Goal: Task Accomplishment & Management: Manage account settings

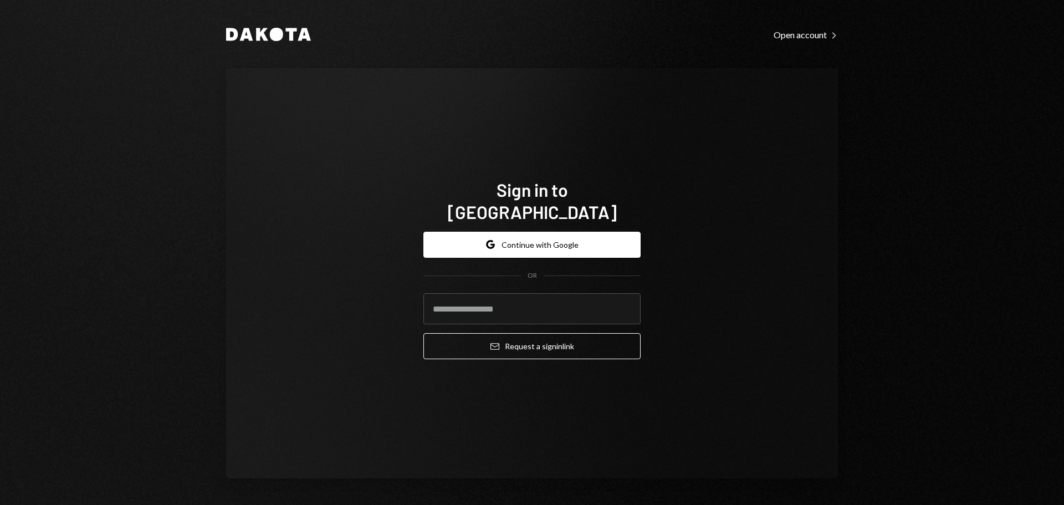
type input "**********"
click at [497, 302] on input "**********" at bounding box center [531, 308] width 217 height 31
click at [498, 302] on input "**********" at bounding box center [531, 308] width 217 height 31
click at [497, 302] on input "**********" at bounding box center [531, 308] width 217 height 31
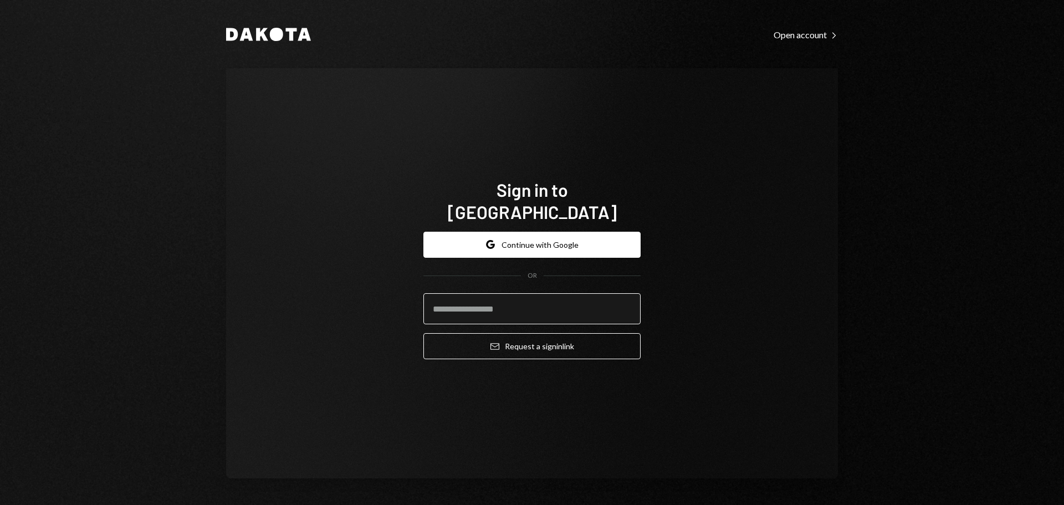
click at [484, 297] on input "email" at bounding box center [531, 308] width 217 height 31
type input "**********"
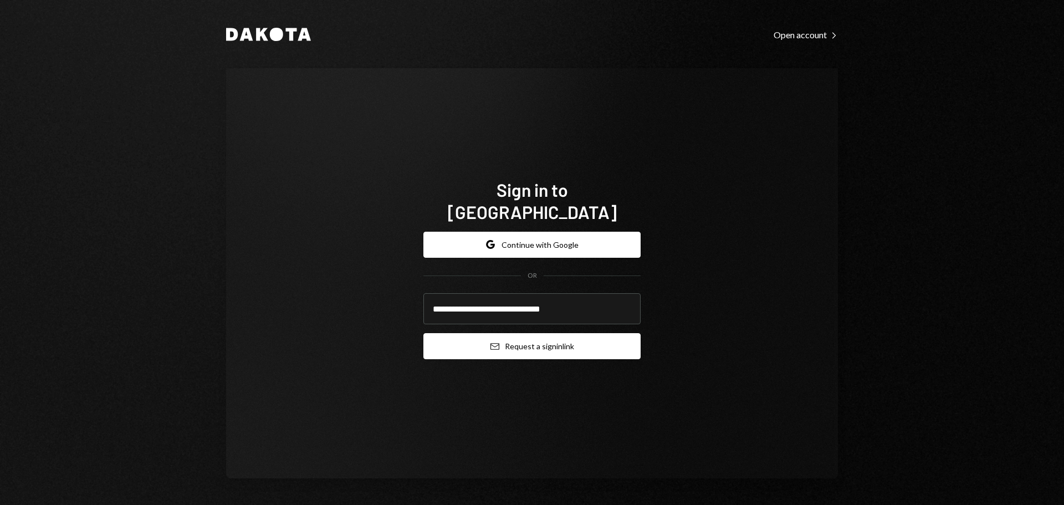
click at [485, 333] on button "Email Request a sign in link" at bounding box center [531, 346] width 217 height 26
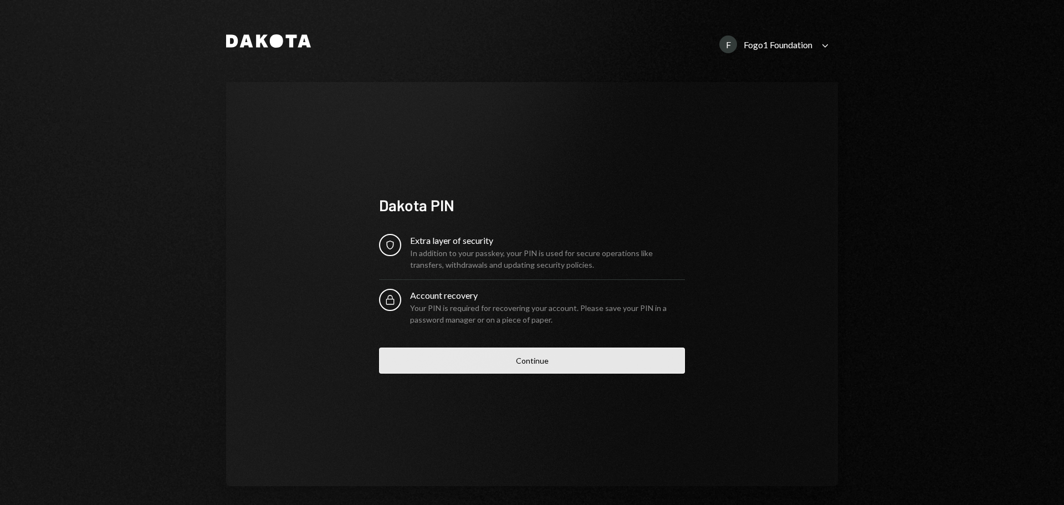
click at [529, 359] on button "Continue" at bounding box center [532, 361] width 306 height 26
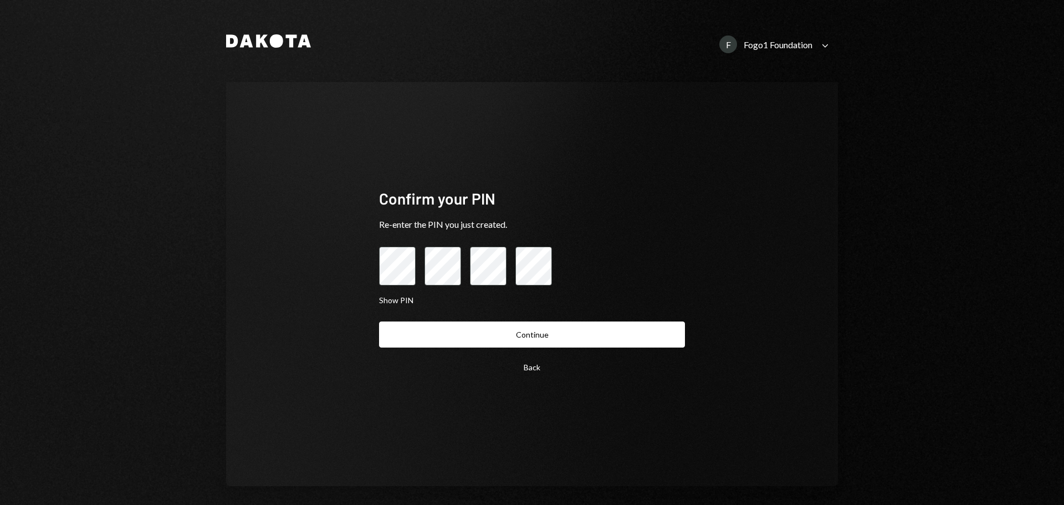
drag, startPoint x: 616, startPoint y: 333, endPoint x: 655, endPoint y: 330, distance: 38.4
click at [619, 336] on button "Continue" at bounding box center [532, 334] width 306 height 26
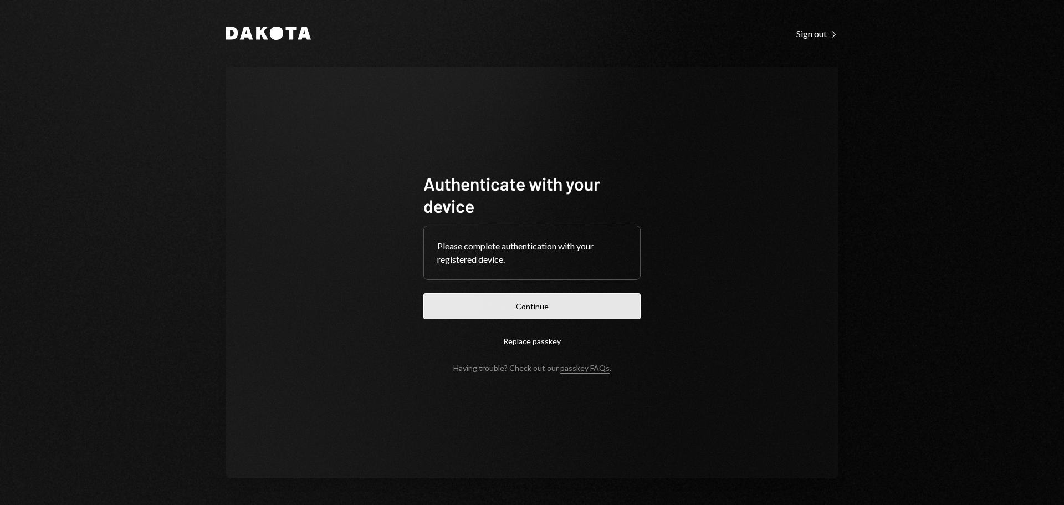
click at [566, 307] on button "Continue" at bounding box center [531, 306] width 217 height 26
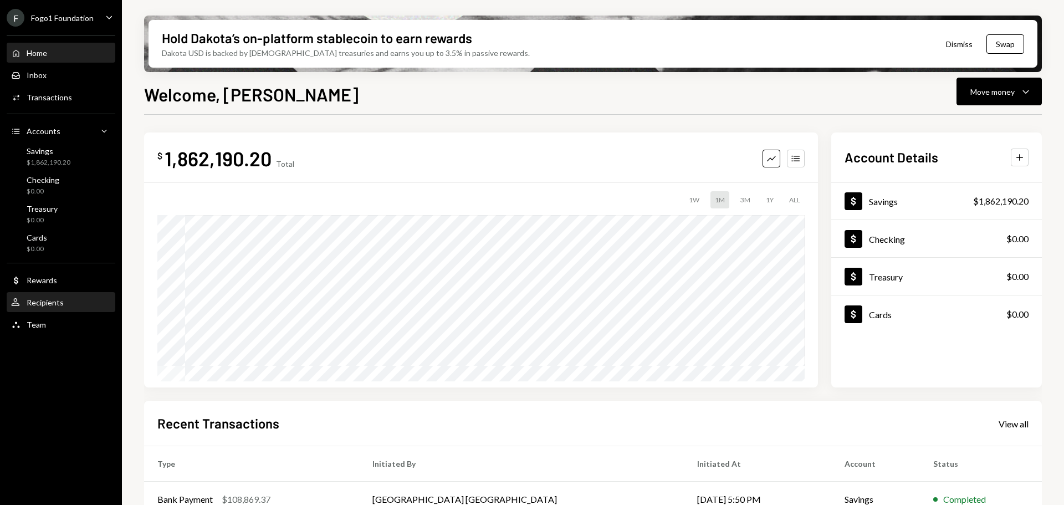
click at [48, 300] on div "Recipients" at bounding box center [45, 302] width 37 height 9
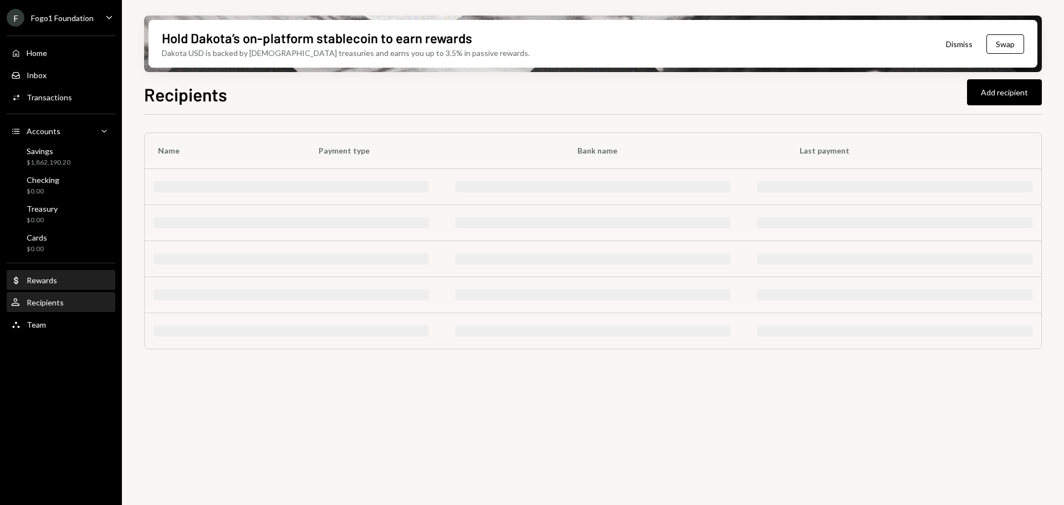
click at [46, 280] on div "Rewards" at bounding box center [42, 279] width 30 height 9
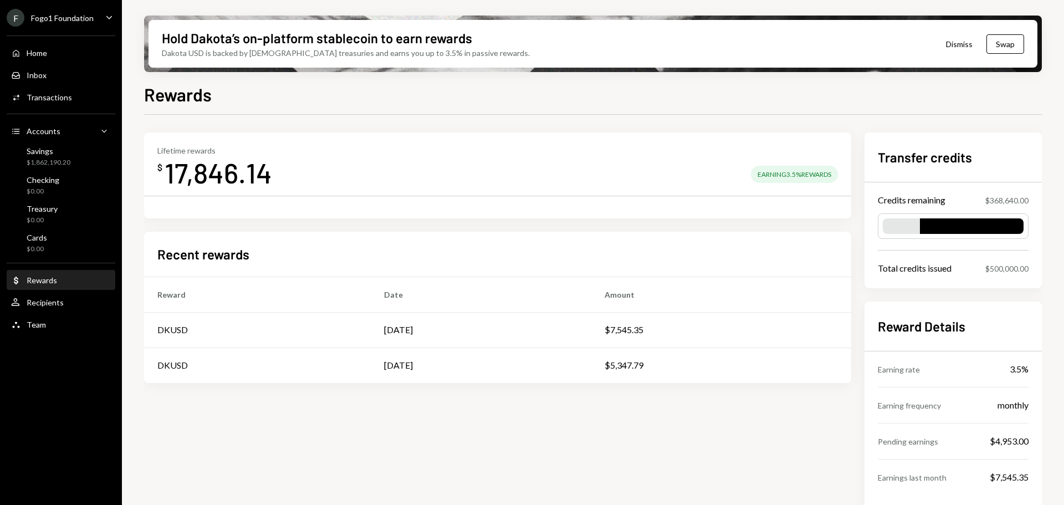
click at [218, 178] on div "17,846.14" at bounding box center [219, 172] width 108 height 35
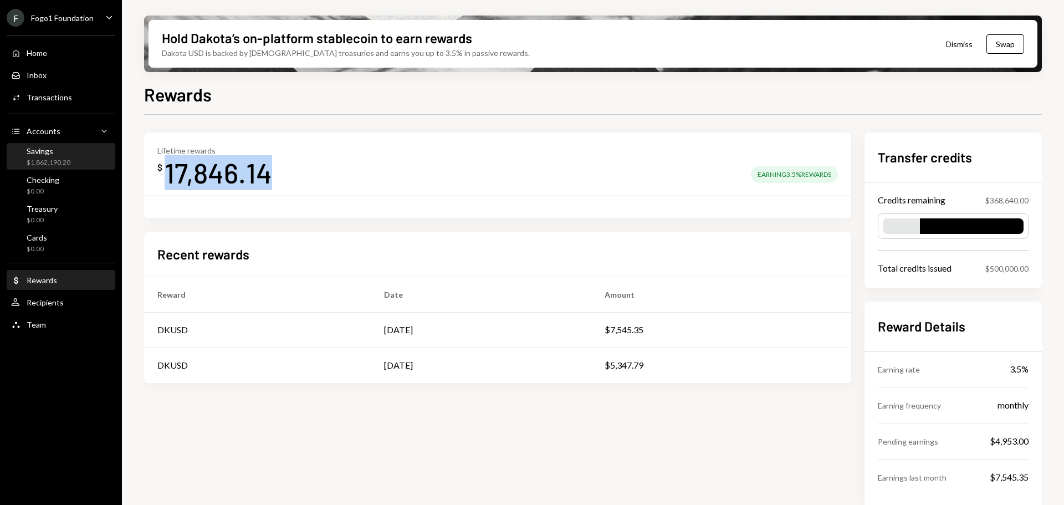
click at [44, 166] on div "Savings $1,862,190.20" at bounding box center [61, 156] width 100 height 25
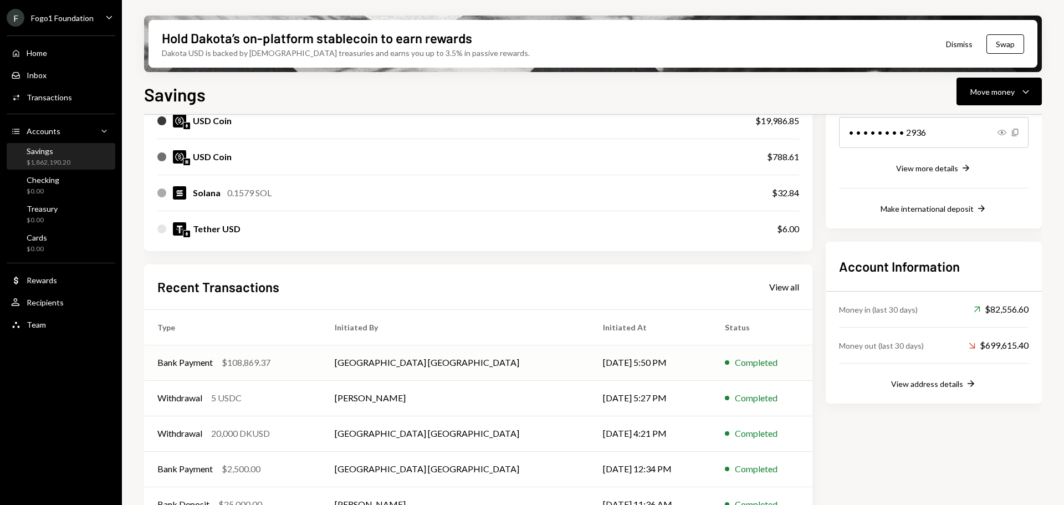
scroll to position [216, 0]
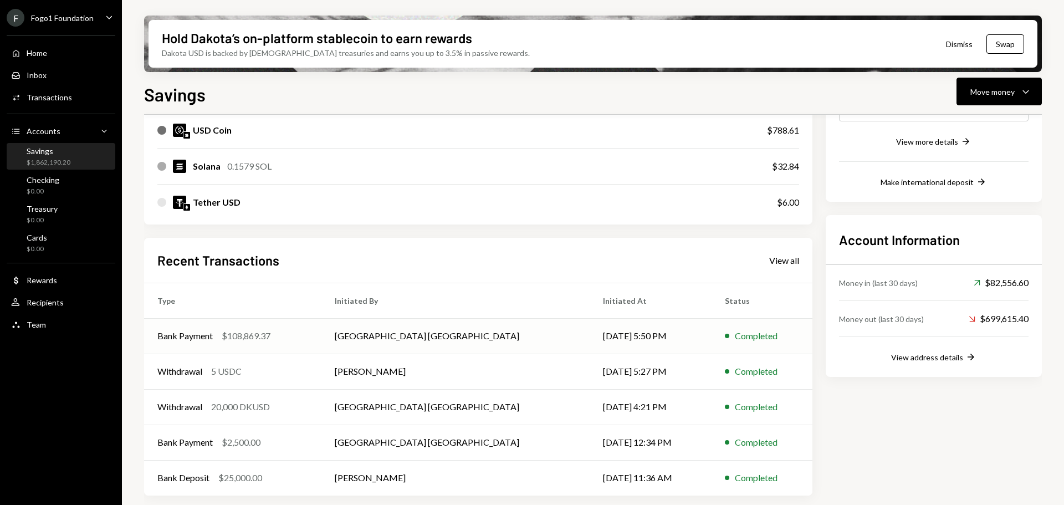
click at [298, 345] on td "Bank Payment $108,869.37" at bounding box center [232, 335] width 177 height 35
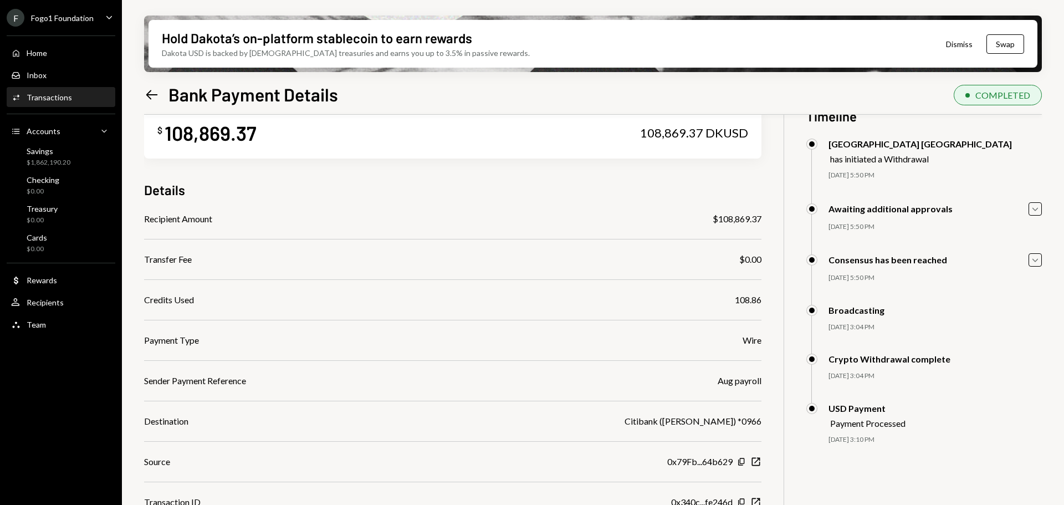
scroll to position [55, 0]
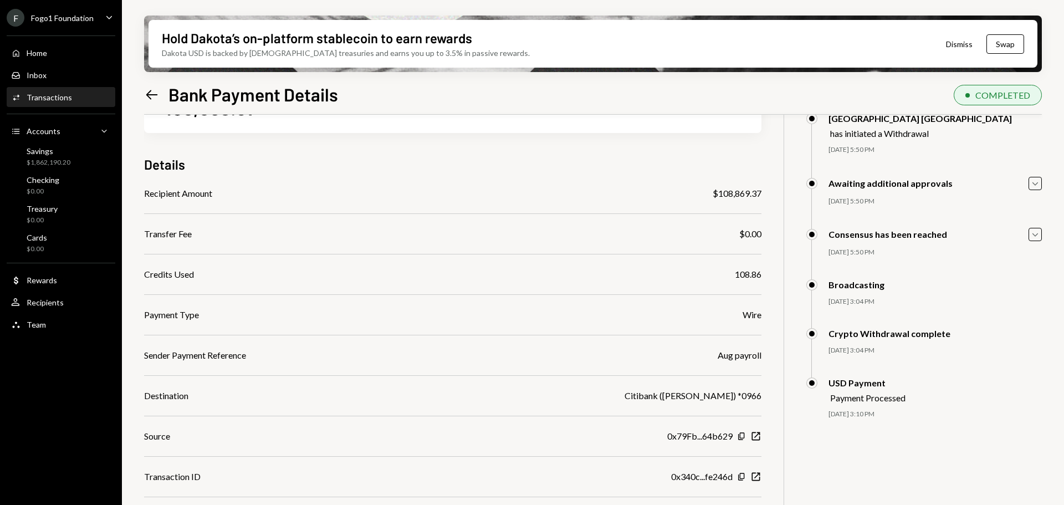
click at [729, 357] on div "Aug payroll" at bounding box center [740, 355] width 44 height 13
click at [696, 356] on div "Sender Payment Reference Aug payroll" at bounding box center [452, 355] width 617 height 13
click at [48, 150] on div "Savings" at bounding box center [49, 150] width 44 height 9
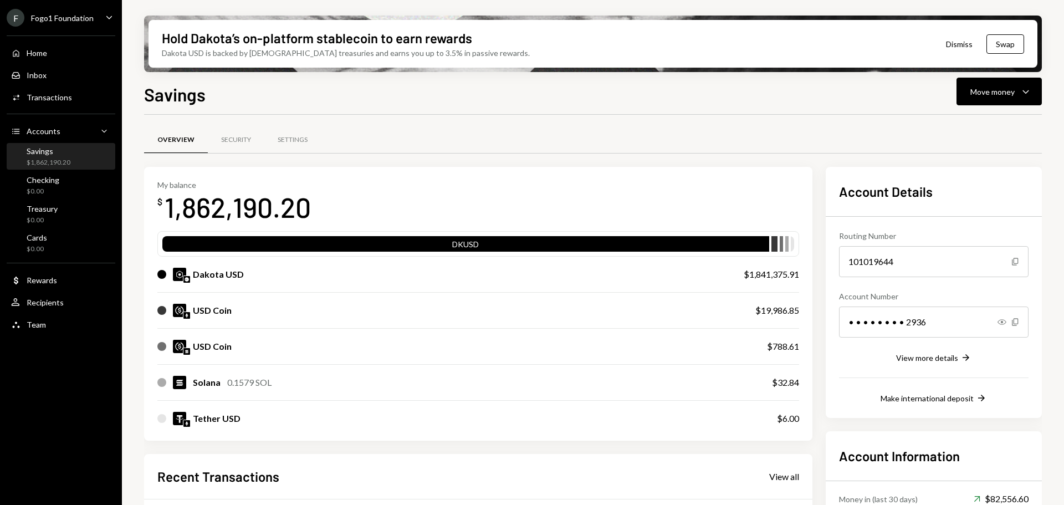
click at [55, 20] on div "Fogo1 Foundation" at bounding box center [62, 17] width 63 height 9
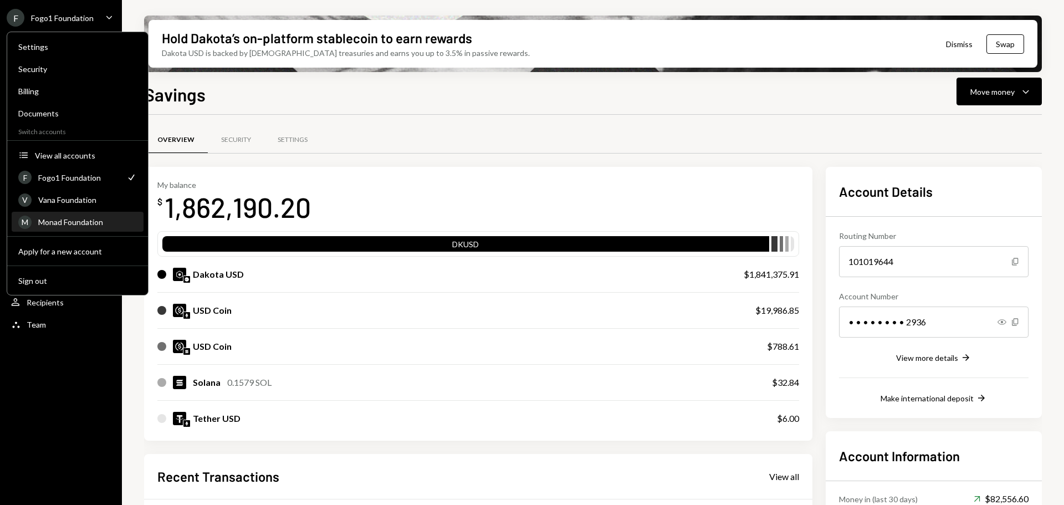
click at [77, 226] on div "Monad Foundation" at bounding box center [87, 221] width 99 height 9
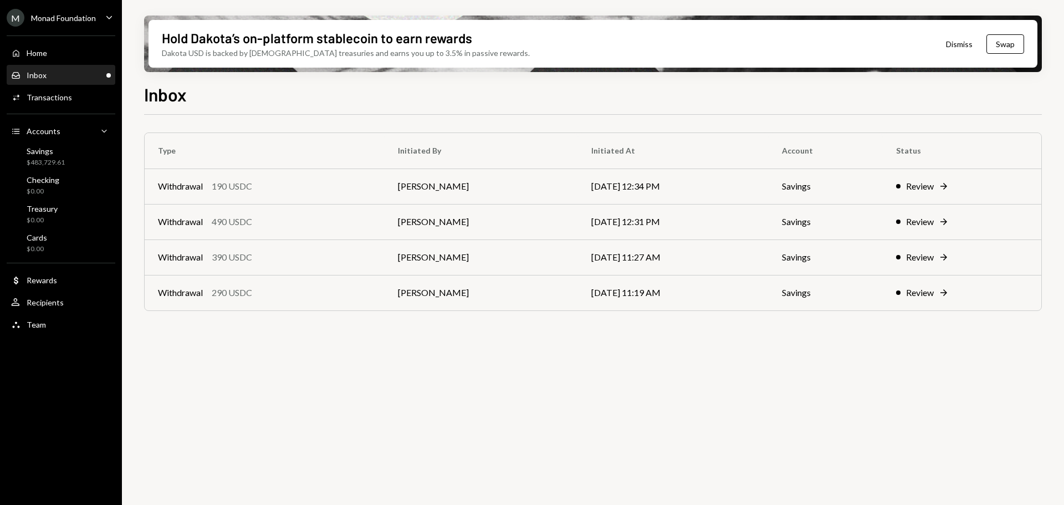
click at [357, 290] on div "Withdrawal 290 USDC" at bounding box center [264, 292] width 213 height 13
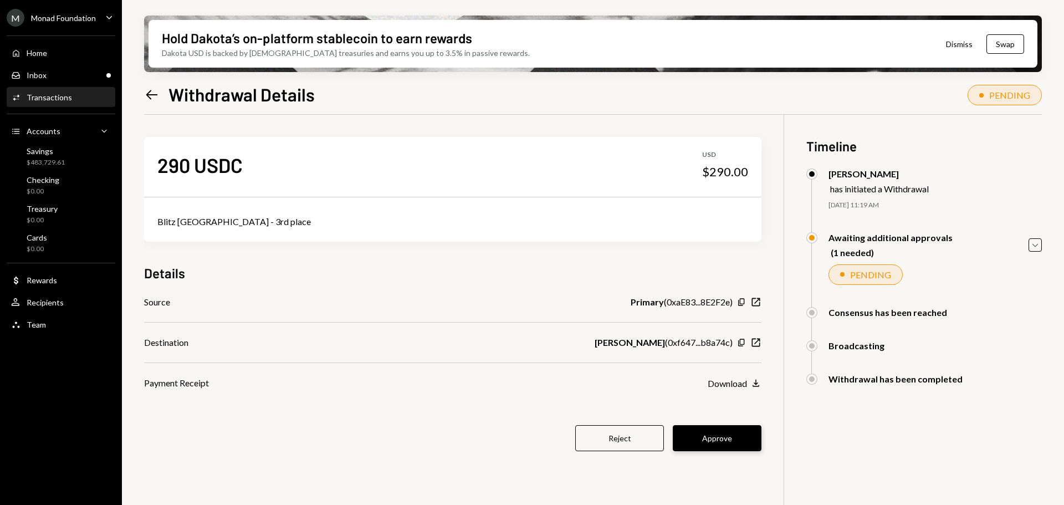
click at [732, 447] on button "Approve" at bounding box center [717, 438] width 89 height 26
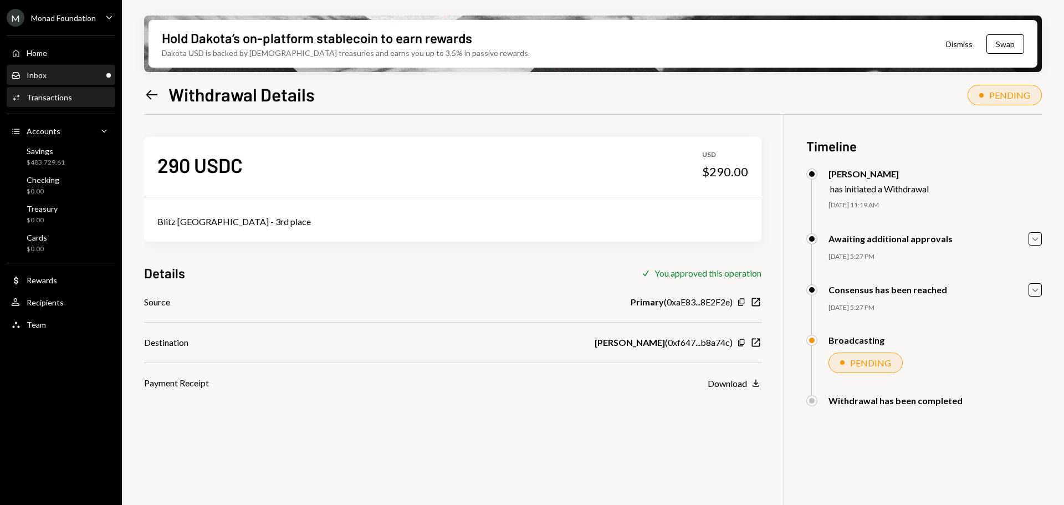
click at [68, 76] on div "Inbox Inbox" at bounding box center [61, 75] width 100 height 10
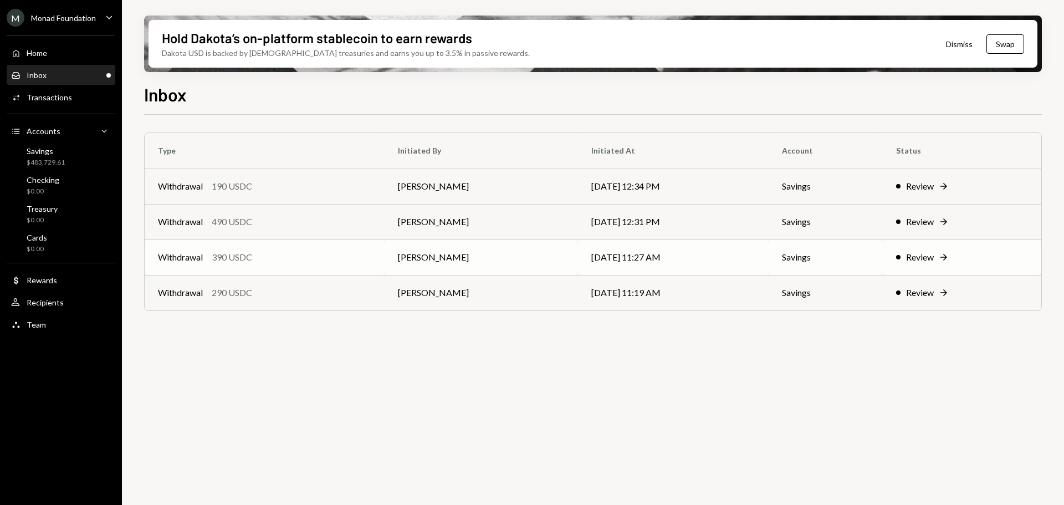
click at [304, 253] on div "Withdrawal 390 USDC" at bounding box center [264, 257] width 213 height 13
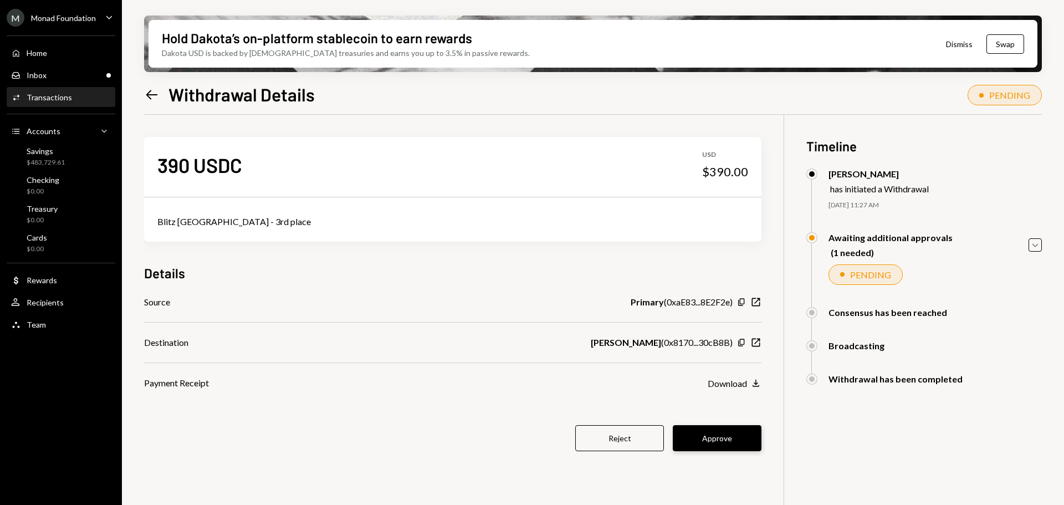
click at [729, 441] on button "Approve" at bounding box center [717, 438] width 89 height 26
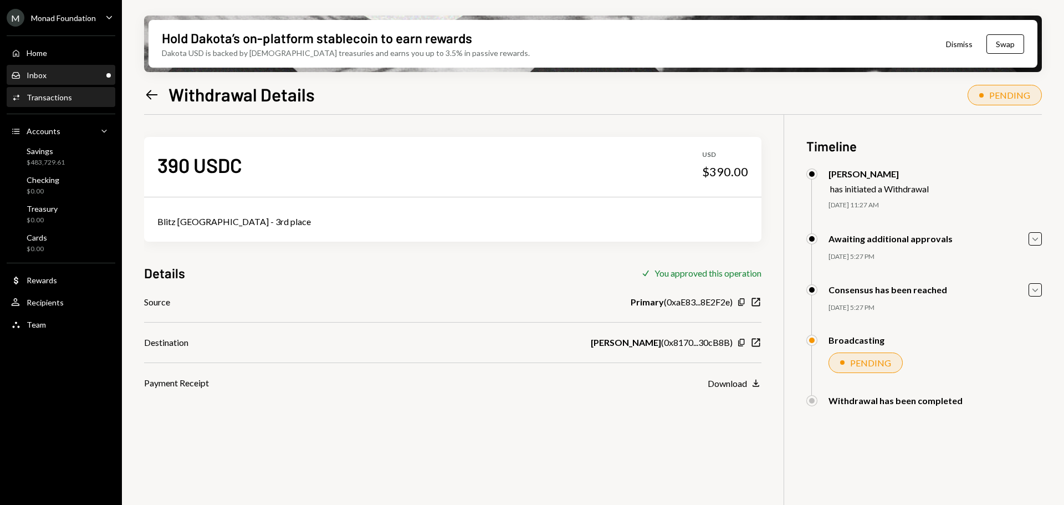
click at [73, 75] on div "Inbox Inbox" at bounding box center [61, 75] width 100 height 10
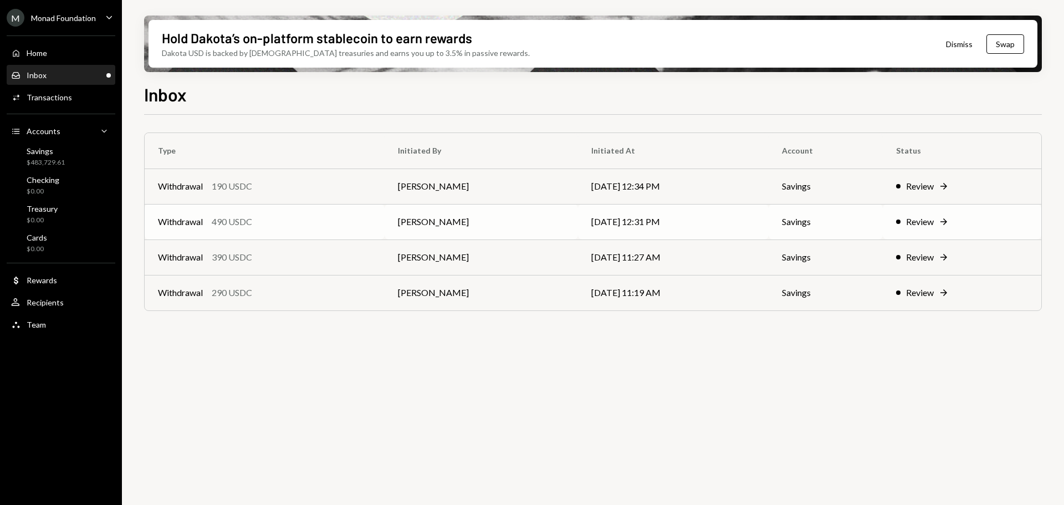
click at [269, 219] on div "Withdrawal 490 USDC" at bounding box center [264, 221] width 213 height 13
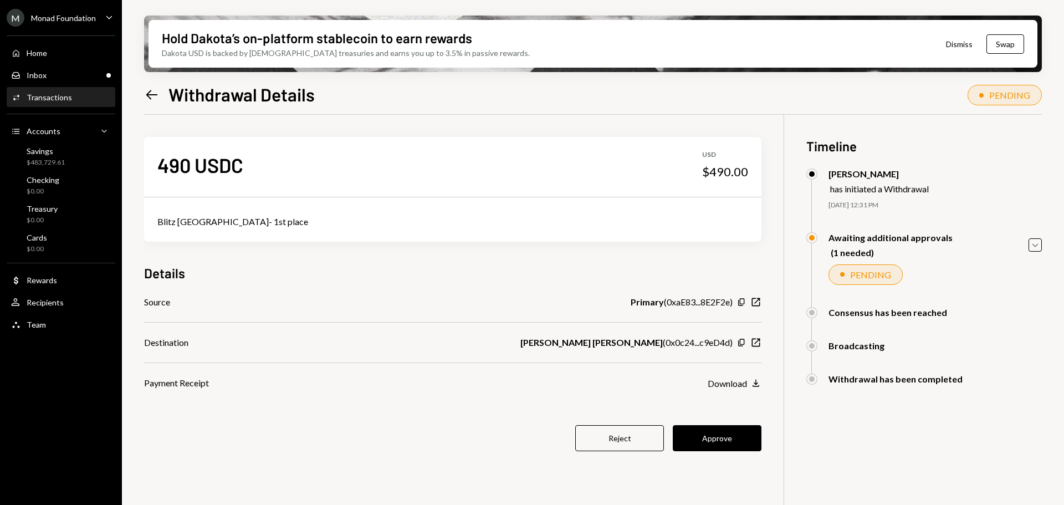
click at [747, 452] on div "490 USDC USD $490.00 Blitz [GEOGRAPHIC_DATA]- 1st place Details Source Primary …" at bounding box center [452, 301] width 617 height 372
click at [731, 441] on button "Approve" at bounding box center [717, 438] width 89 height 26
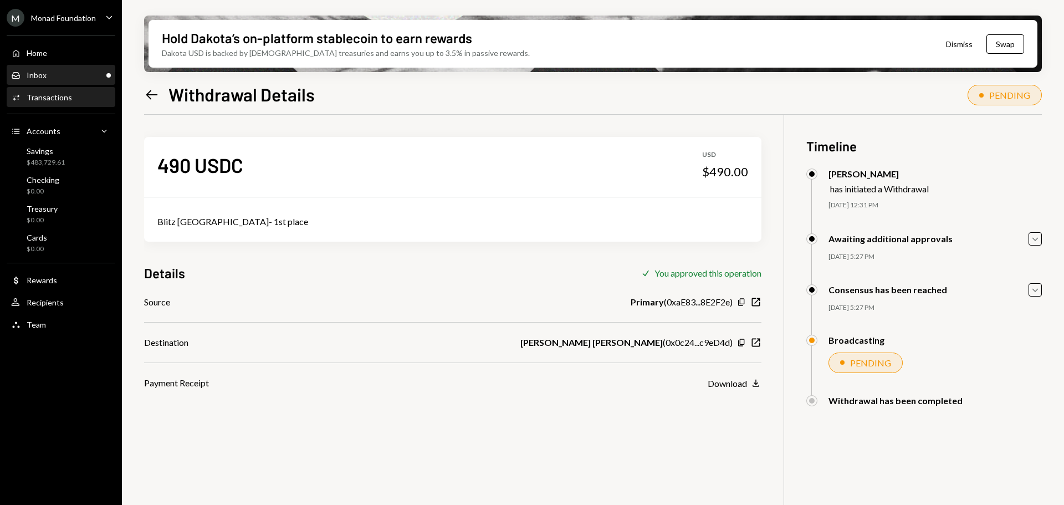
click at [57, 73] on div "Inbox Inbox" at bounding box center [61, 75] width 100 height 10
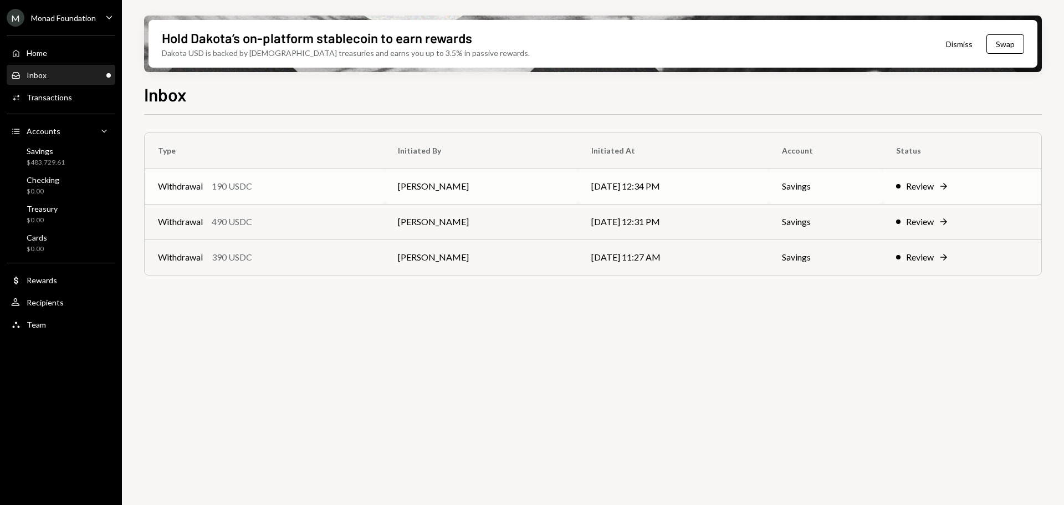
click at [265, 191] on div "Withdrawal 190 USDC" at bounding box center [264, 186] width 213 height 13
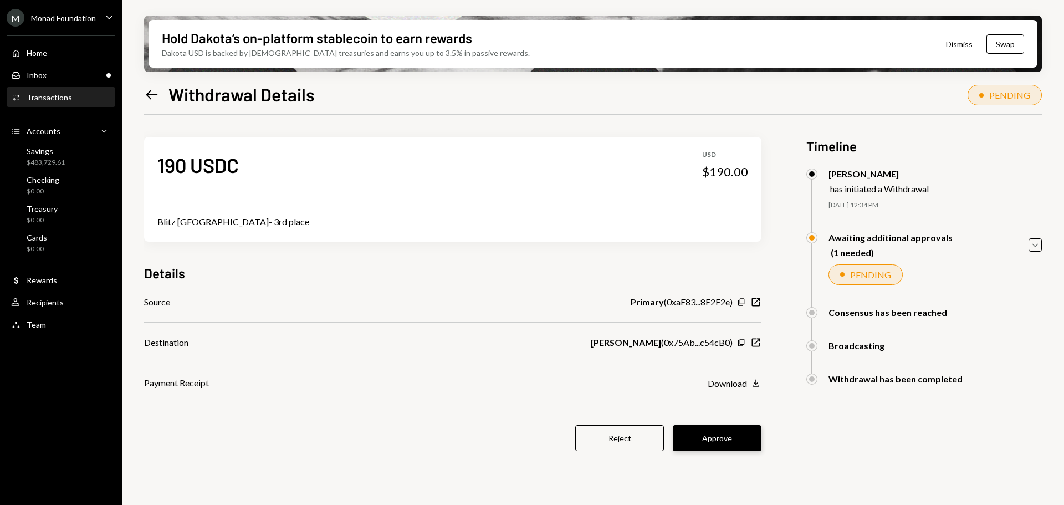
click at [738, 432] on button "Approve" at bounding box center [717, 438] width 89 height 26
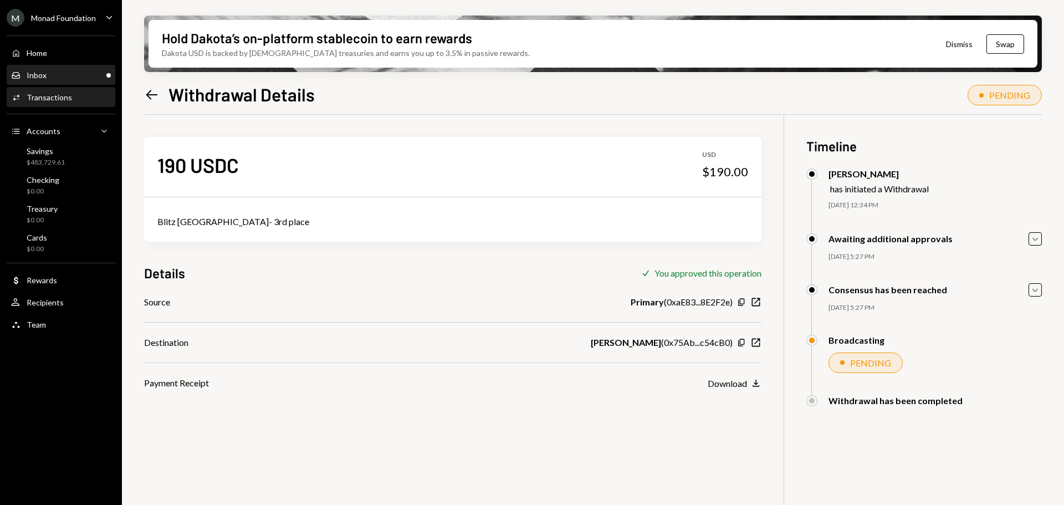
click at [72, 73] on div "Inbox Inbox" at bounding box center [61, 75] width 100 height 10
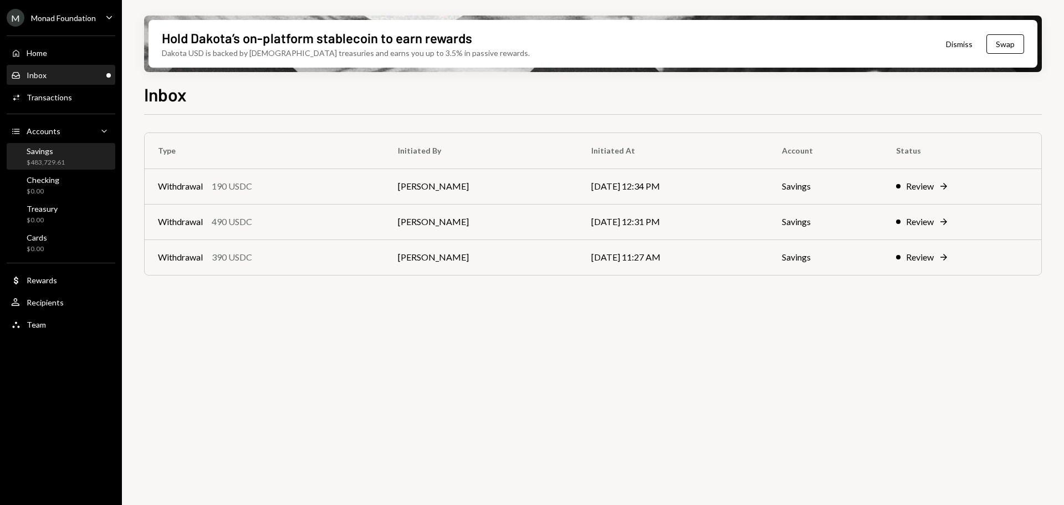
click at [69, 160] on div "Savings $483,729.61" at bounding box center [61, 156] width 100 height 21
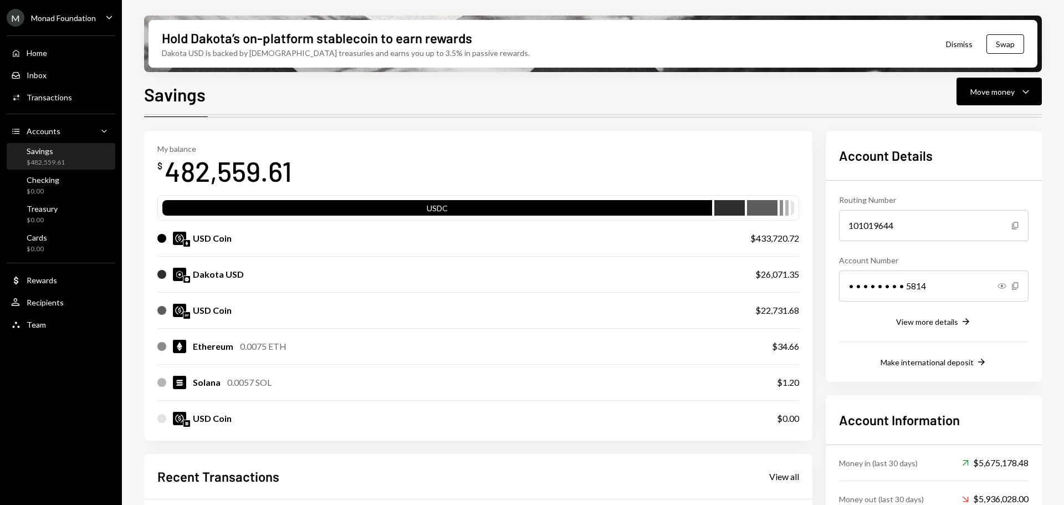
scroll to position [252, 0]
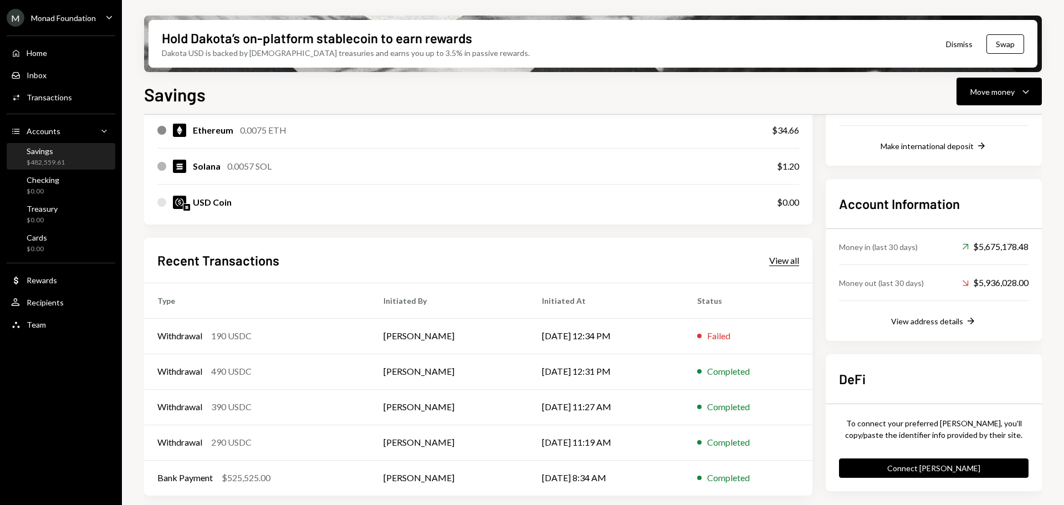
click at [785, 258] on div "View all" at bounding box center [784, 260] width 30 height 11
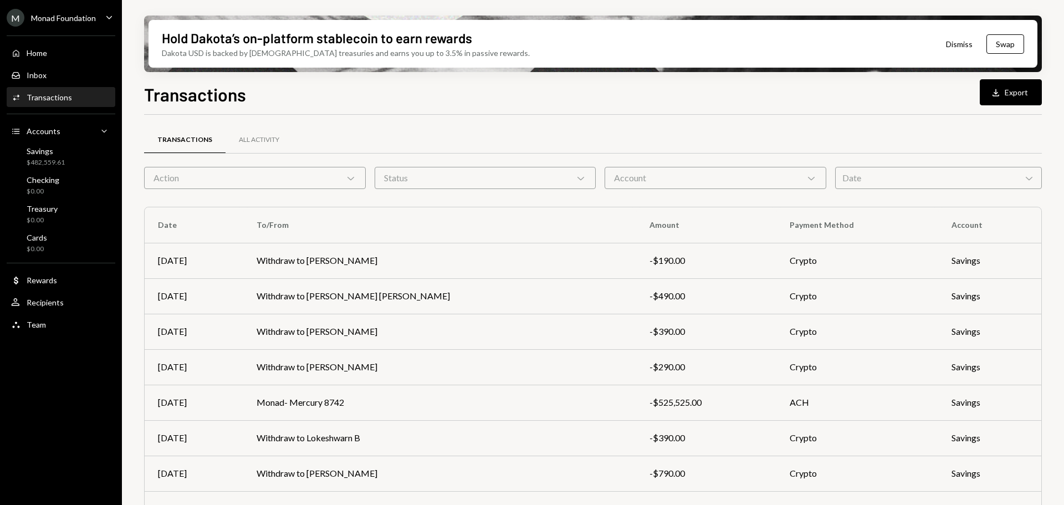
click at [270, 178] on div "Action Chevron Down" at bounding box center [255, 178] width 222 height 22
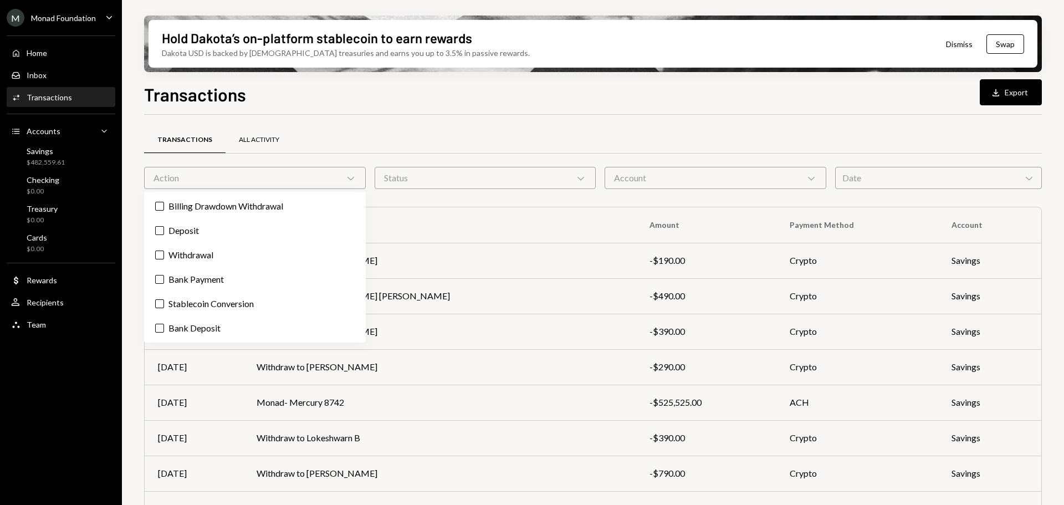
click at [261, 142] on div "All Activity" at bounding box center [259, 139] width 40 height 9
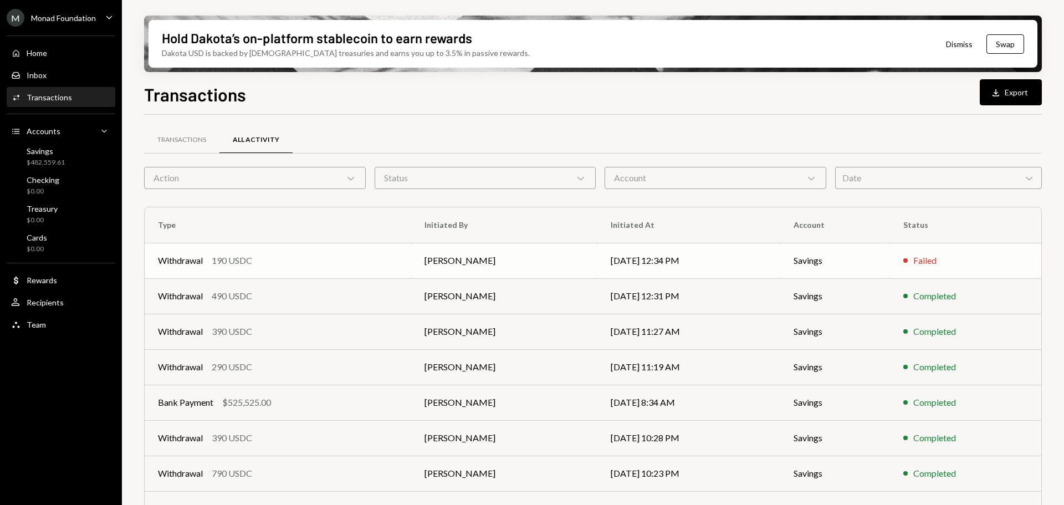
click at [380, 258] on div "Withdrawal 190 USDC" at bounding box center [278, 260] width 240 height 13
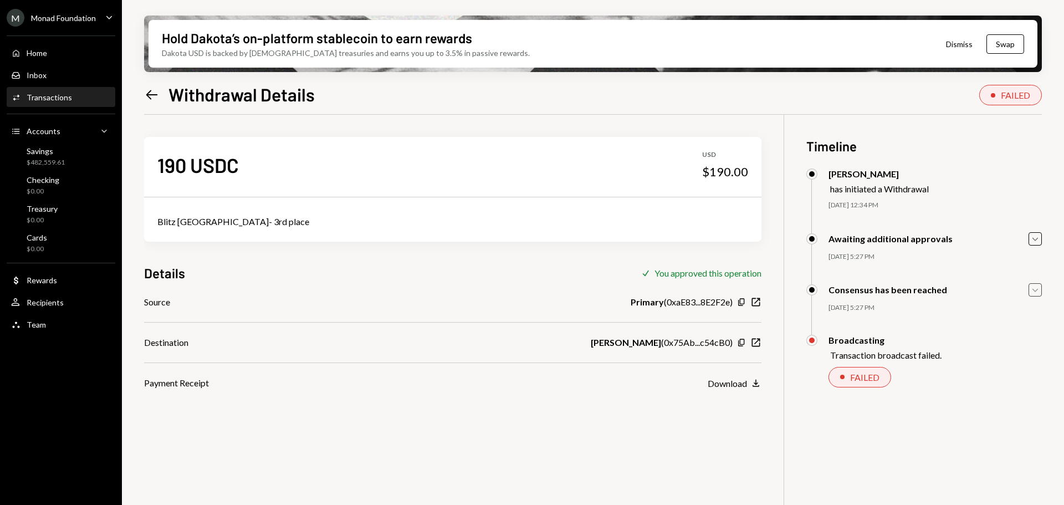
click at [1037, 291] on icon "Caret Down" at bounding box center [1035, 290] width 12 height 12
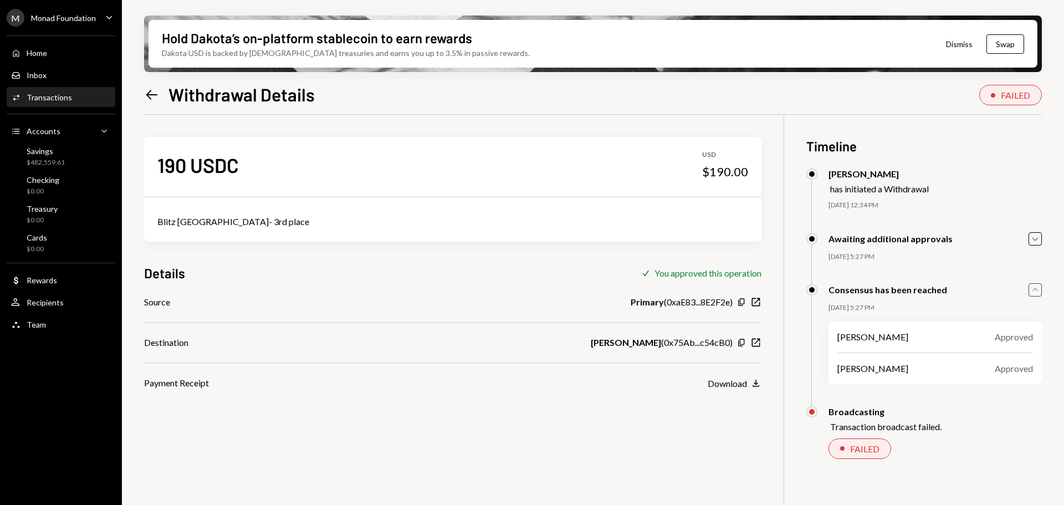
click at [1038, 290] on icon "Caret Up" at bounding box center [1035, 290] width 12 height 12
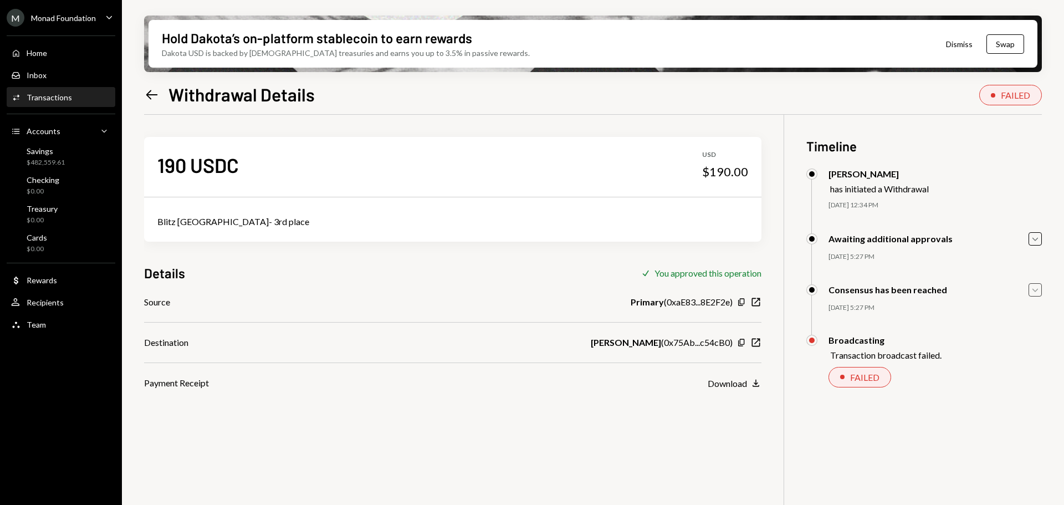
click at [1030, 227] on div "Octavia Tenga has initiated a Withdrawal 08/27/25 12:34 PM Octavia Tenga Approv…" at bounding box center [924, 200] width 236 height 64
click at [1033, 237] on icon "Caret Down" at bounding box center [1035, 239] width 12 height 12
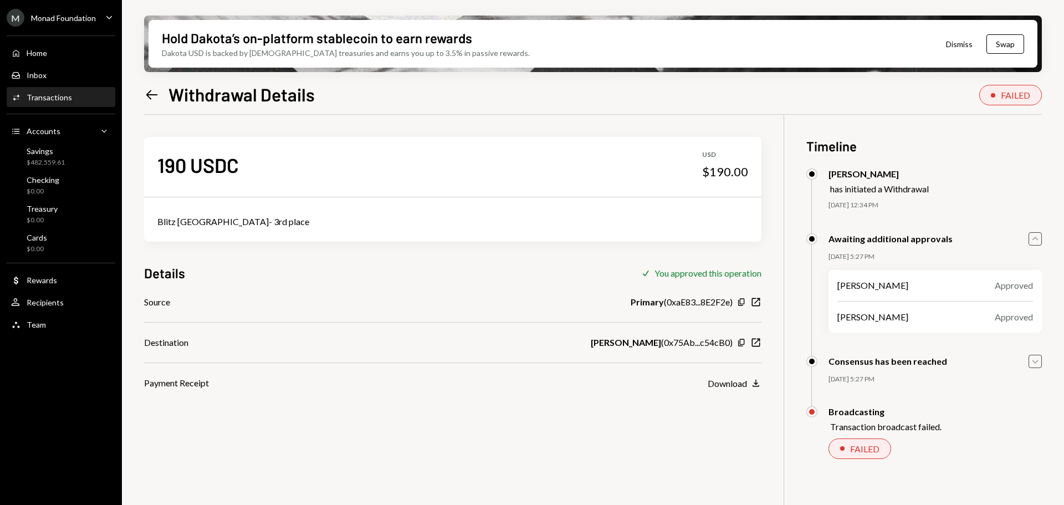
click at [1034, 241] on icon "Caret Up" at bounding box center [1035, 239] width 12 height 12
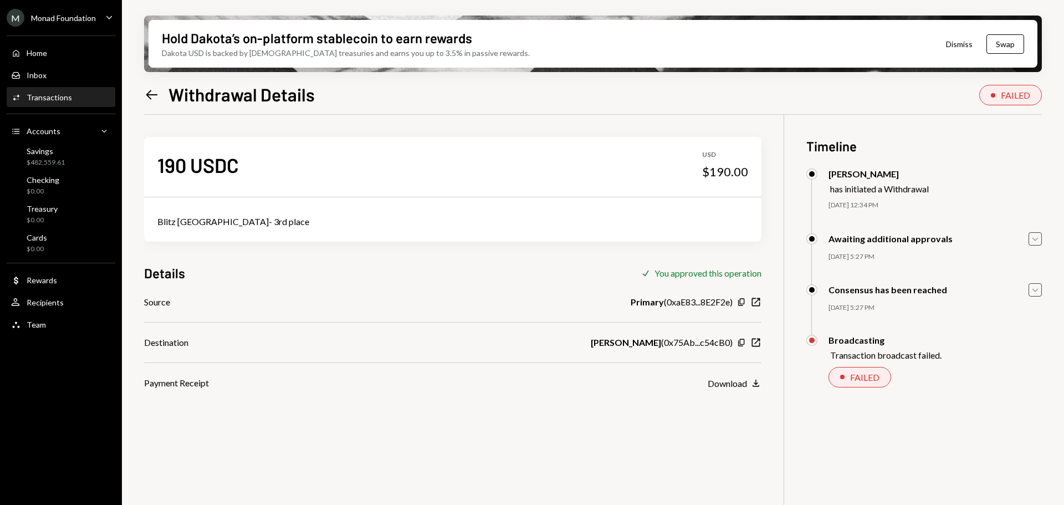
click at [150, 95] on icon at bounding box center [152, 94] width 12 height 9
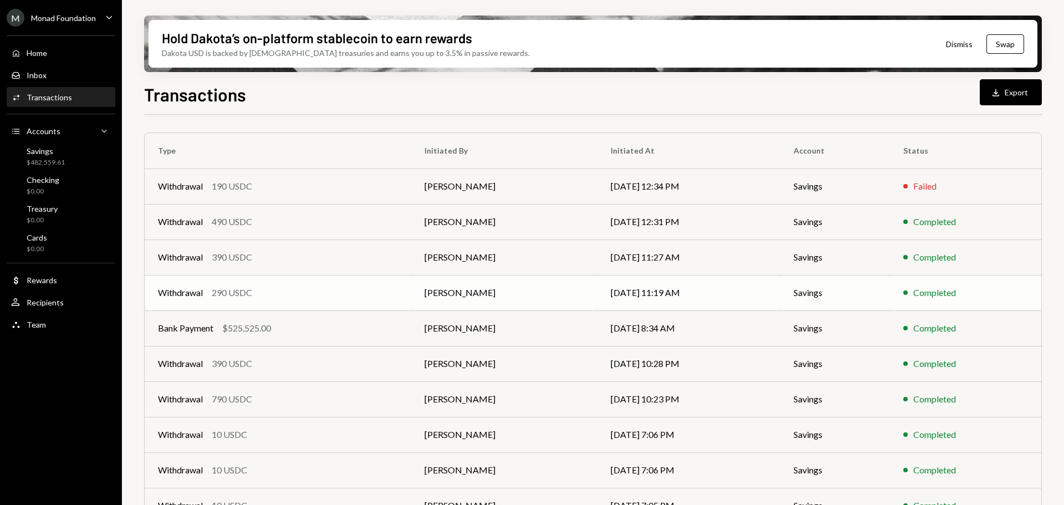
scroll to position [55, 0]
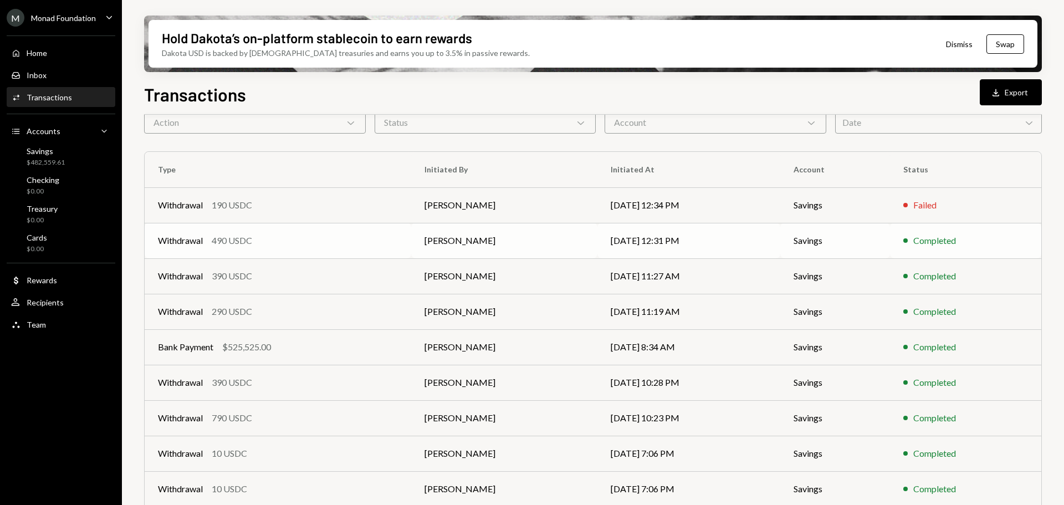
click at [389, 247] on div "Withdrawal 490 USDC" at bounding box center [278, 240] width 240 height 13
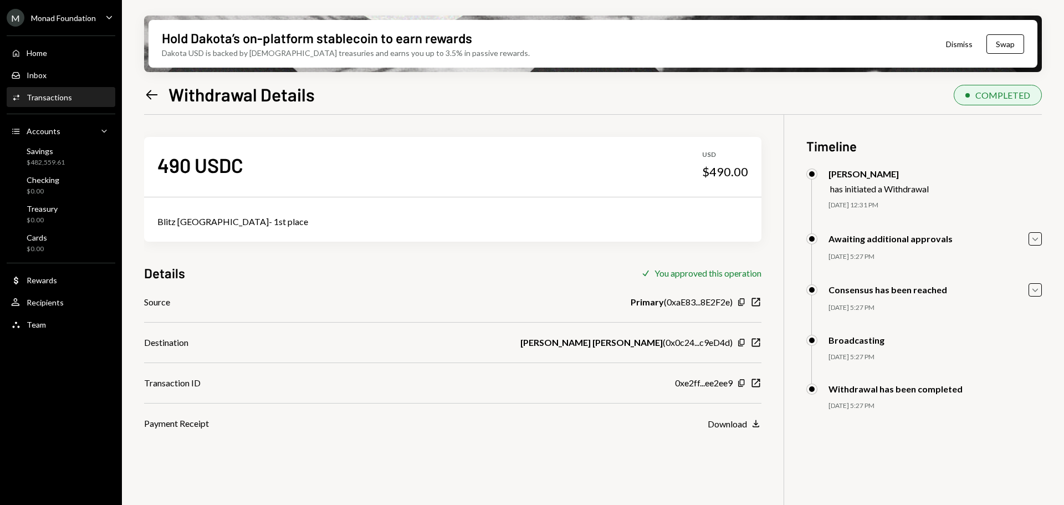
click at [575, 341] on b "[PERSON_NAME] [PERSON_NAME]" at bounding box center [591, 342] width 142 height 13
click at [576, 341] on b "[PERSON_NAME] [PERSON_NAME]" at bounding box center [591, 342] width 142 height 13
click at [576, 345] on b "[PERSON_NAME] [PERSON_NAME]" at bounding box center [591, 342] width 142 height 13
drag, startPoint x: 565, startPoint y: 342, endPoint x: 659, endPoint y: 345, distance: 93.7
click at [659, 345] on b "[PERSON_NAME] [PERSON_NAME]" at bounding box center [591, 342] width 142 height 13
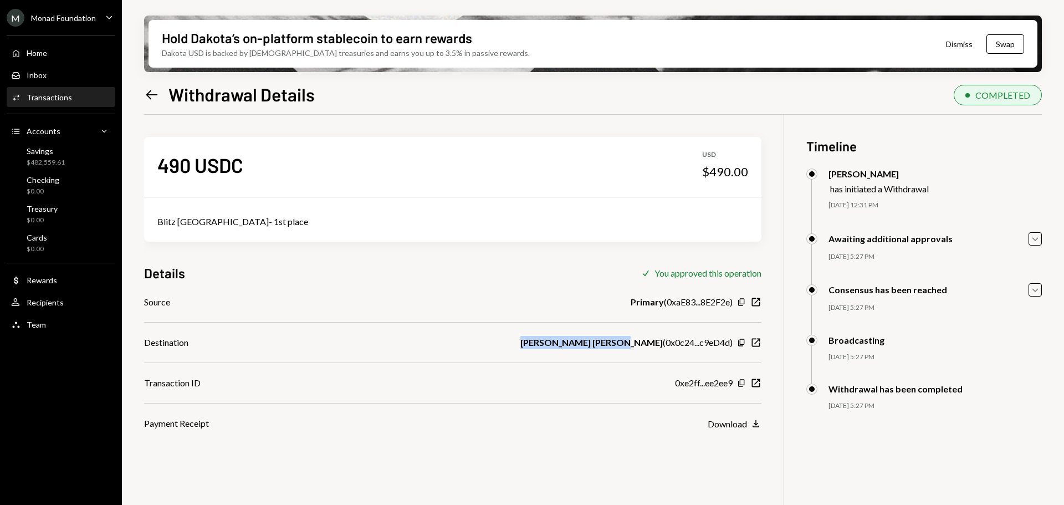
copy b "[PERSON_NAME] [PERSON_NAME]"
click at [759, 385] on icon "button" at bounding box center [756, 383] width 8 height 8
click at [148, 94] on icon at bounding box center [152, 94] width 12 height 9
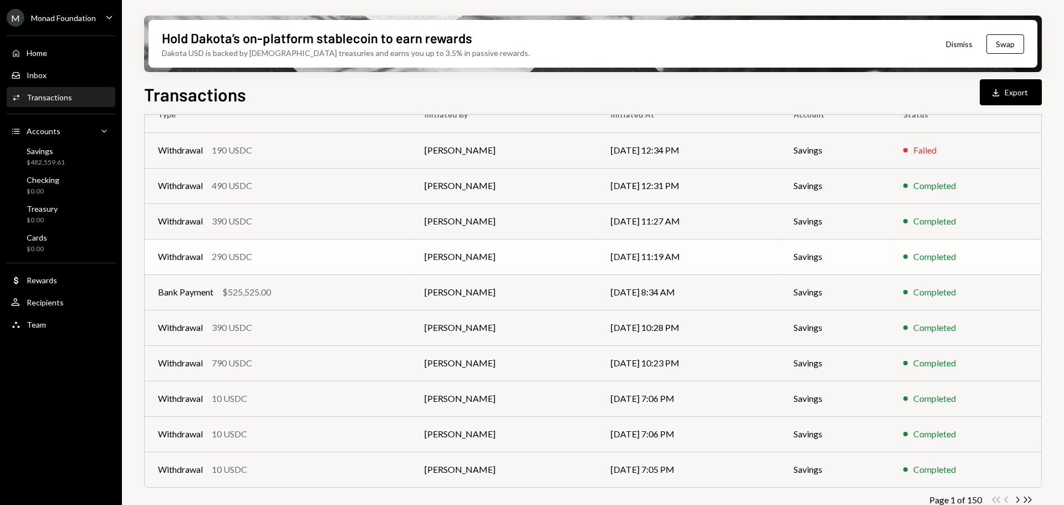
scroll to position [111, 0]
click at [295, 251] on div "Withdrawal 290 USDC" at bounding box center [278, 255] width 240 height 13
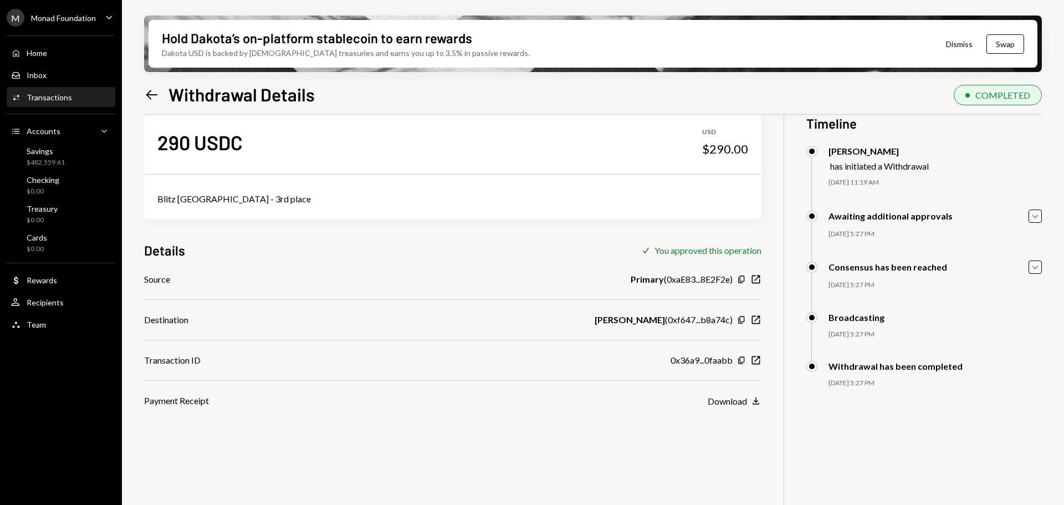
scroll to position [55, 0]
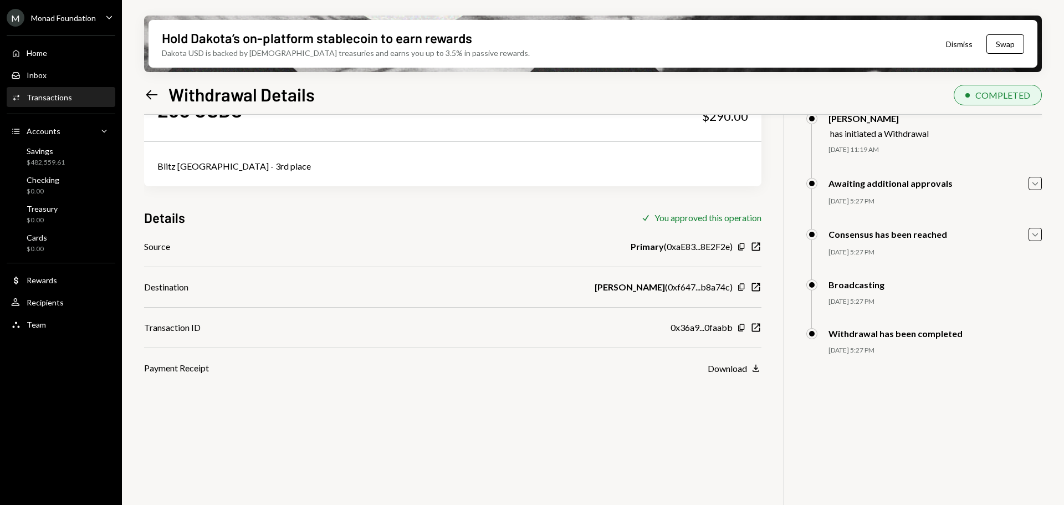
click at [595, 283] on div "Destination Hari Prasad B K ( 0xf647...b8a74c ) Copy New Window" at bounding box center [452, 286] width 617 height 13
drag, startPoint x: 596, startPoint y: 283, endPoint x: 657, endPoint y: 287, distance: 61.1
click at [659, 287] on div "Destination Hari Prasad B K ( 0xf647...b8a74c ) Copy New Window" at bounding box center [452, 286] width 617 height 13
click at [645, 297] on div "Source Primary ( 0xaE83...8E2F2e ) Copy New Window Destination Hari Prasad B K …" at bounding box center [452, 307] width 617 height 135
drag, startPoint x: 661, startPoint y: 288, endPoint x: 600, endPoint y: 289, distance: 61.0
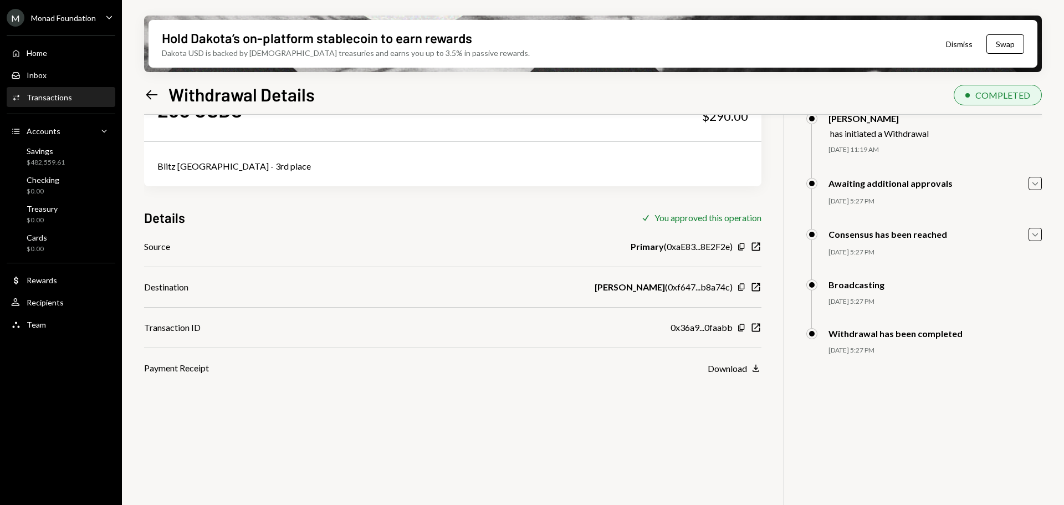
click at [600, 289] on div "Destination Hari Prasad B K ( 0xf647...b8a74c ) Copy New Window" at bounding box center [452, 286] width 617 height 13
copy b "Hari Prasad B K"
click at [754, 324] on icon "button" at bounding box center [756, 328] width 8 height 8
click at [156, 92] on icon "Left Arrow" at bounding box center [152, 95] width 16 height 16
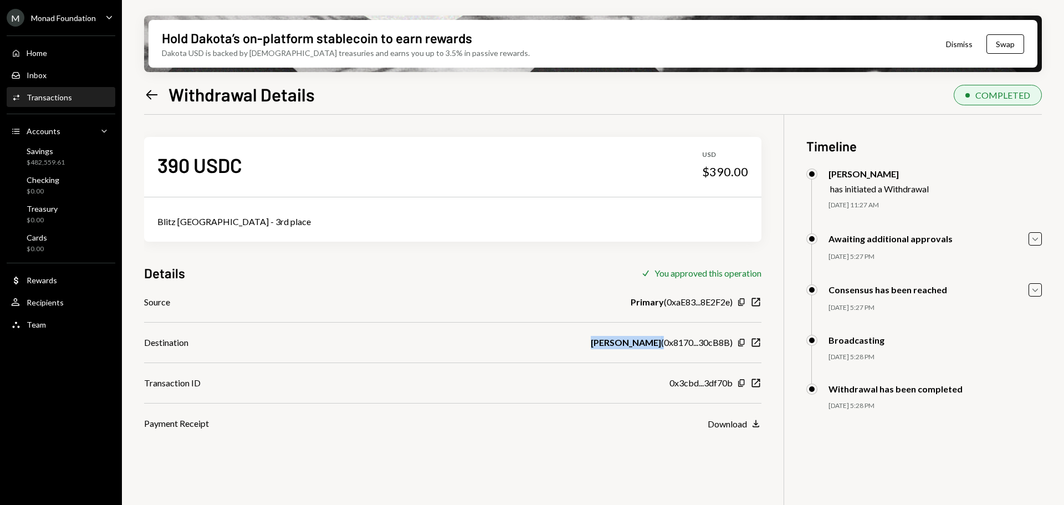
drag, startPoint x: 622, startPoint y: 343, endPoint x: 661, endPoint y: 338, distance: 39.0
click at [661, 338] on div "Destination Lu Tianyi ( 0x8170...30cB8B ) Copy New Window" at bounding box center [452, 342] width 617 height 13
copy div "Lu Tianyi"
click at [755, 382] on icon "New Window" at bounding box center [755, 382] width 11 height 11
click at [83, 157] on div "Savings $482,559.61" at bounding box center [61, 156] width 100 height 21
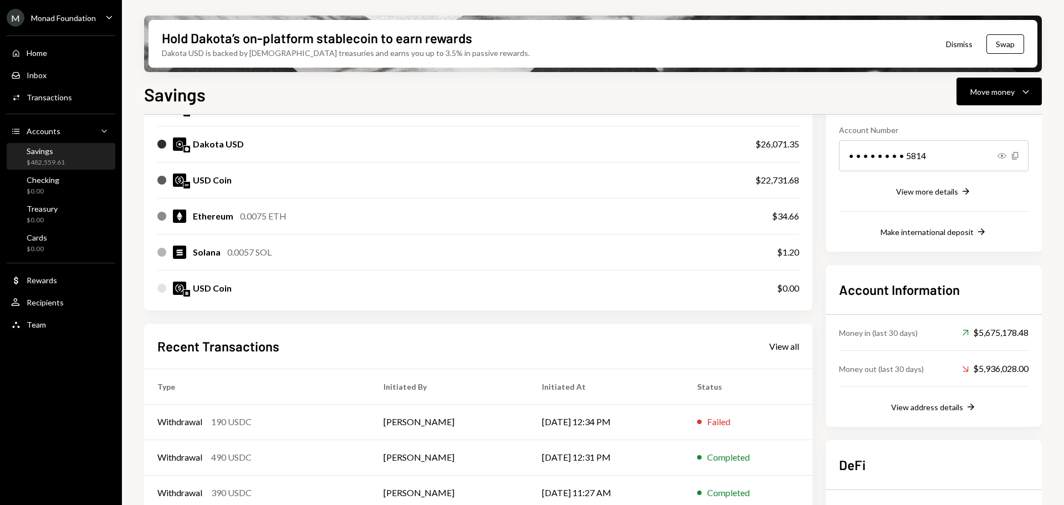
scroll to position [252, 0]
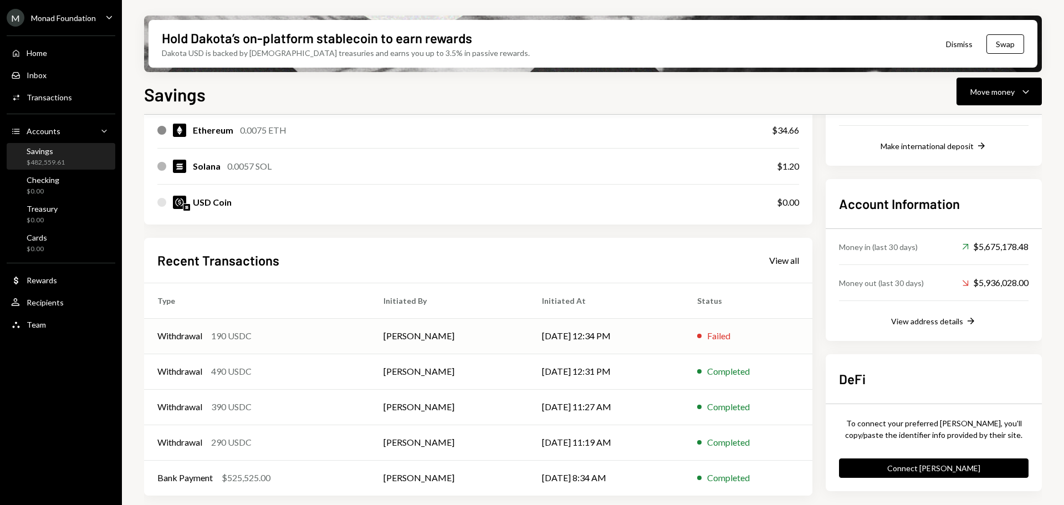
click at [297, 330] on div "Withdrawal 190 USDC" at bounding box center [257, 335] width 200 height 13
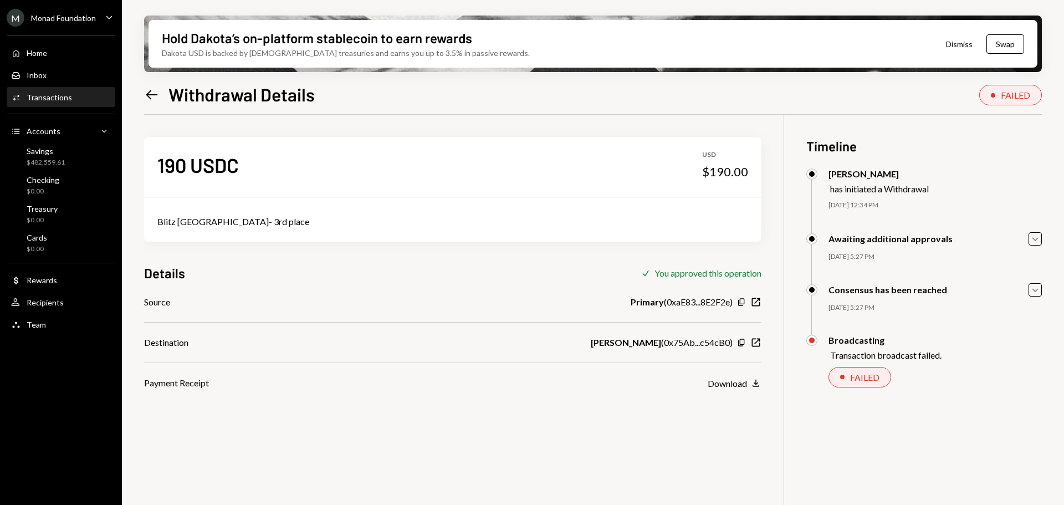
drag, startPoint x: 585, startPoint y: 342, endPoint x: 658, endPoint y: 347, distance: 73.3
click at [658, 347] on div "Destination Rishiraj Mukherjee ( 0x75Ab...c54cB0 ) Copy New Window" at bounding box center [452, 342] width 617 height 13
copy b "[PERSON_NAME]"
click at [69, 149] on div "Savings $482,559.61" at bounding box center [61, 156] width 100 height 21
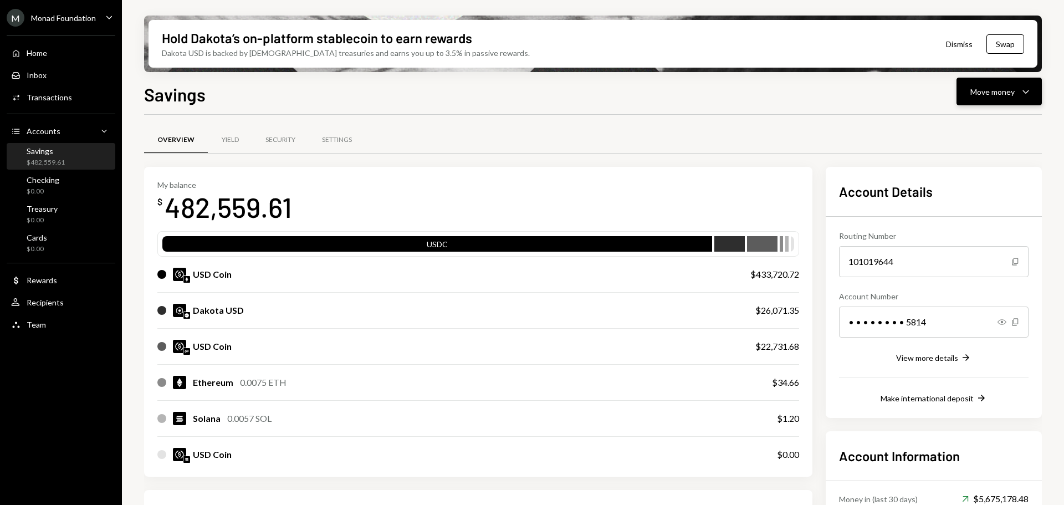
click at [994, 88] on div "Move money" at bounding box center [992, 92] width 44 height 12
click at [983, 127] on div "Send" at bounding box center [990, 125] width 81 height 12
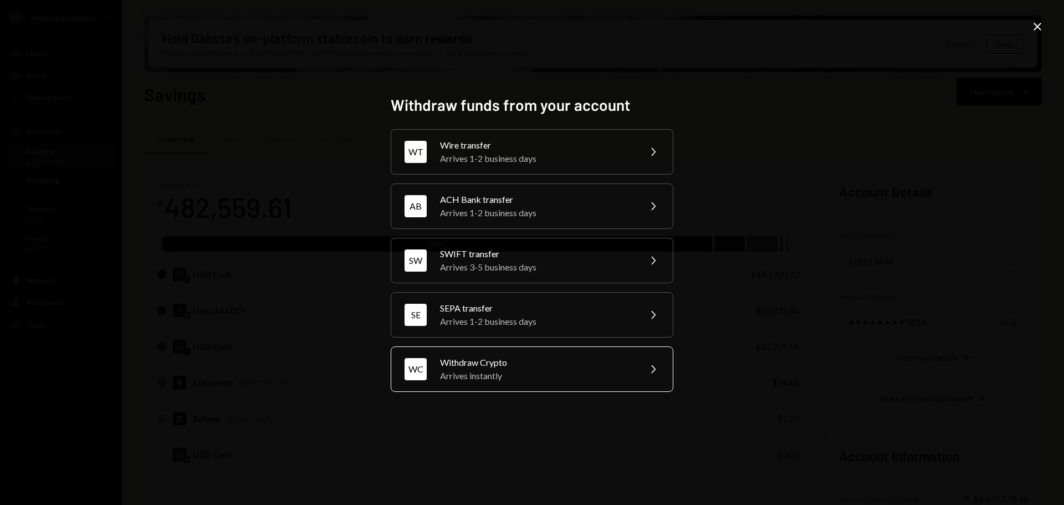
click at [547, 370] on div "Arrives instantly" at bounding box center [536, 375] width 193 height 13
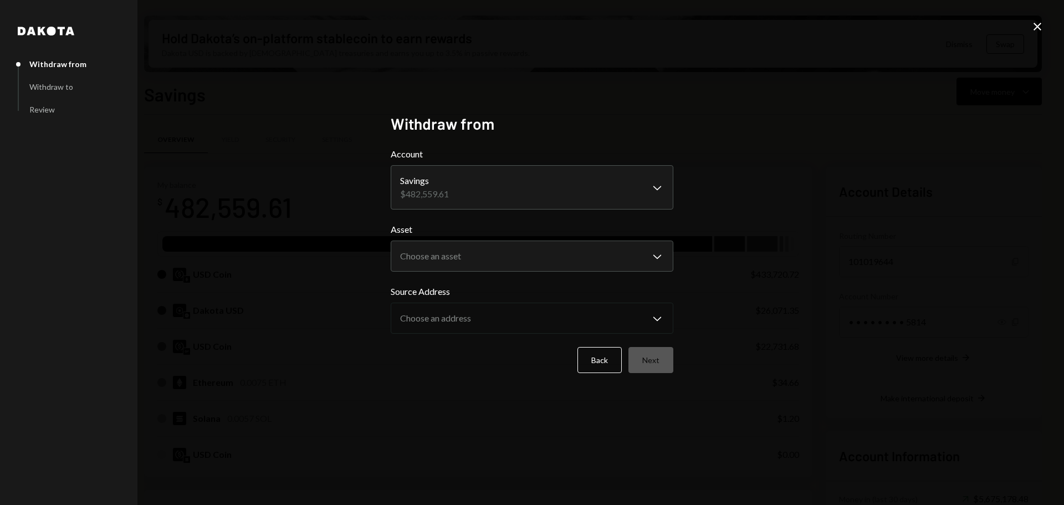
click at [479, 241] on button "Choose an asset Chevron Down" at bounding box center [532, 256] width 283 height 31
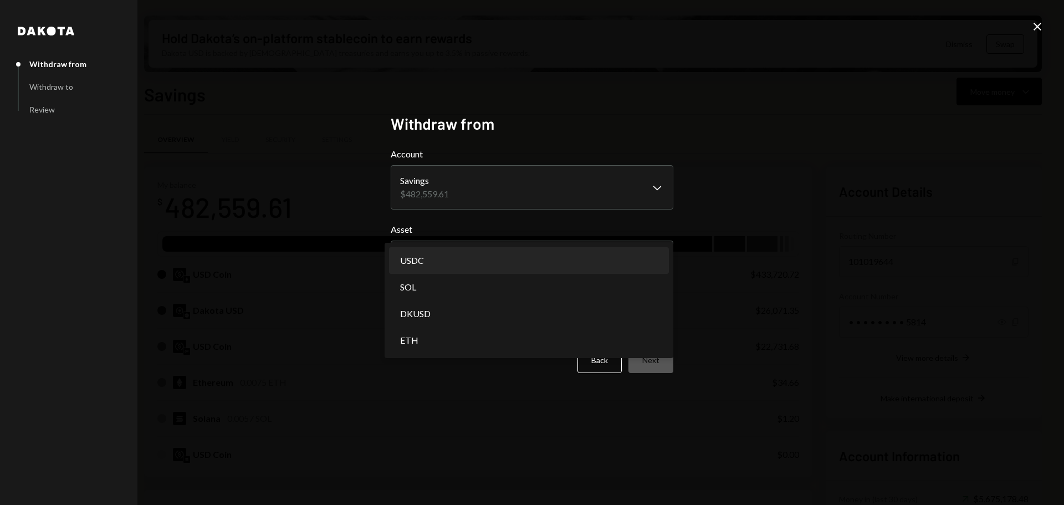
select select "****"
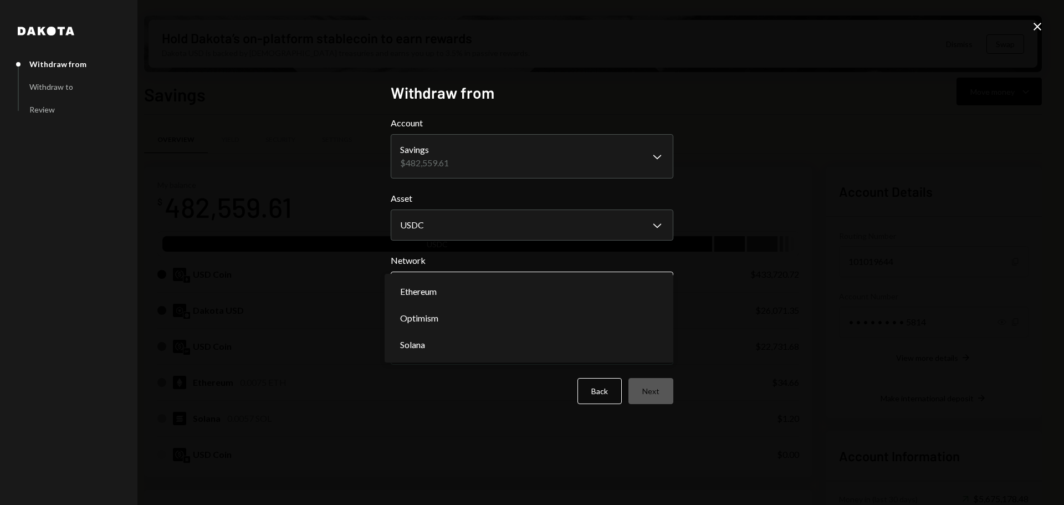
click at [491, 293] on body "M Monad Foundation Caret Down Home Home Inbox Inbox Activities Transactions Acc…" at bounding box center [532, 252] width 1064 height 505
select select "**********"
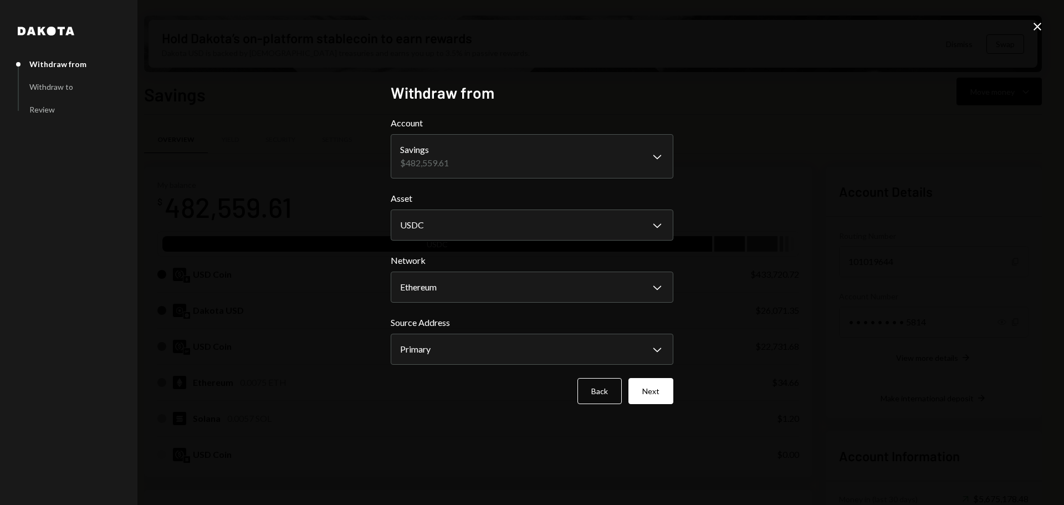
click at [659, 391] on button "Next" at bounding box center [651, 391] width 45 height 26
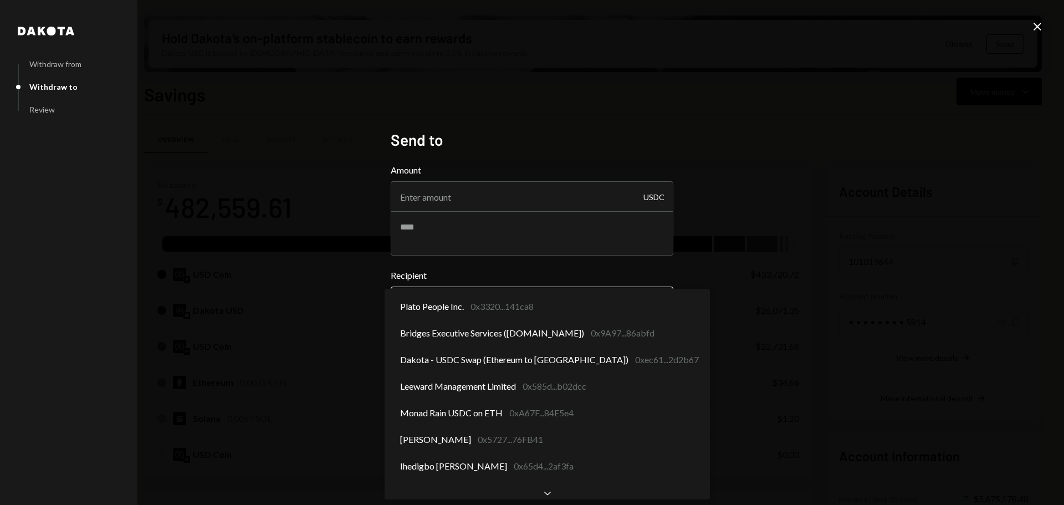
click at [511, 303] on body "M Monad Foundation Caret Down Home Home Inbox Inbox Activities Transactions Acc…" at bounding box center [532, 252] width 1064 height 505
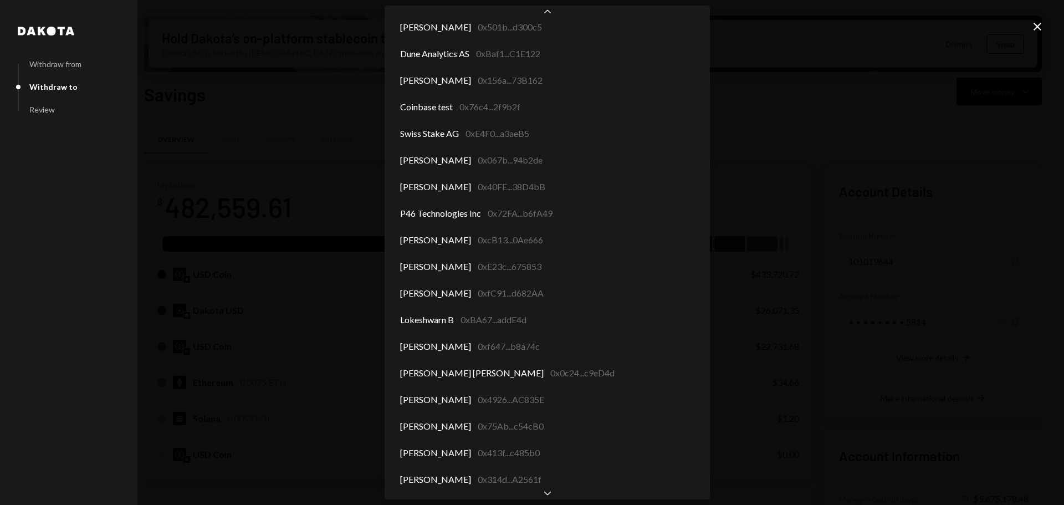
scroll to position [4769, 0]
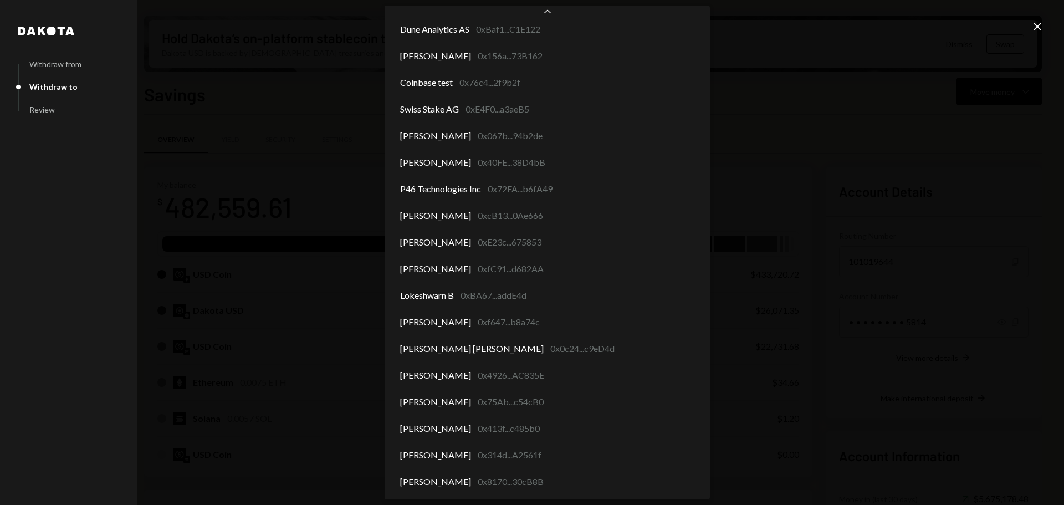
select select "**********"
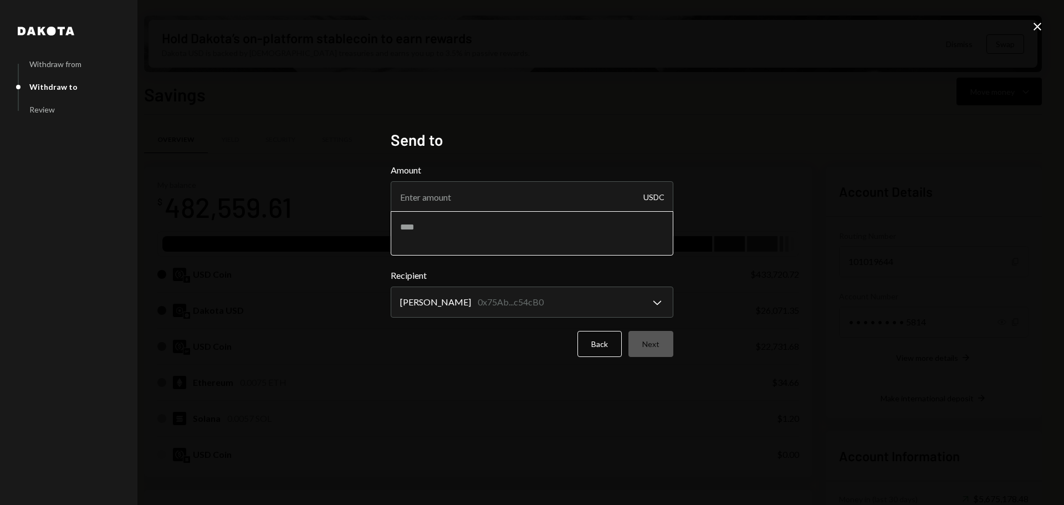
click at [433, 222] on textarea at bounding box center [532, 233] width 283 height 44
paste textarea "**********"
type textarea "**********"
click at [448, 201] on input "Amount" at bounding box center [532, 196] width 283 height 31
type input "190"
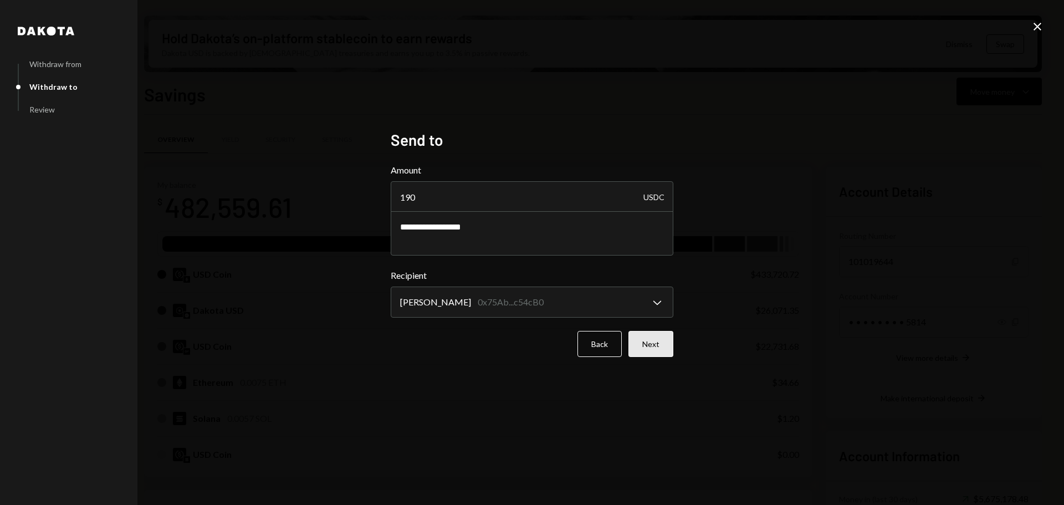
click at [641, 344] on button "Next" at bounding box center [651, 344] width 45 height 26
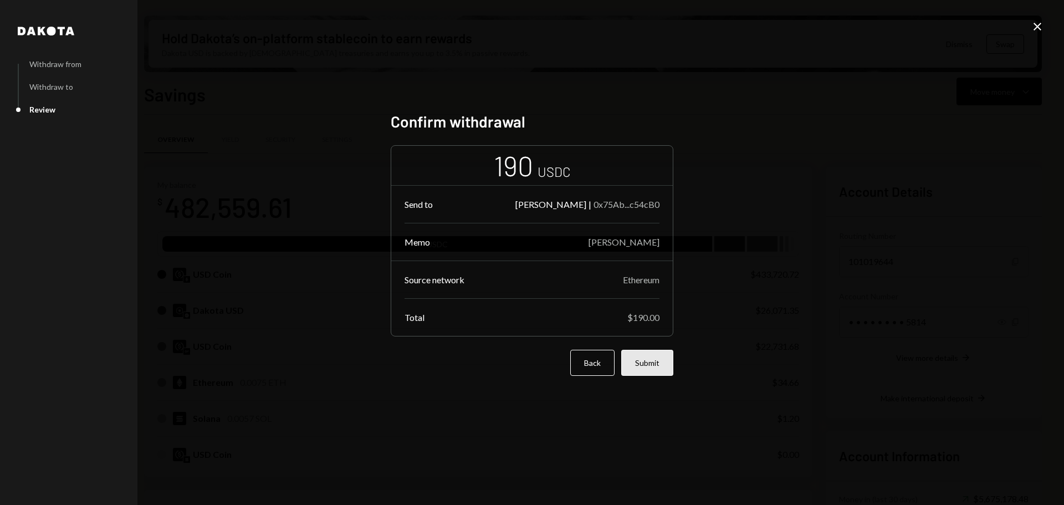
click at [668, 364] on button "Submit" at bounding box center [647, 363] width 52 height 26
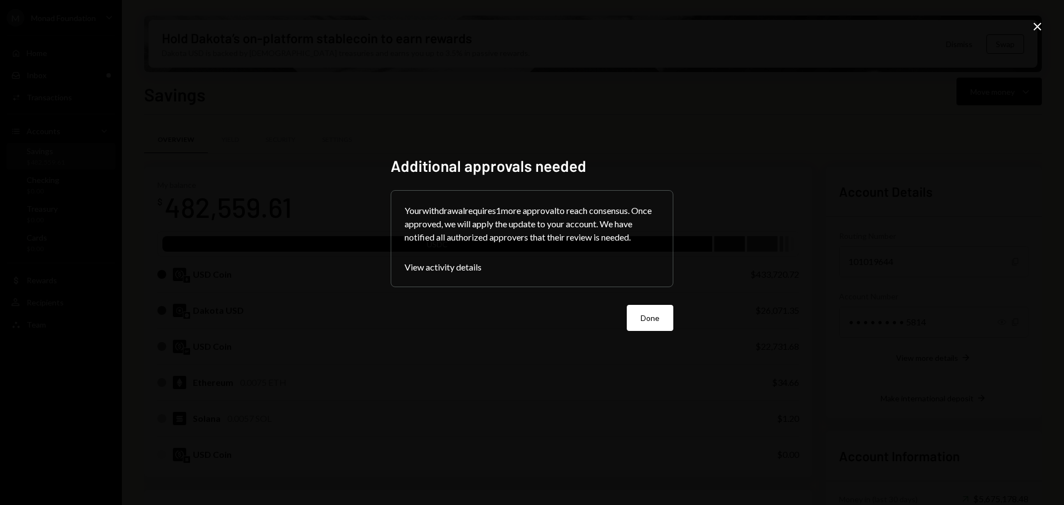
drag, startPoint x: 669, startPoint y: 316, endPoint x: 657, endPoint y: 314, distance: 11.8
click at [668, 316] on button "Done" at bounding box center [650, 318] width 47 height 26
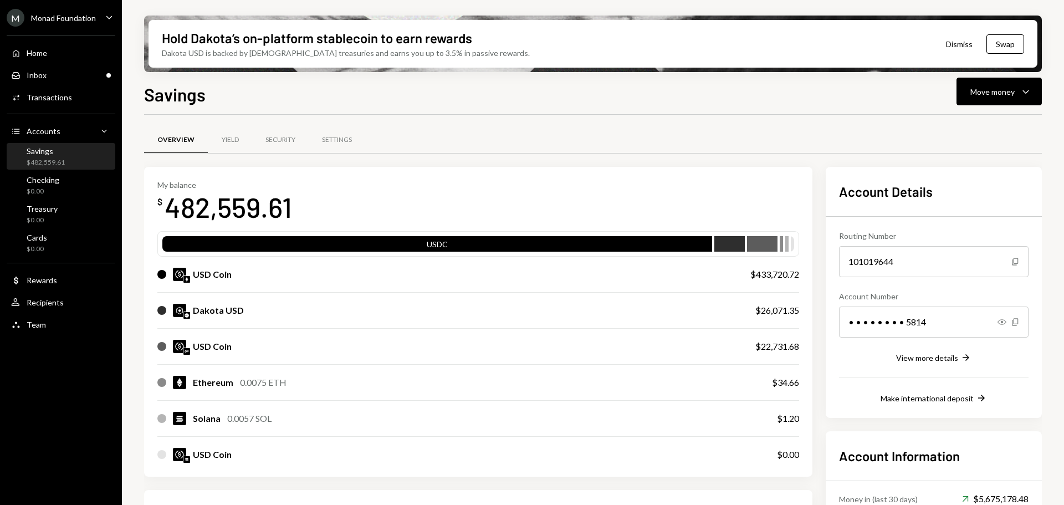
click at [79, 158] on div "Savings $482,559.61" at bounding box center [61, 156] width 100 height 21
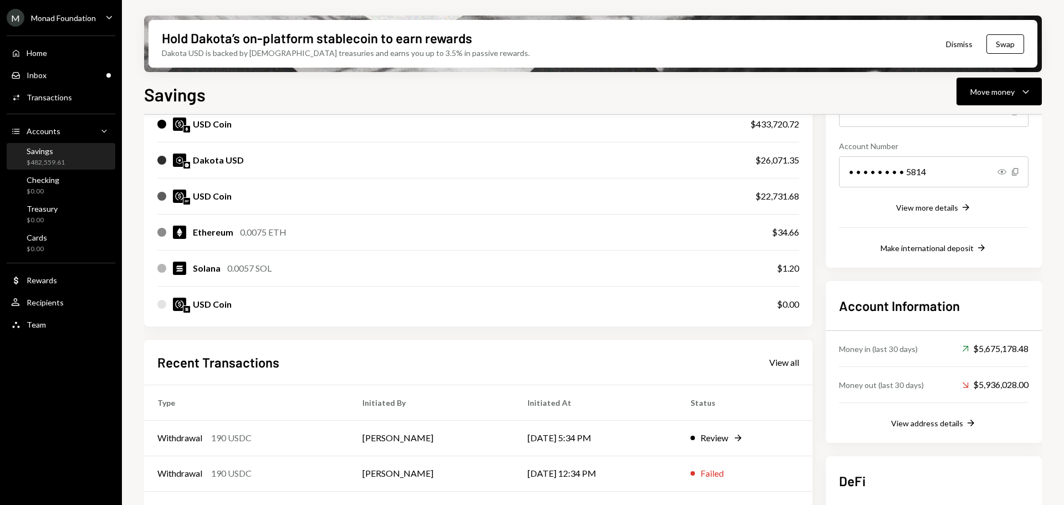
scroll to position [252, 0]
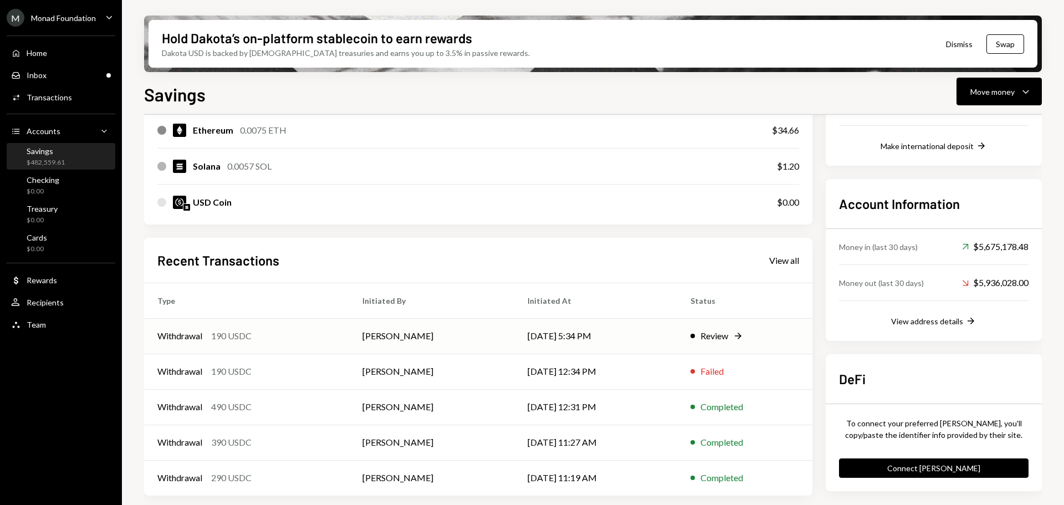
click at [282, 339] on div "Withdrawal 190 USDC" at bounding box center [246, 335] width 178 height 13
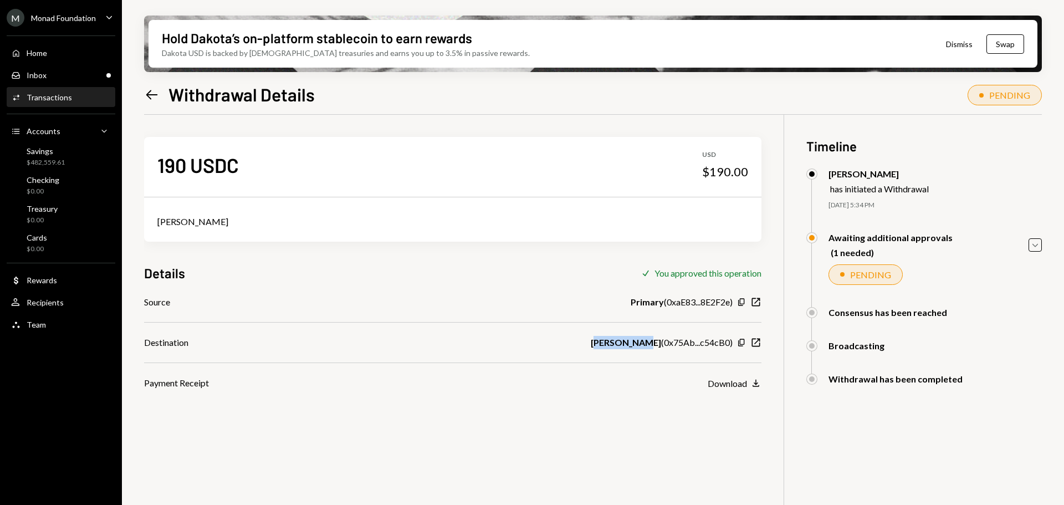
drag, startPoint x: 588, startPoint y: 344, endPoint x: 630, endPoint y: 345, distance: 42.2
click at [630, 345] on b "[PERSON_NAME]" at bounding box center [626, 342] width 70 height 13
drag, startPoint x: 584, startPoint y: 345, endPoint x: 658, endPoint y: 338, distance: 74.6
click at [659, 338] on b "[PERSON_NAME]" at bounding box center [626, 342] width 70 height 13
copy b "[PERSON_NAME]"
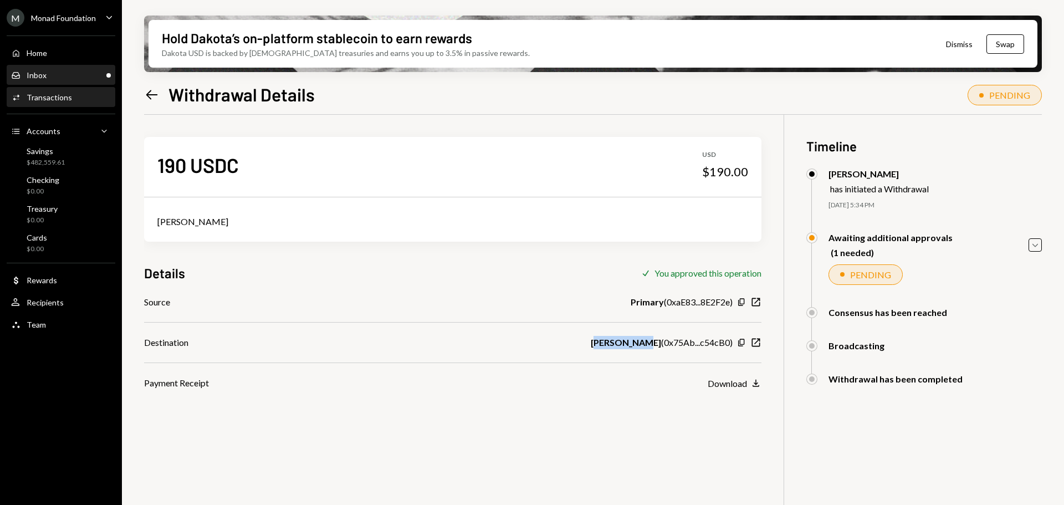
click at [74, 73] on div "Inbox Inbox" at bounding box center [61, 75] width 100 height 10
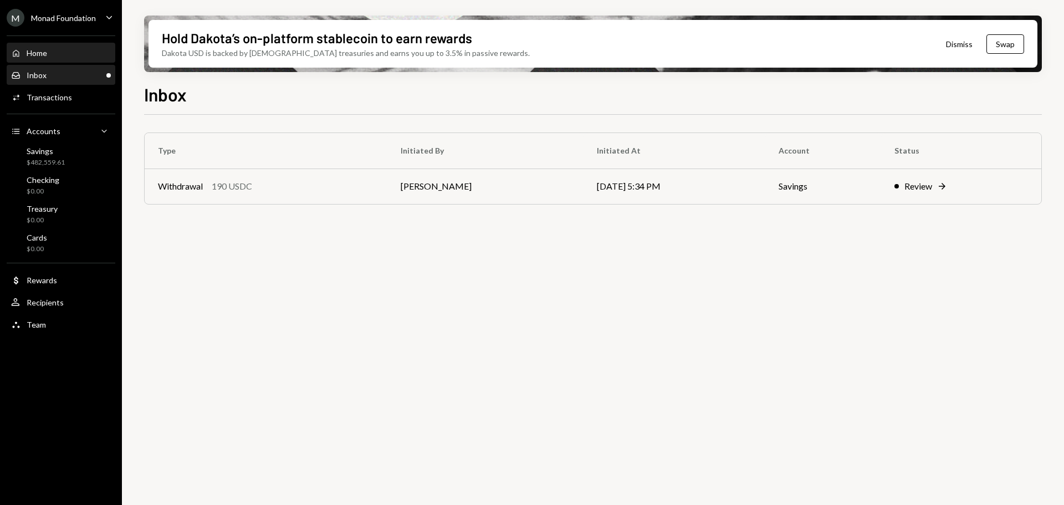
click at [59, 57] on div "Home Home" at bounding box center [61, 53] width 100 height 10
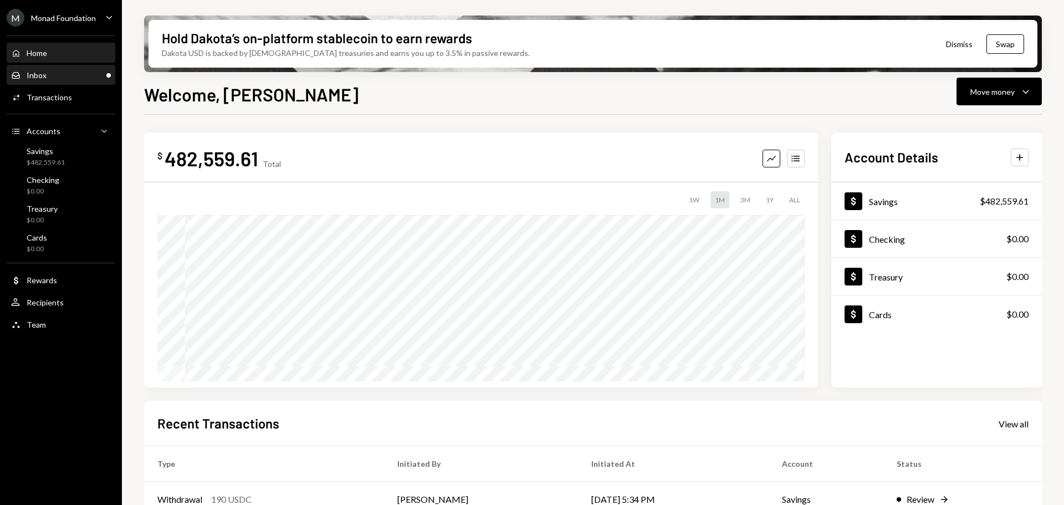
click at [56, 77] on div "Inbox Inbox" at bounding box center [61, 75] width 100 height 10
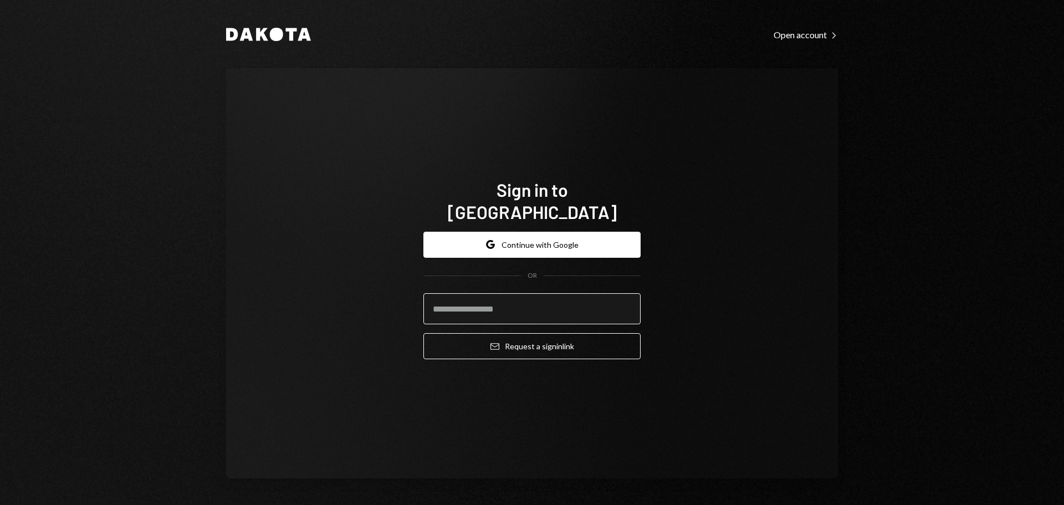
click at [555, 300] on input "email" at bounding box center [531, 308] width 217 height 31
type input "**********"
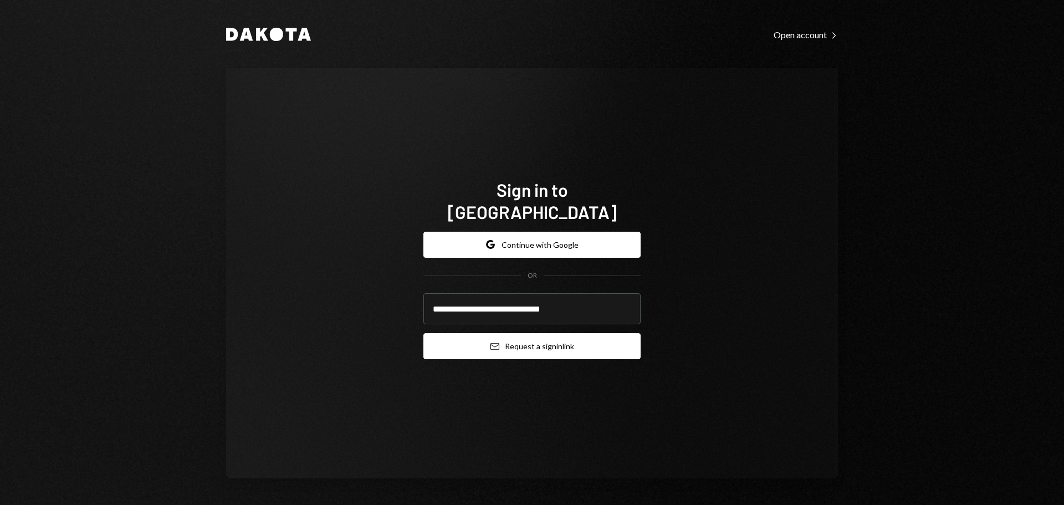
click at [549, 345] on button "Email Request a sign in link" at bounding box center [531, 346] width 217 height 26
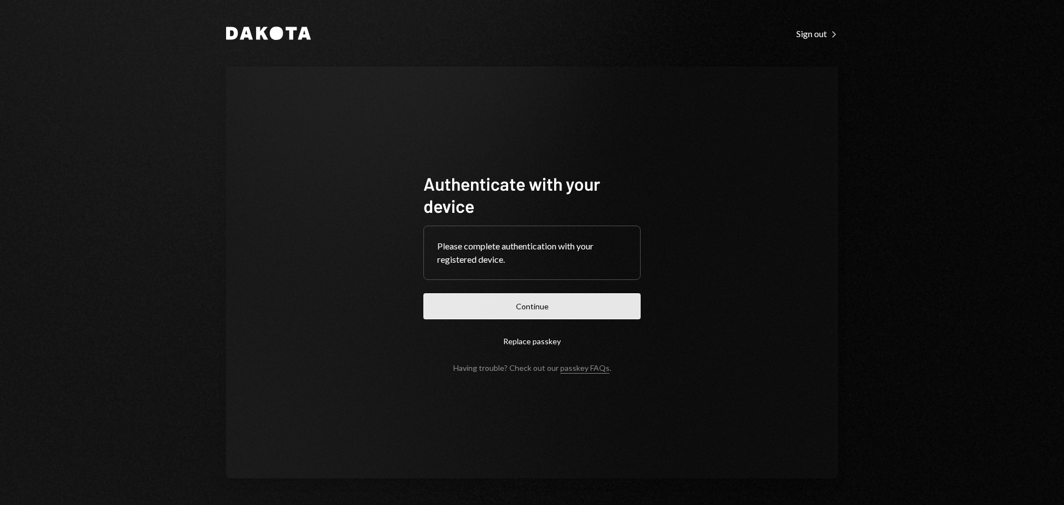
click at [521, 314] on button "Continue" at bounding box center [531, 306] width 217 height 26
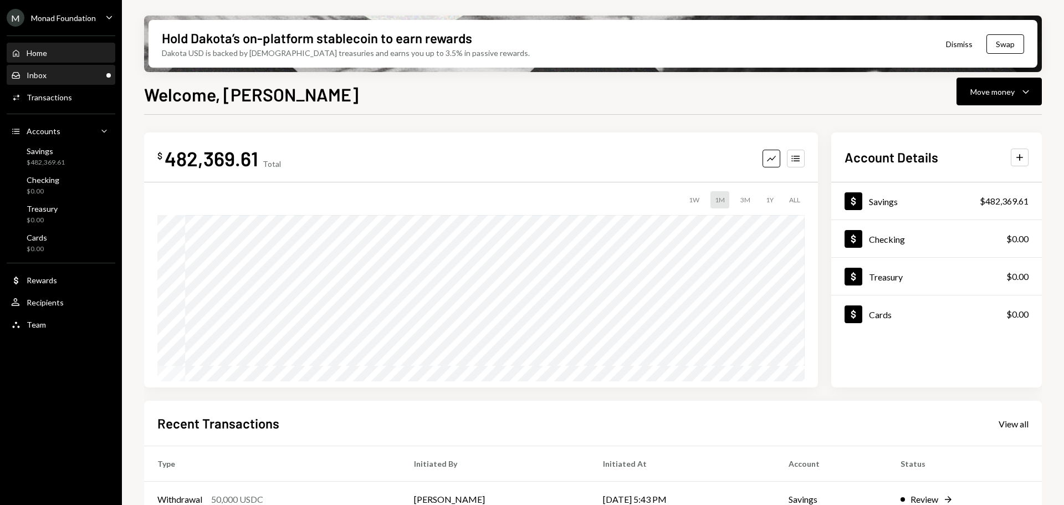
click at [38, 76] on div "Inbox" at bounding box center [37, 74] width 20 height 9
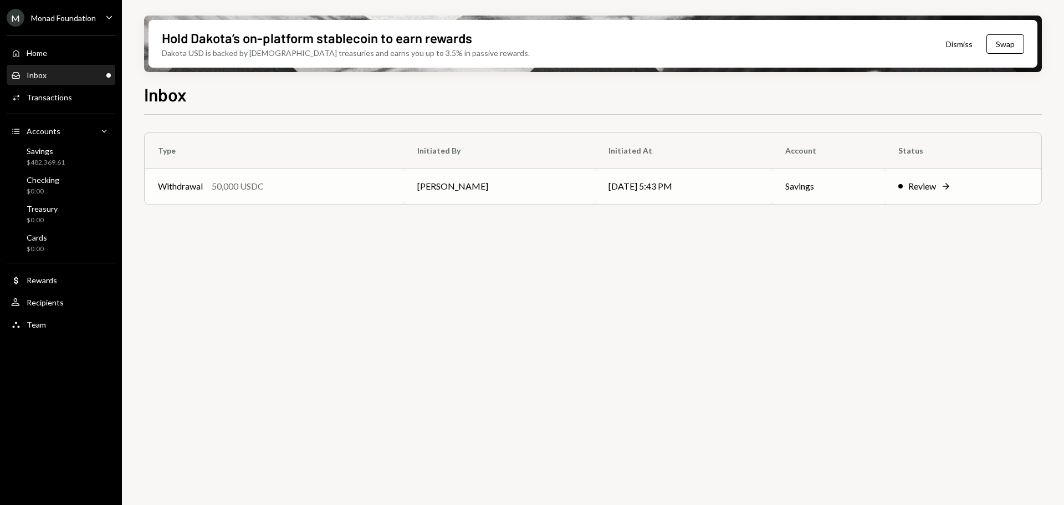
click at [412, 190] on td "[PERSON_NAME]" at bounding box center [499, 185] width 191 height 35
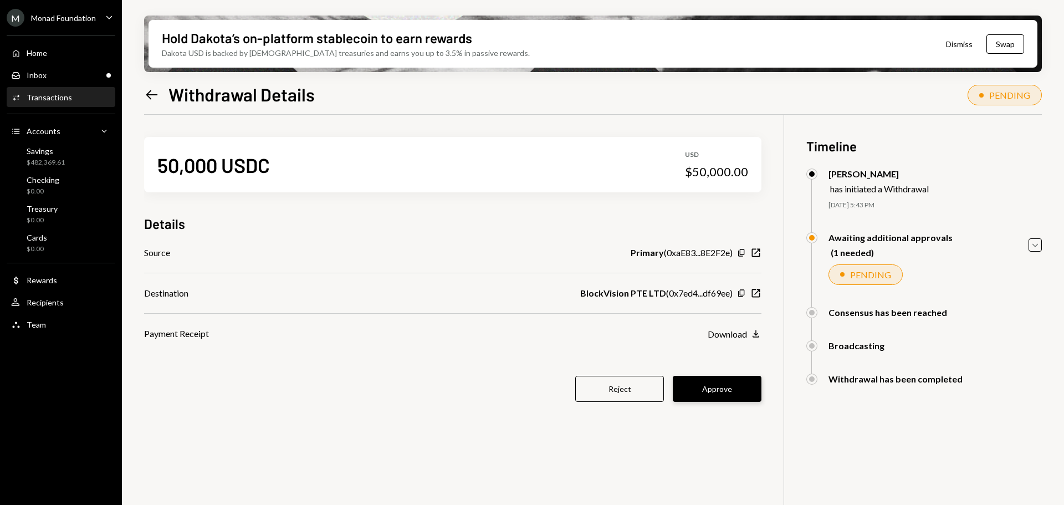
click at [721, 377] on button "Approve" at bounding box center [717, 389] width 89 height 26
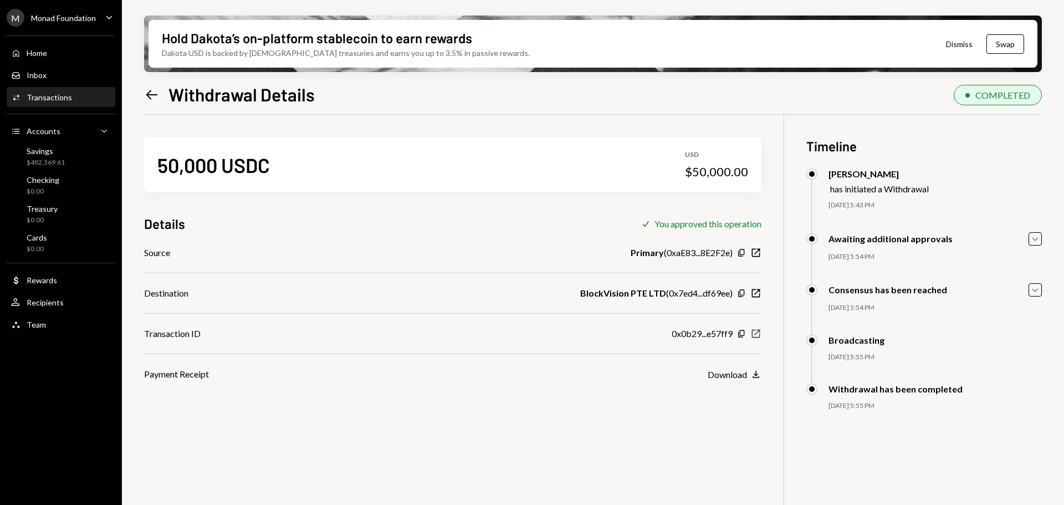
click at [754, 336] on icon "New Window" at bounding box center [755, 333] width 11 height 11
click at [54, 20] on div "Monad Foundation" at bounding box center [63, 17] width 65 height 9
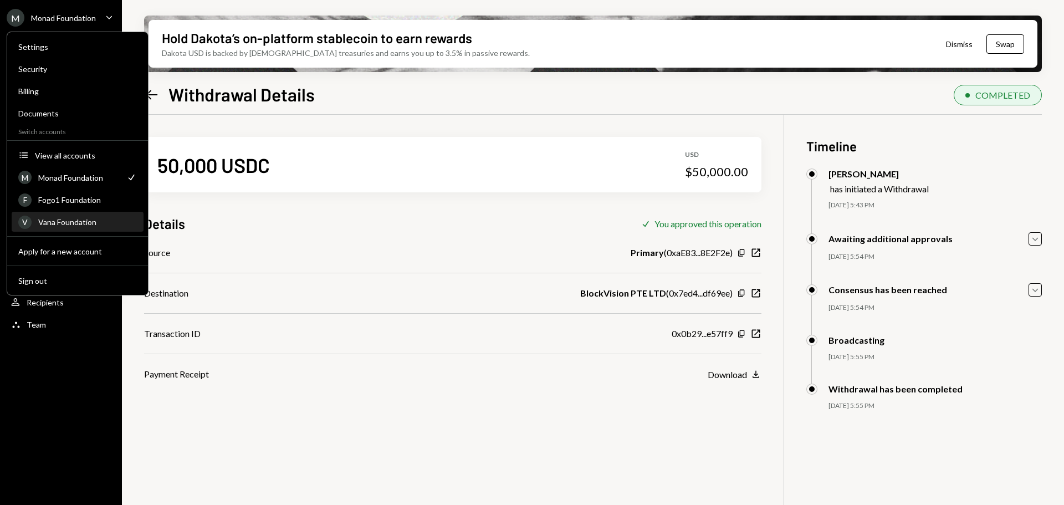
click at [77, 219] on div "Vana Foundation" at bounding box center [87, 221] width 99 height 9
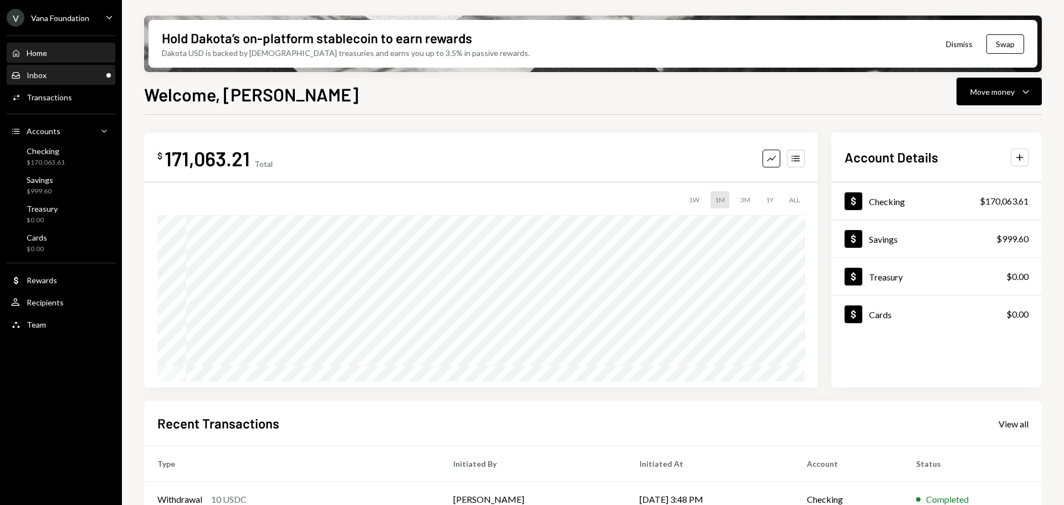
click at [64, 75] on div "Inbox Inbox" at bounding box center [61, 75] width 100 height 10
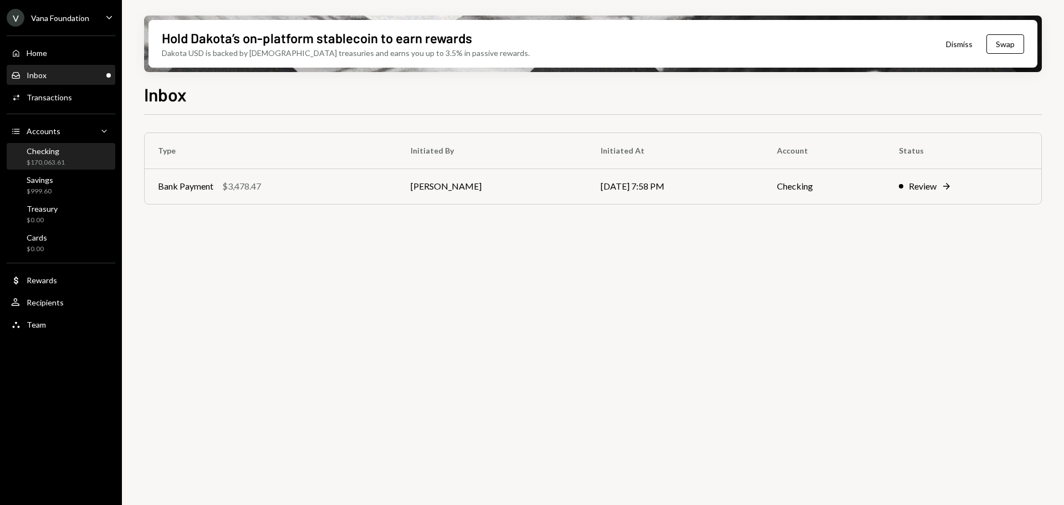
click at [47, 155] on div "Checking" at bounding box center [46, 150] width 38 height 9
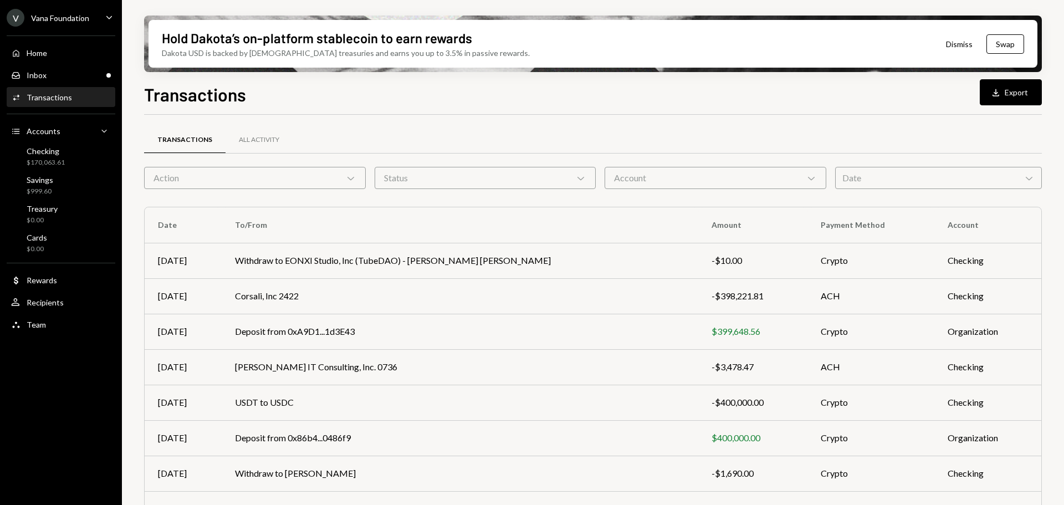
click at [252, 172] on div "Action Chevron Down" at bounding box center [255, 178] width 222 height 22
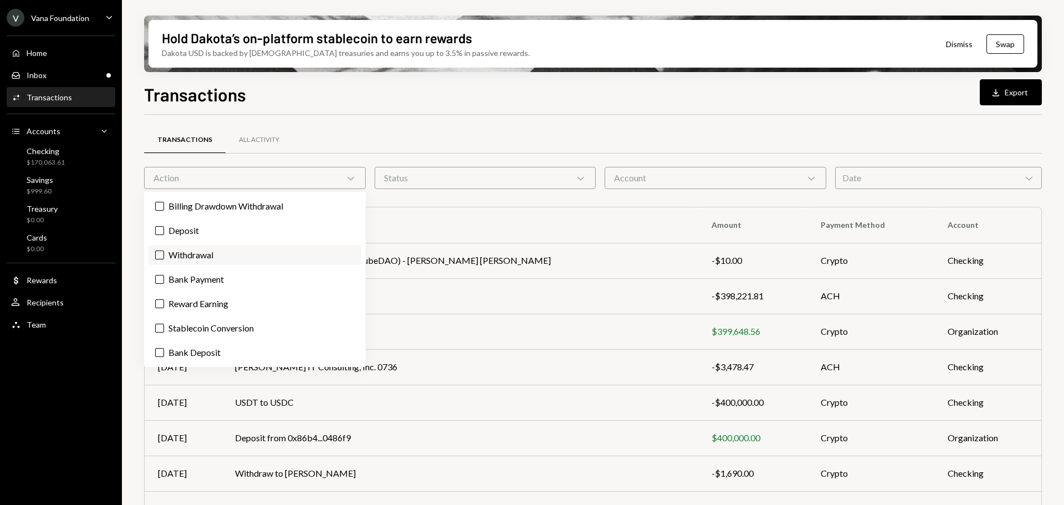
click at [212, 256] on label "Withdrawal" at bounding box center [255, 255] width 213 height 20
click at [164, 256] on button "Withdrawal" at bounding box center [159, 255] width 9 height 9
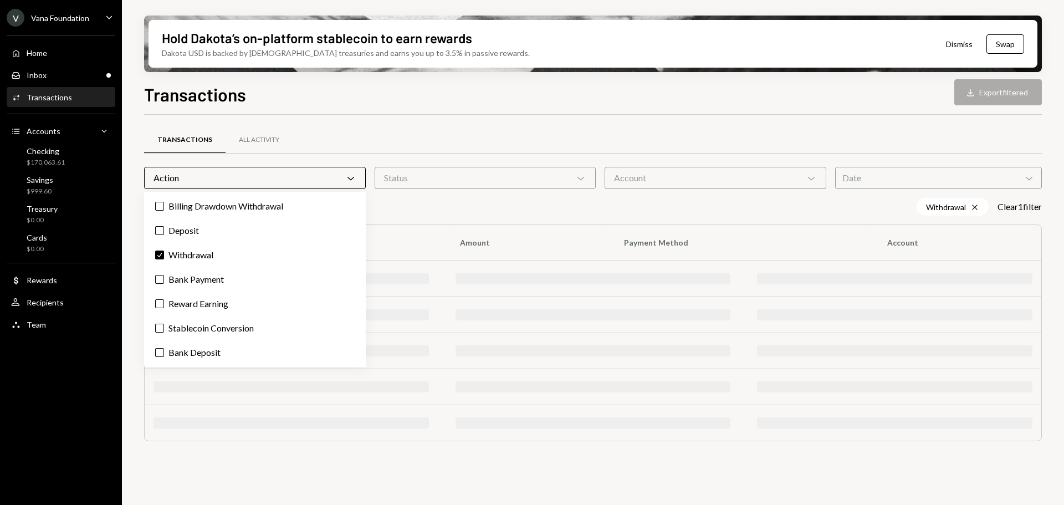
click at [407, 135] on div "Transactions All Activity" at bounding box center [593, 140] width 898 height 28
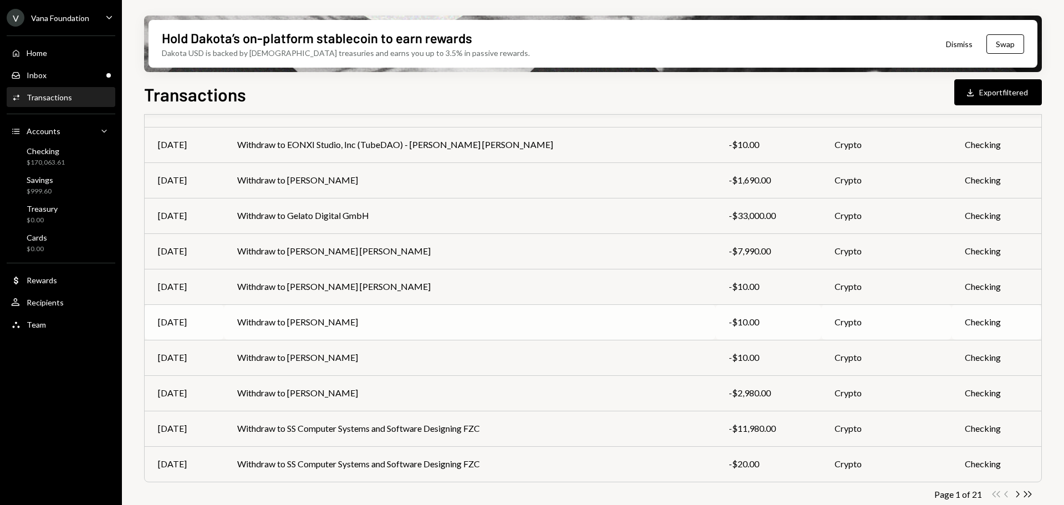
scroll to position [144, 0]
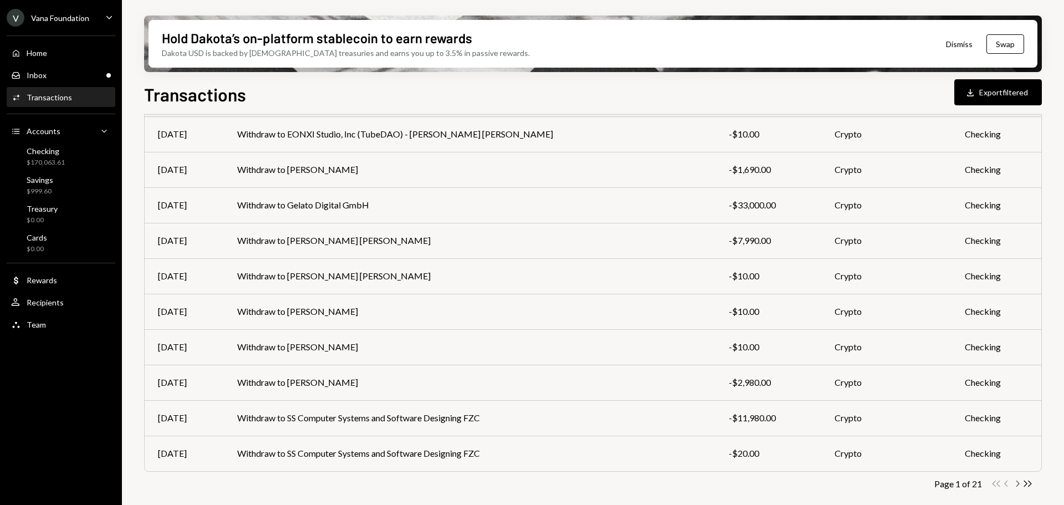
click at [1015, 481] on icon "Chevron Right" at bounding box center [1017, 483] width 11 height 11
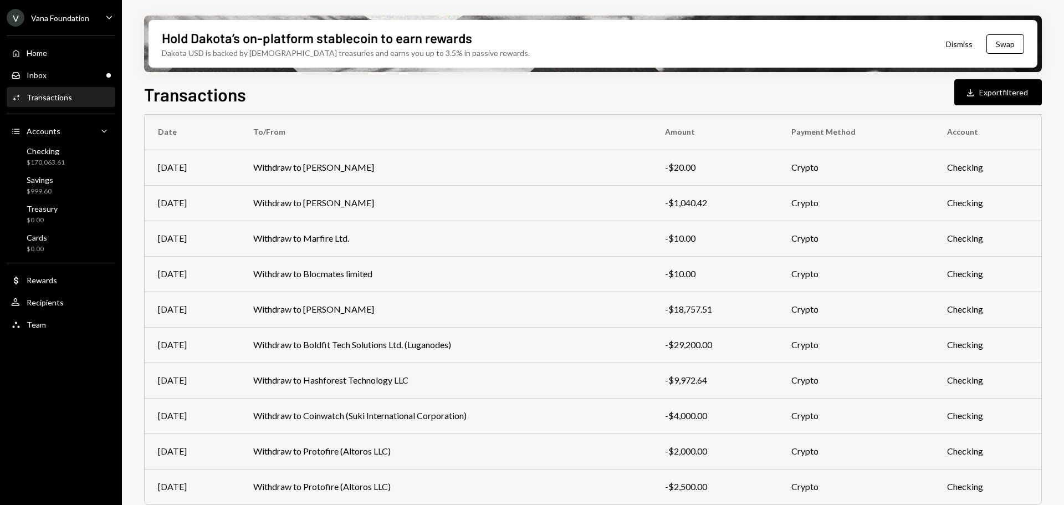
scroll to position [0, 0]
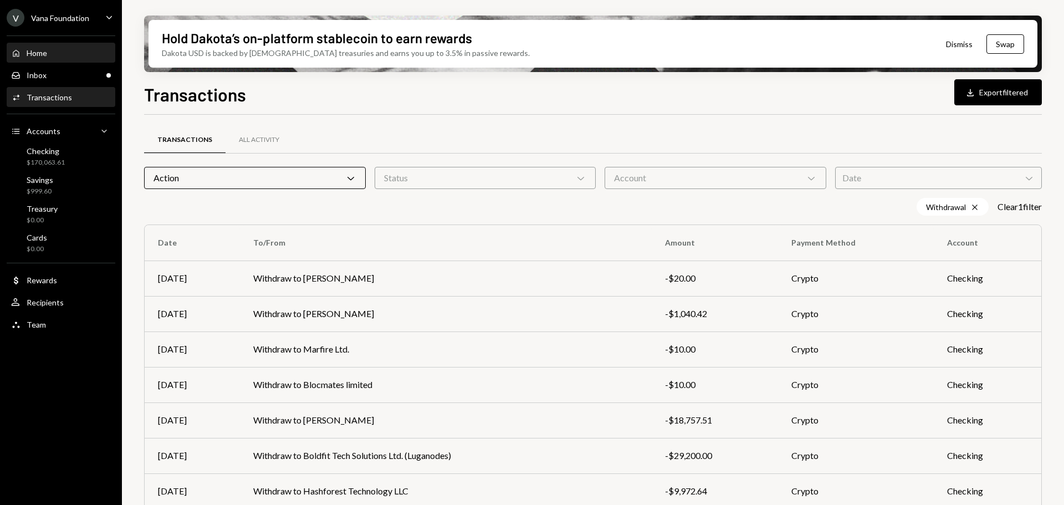
click at [54, 51] on div "Home Home" at bounding box center [61, 53] width 100 height 10
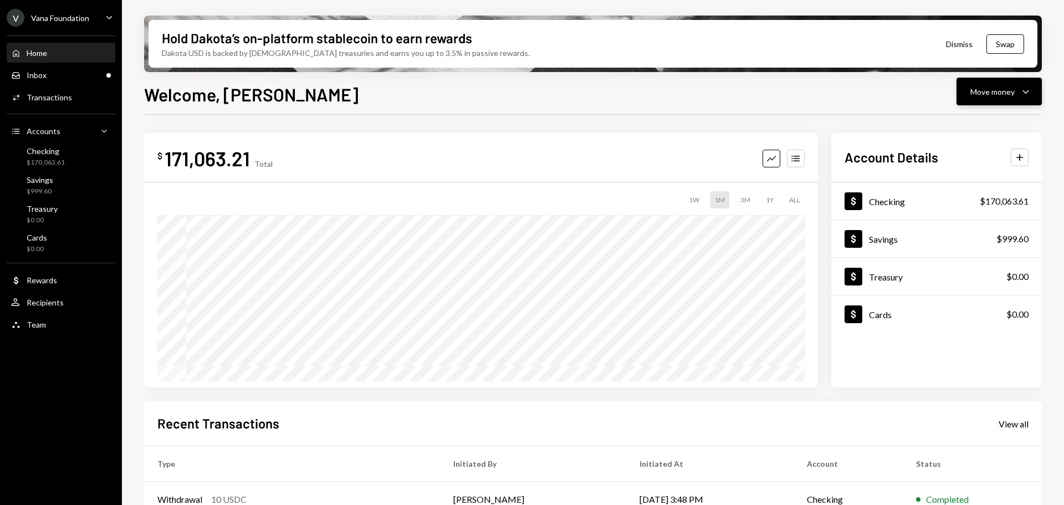
click at [1011, 98] on button "Move money Caret Down" at bounding box center [999, 92] width 85 height 28
click at [972, 117] on div "Withdraw Send" at bounding box center [982, 125] width 111 height 25
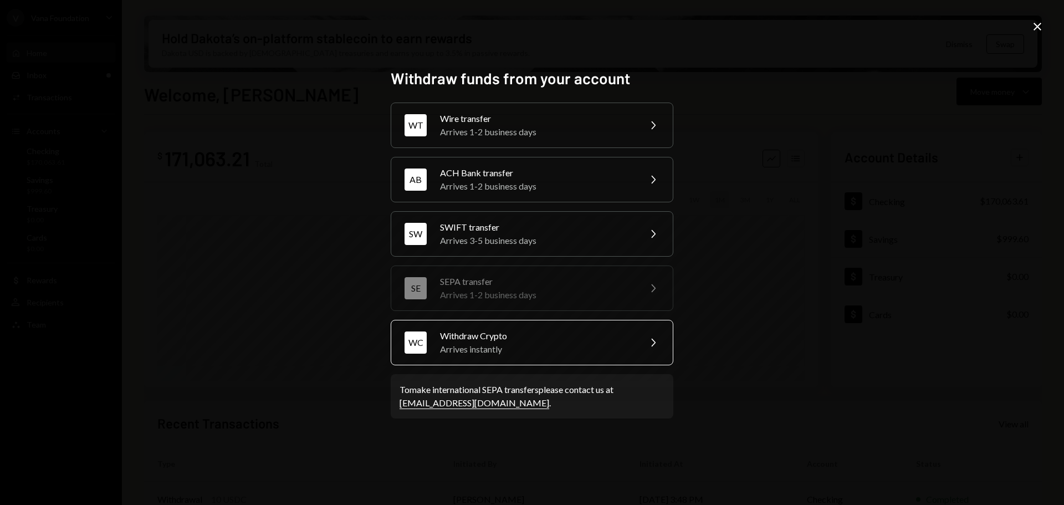
click at [563, 343] on div "Arrives instantly" at bounding box center [536, 349] width 193 height 13
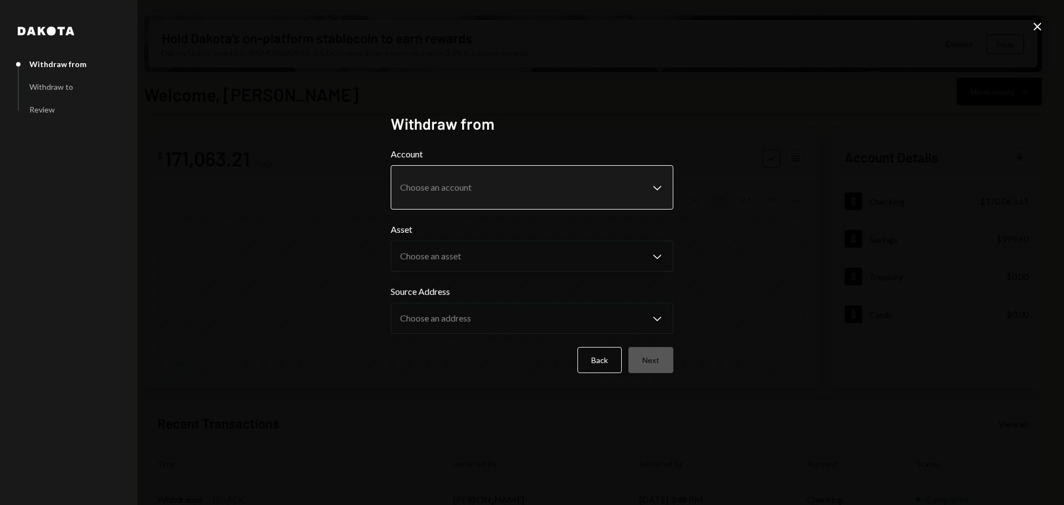
click at [492, 194] on body "V Vana Foundation Caret Down Home Home Inbox Inbox Activities Transactions Acco…" at bounding box center [532, 252] width 1064 height 505
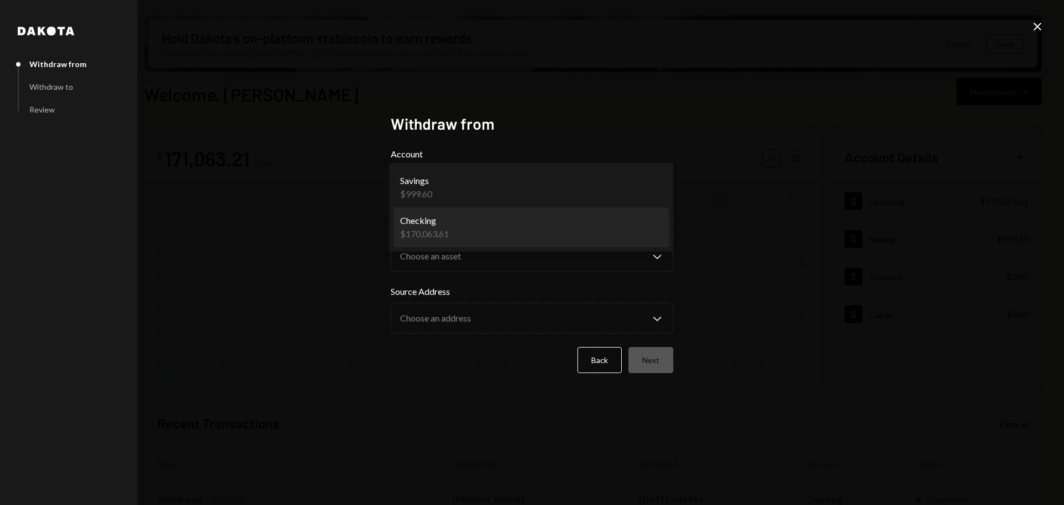
select select "**********"
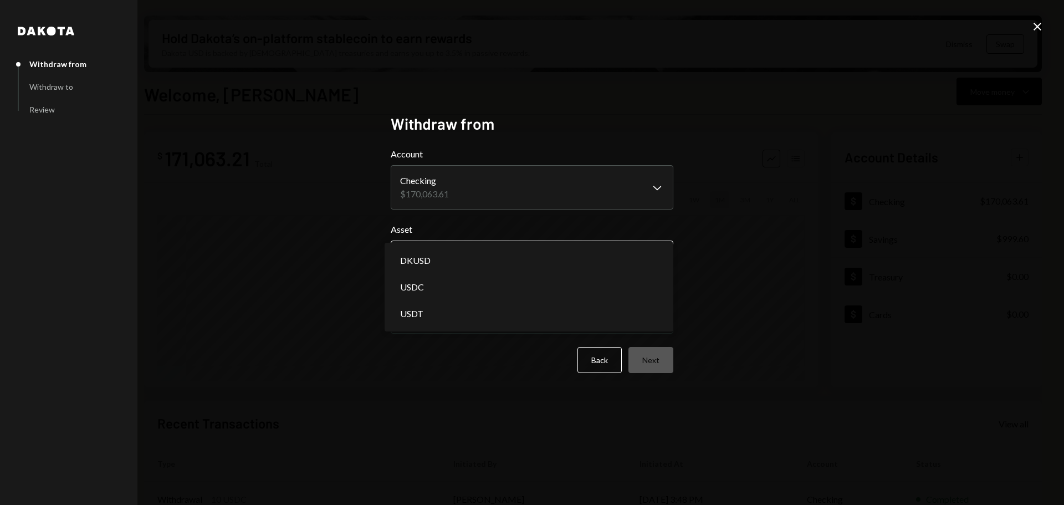
click at [489, 259] on body "V Vana Foundation Caret Down Home Home Inbox Inbox Activities Transactions Acco…" at bounding box center [532, 252] width 1064 height 505
click at [601, 257] on body "V Vana Foundation Caret Down Home Home Inbox Inbox Activities Transactions Acco…" at bounding box center [532, 252] width 1064 height 505
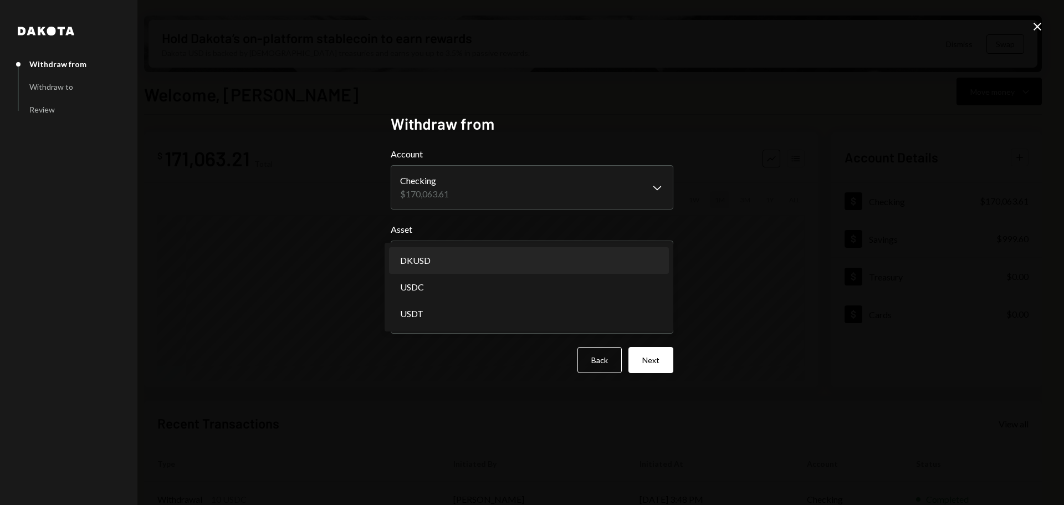
select select "*****"
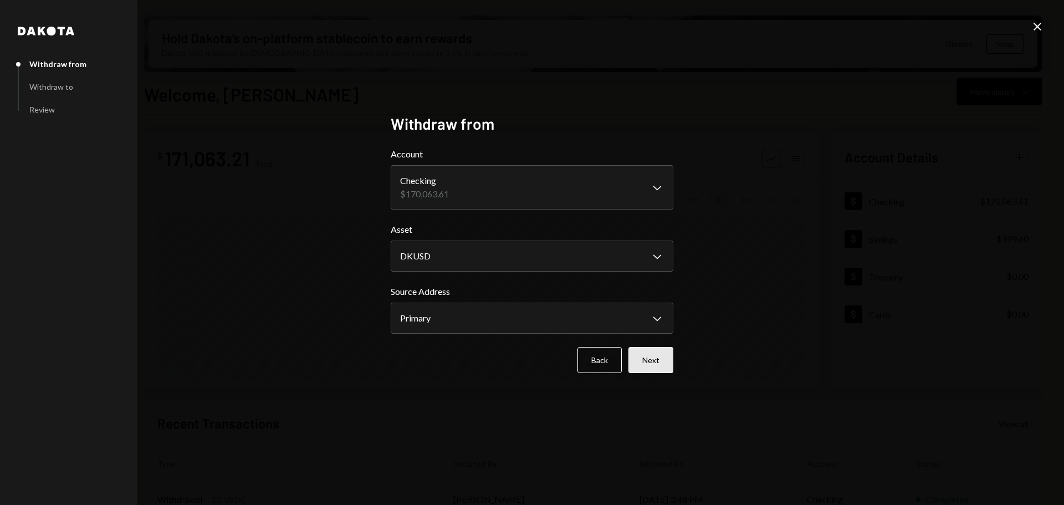
click at [642, 356] on button "Next" at bounding box center [651, 360] width 45 height 26
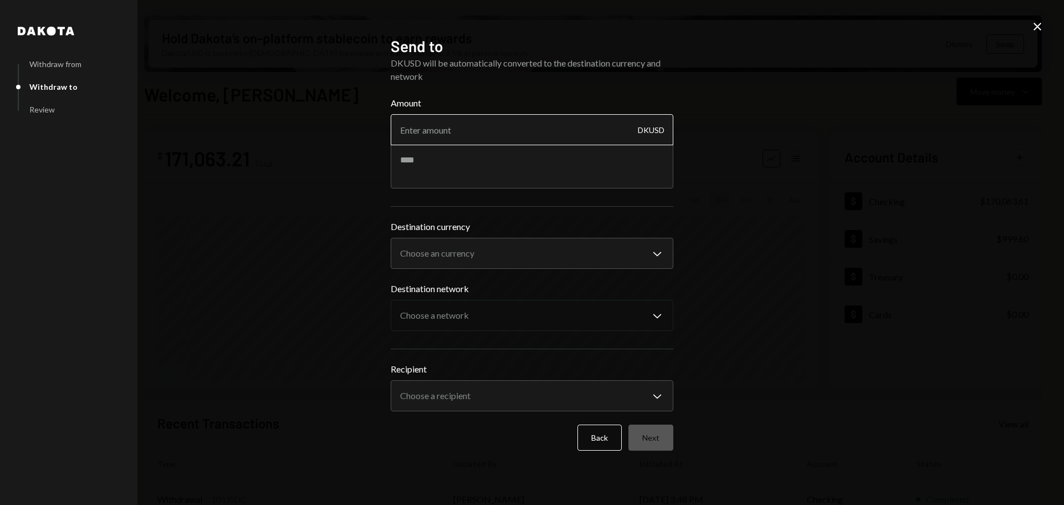
click at [494, 139] on input "Amount" at bounding box center [532, 129] width 283 height 31
type input "34990"
click at [493, 164] on textarea at bounding box center [532, 166] width 283 height 44
type textarea "*******"
click at [481, 254] on body "V Vana Foundation Caret Down Home Home Inbox Inbox Activities Transactions Acco…" at bounding box center [532, 252] width 1064 height 505
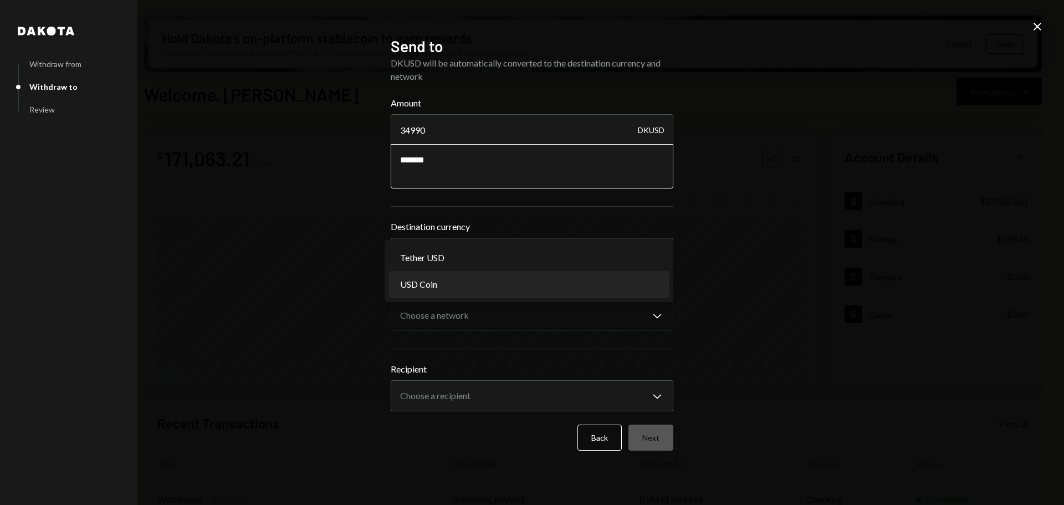
select select "****"
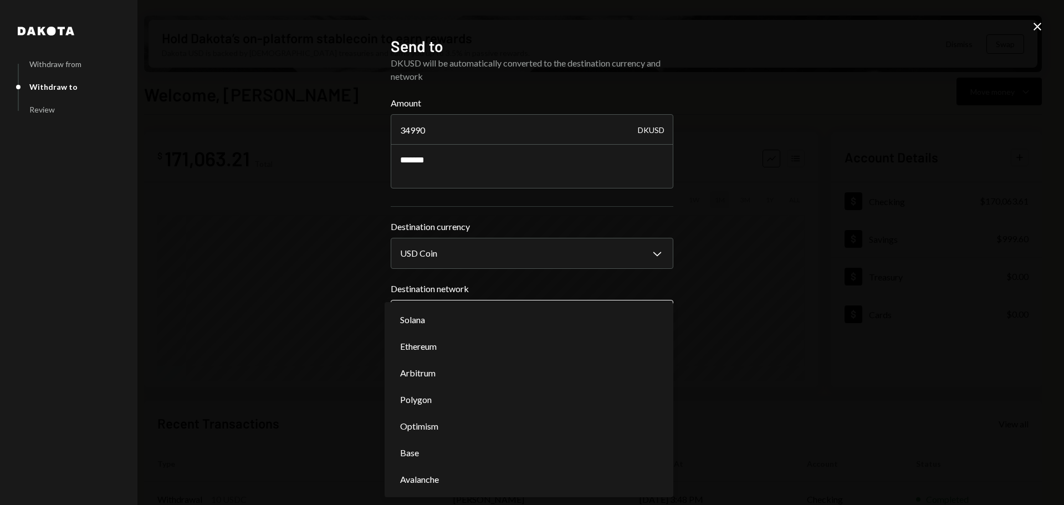
click at [525, 318] on body "V Vana Foundation Caret Down Home Home Inbox Inbox Activities Transactions Acco…" at bounding box center [532, 252] width 1064 height 505
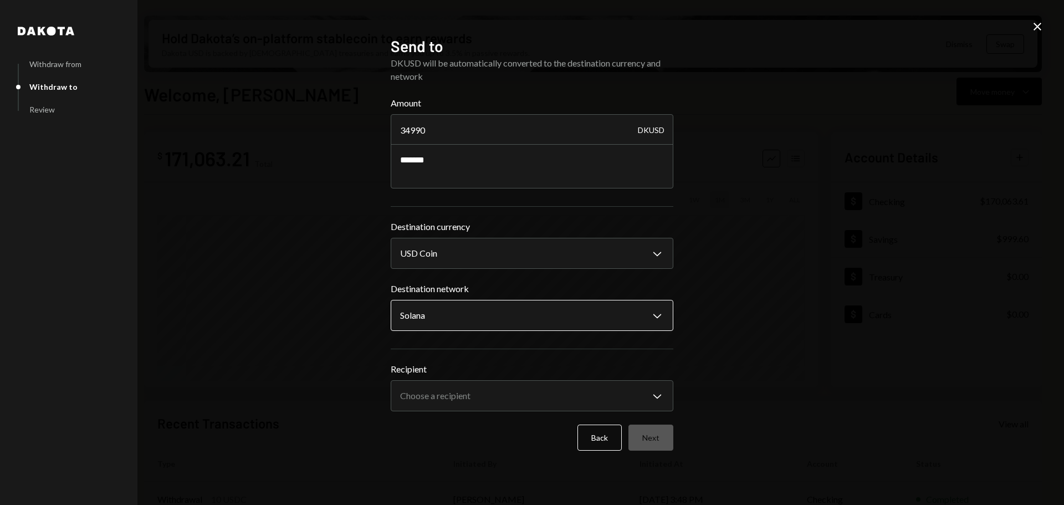
click at [472, 318] on body "V Vana Foundation Caret Down Home Home Inbox Inbox Activities Transactions Acco…" at bounding box center [532, 252] width 1064 height 505
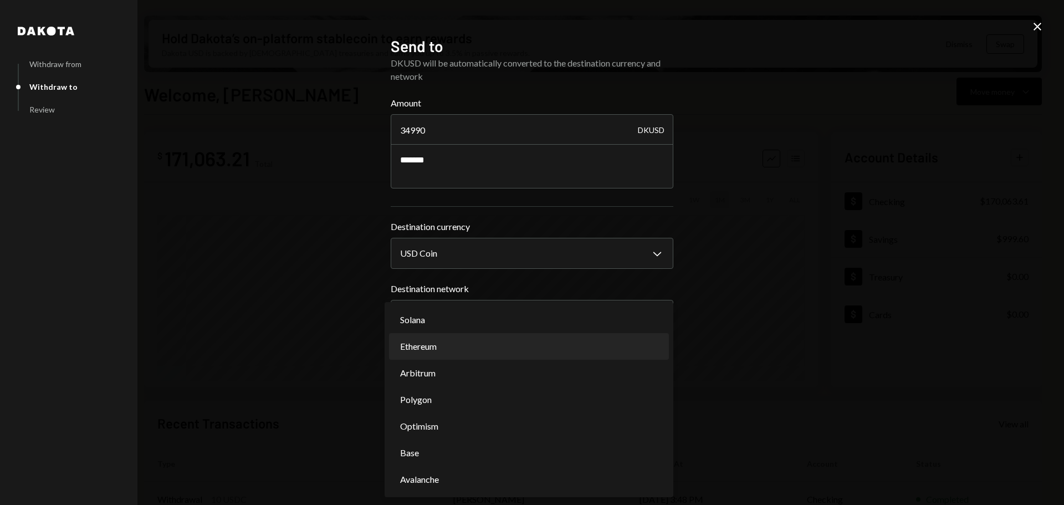
select select "**********"
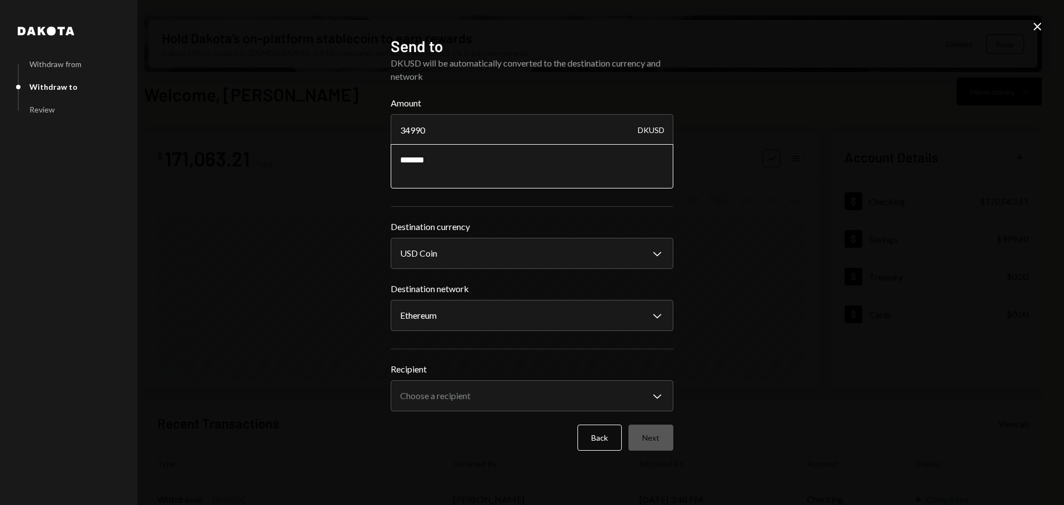
click at [463, 160] on textarea "*******" at bounding box center [532, 166] width 283 height 44
type textarea "**********"
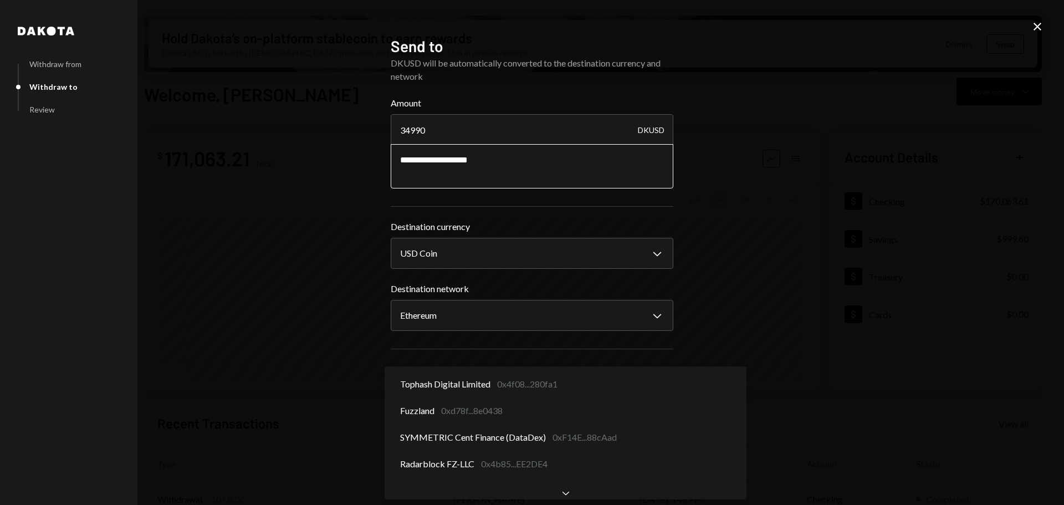
click at [459, 401] on body "V Vana Foundation Caret Down Home Home Inbox Inbox Activities Transactions Acco…" at bounding box center [532, 252] width 1064 height 505
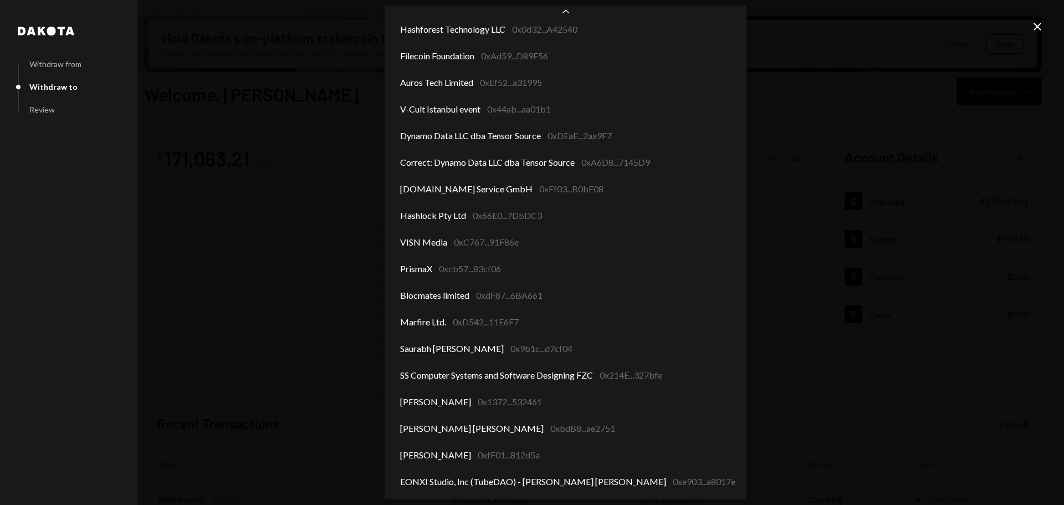
scroll to position [859, 0]
select select "**********"
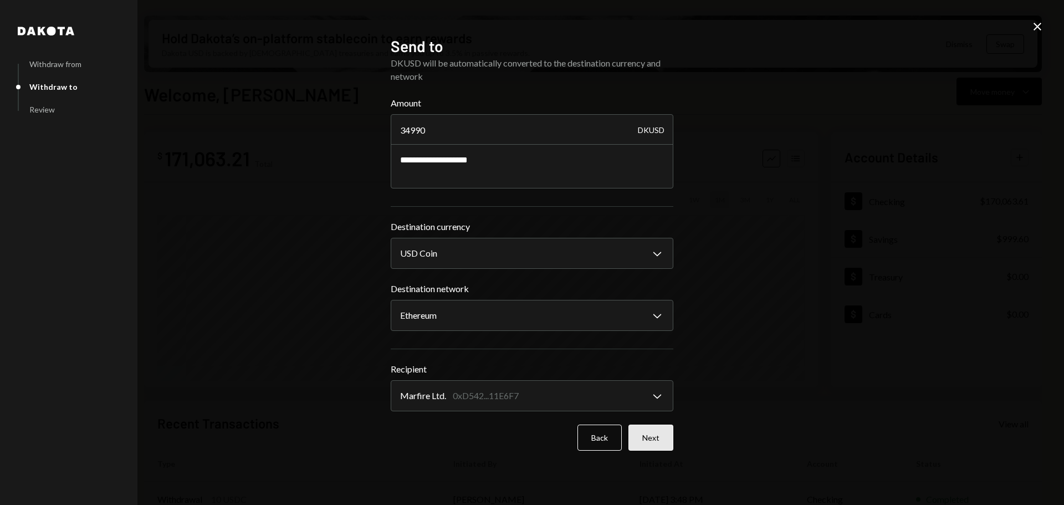
click at [656, 436] on button "Next" at bounding box center [651, 438] width 45 height 26
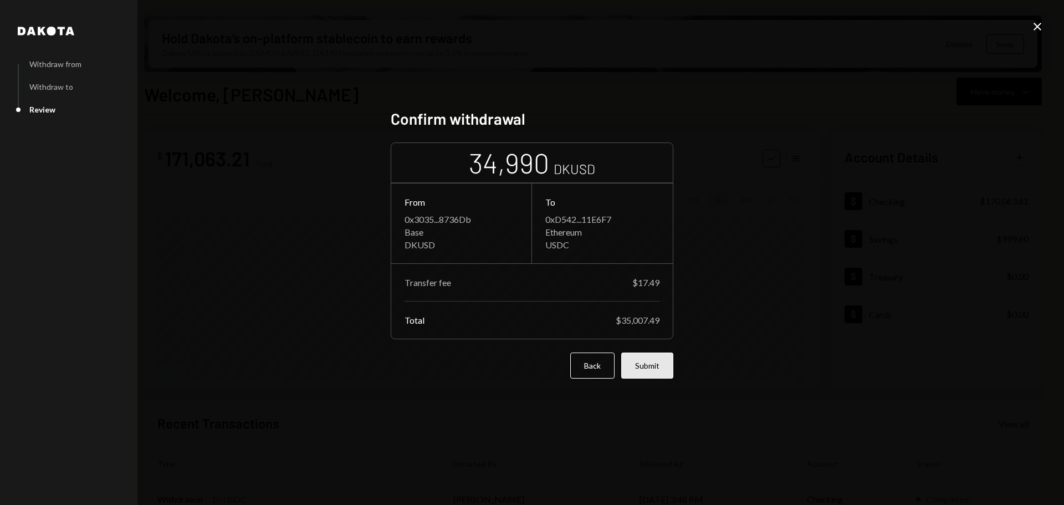
click at [664, 372] on button "Submit" at bounding box center [647, 365] width 52 height 26
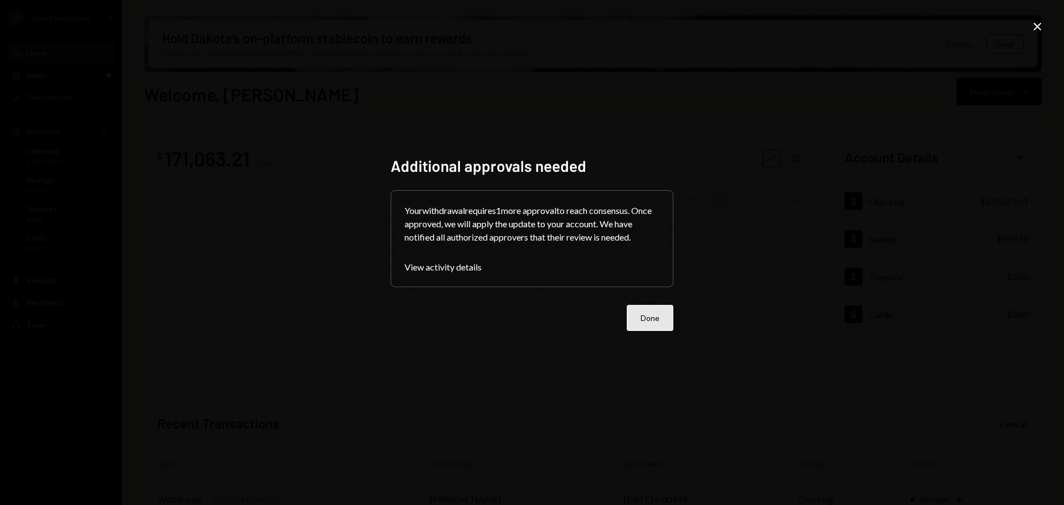
click at [663, 320] on button "Done" at bounding box center [650, 318] width 47 height 26
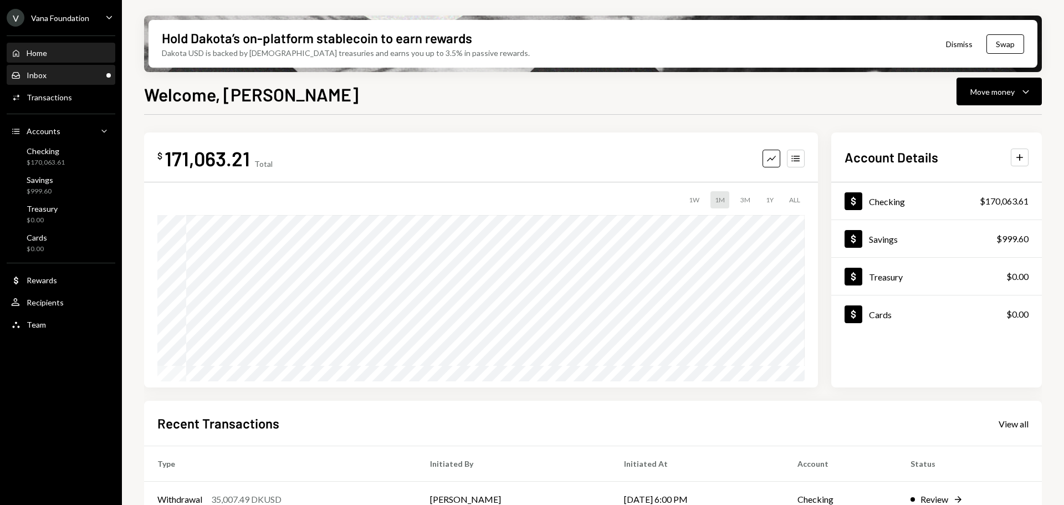
click at [70, 81] on div "Inbox Inbox" at bounding box center [61, 75] width 100 height 19
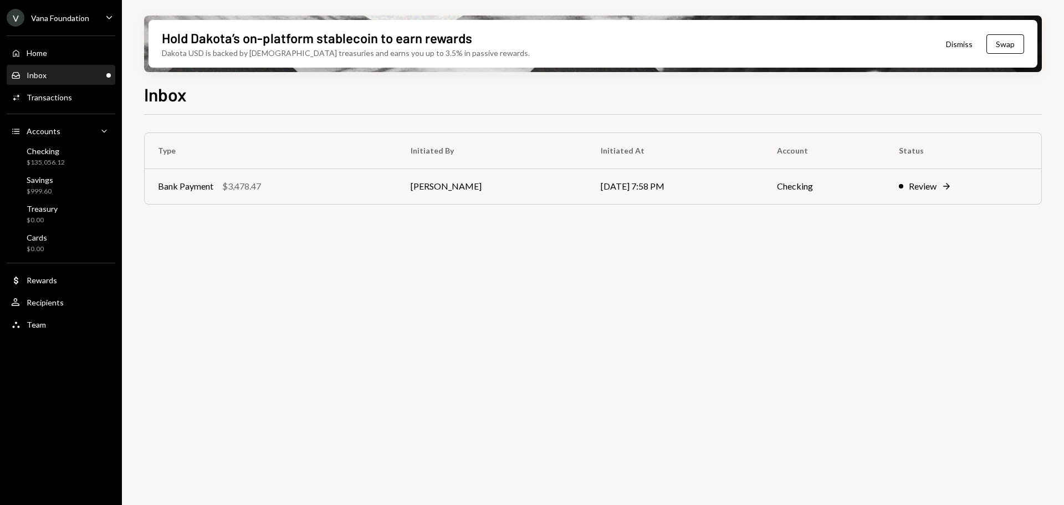
click at [59, 20] on div "Vana Foundation" at bounding box center [60, 17] width 58 height 9
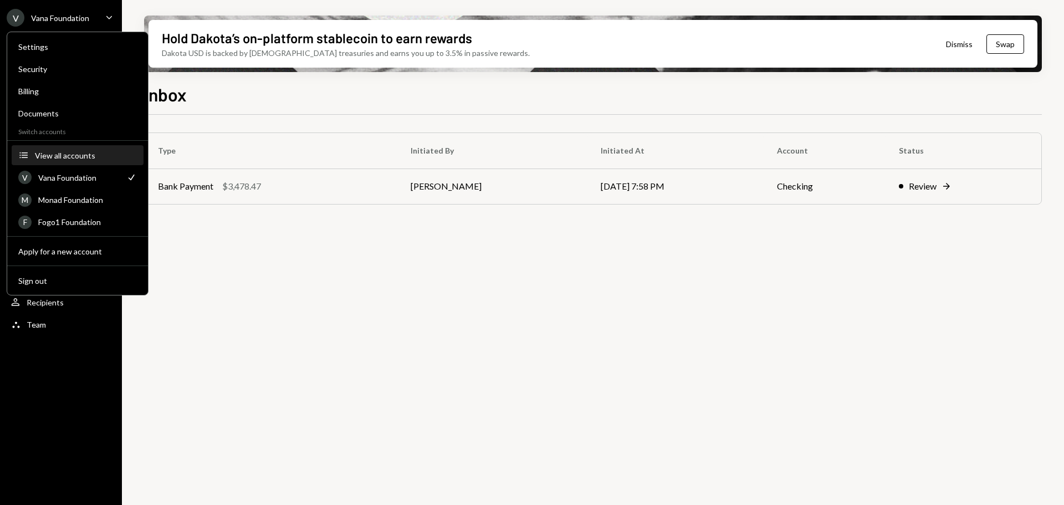
click at [64, 161] on button "Accounts View all accounts" at bounding box center [78, 156] width 132 height 20
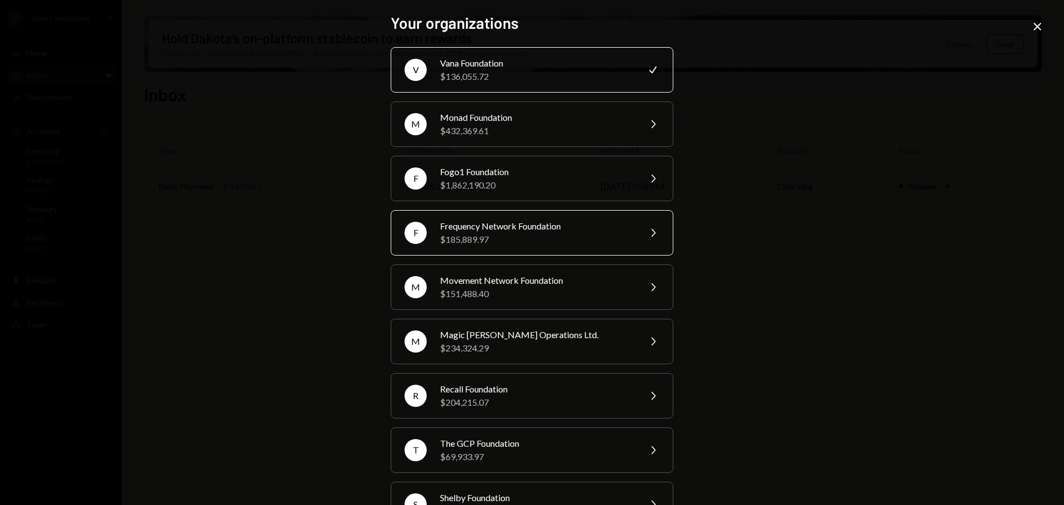
click at [488, 228] on div "Frequency Network Foundation" at bounding box center [536, 225] width 193 height 13
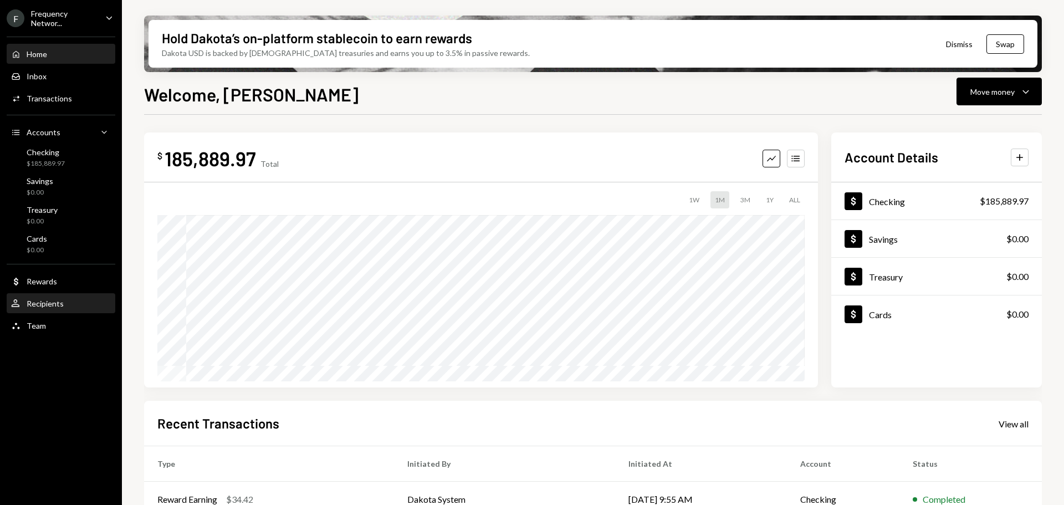
click at [51, 304] on div "Recipients" at bounding box center [45, 303] width 37 height 9
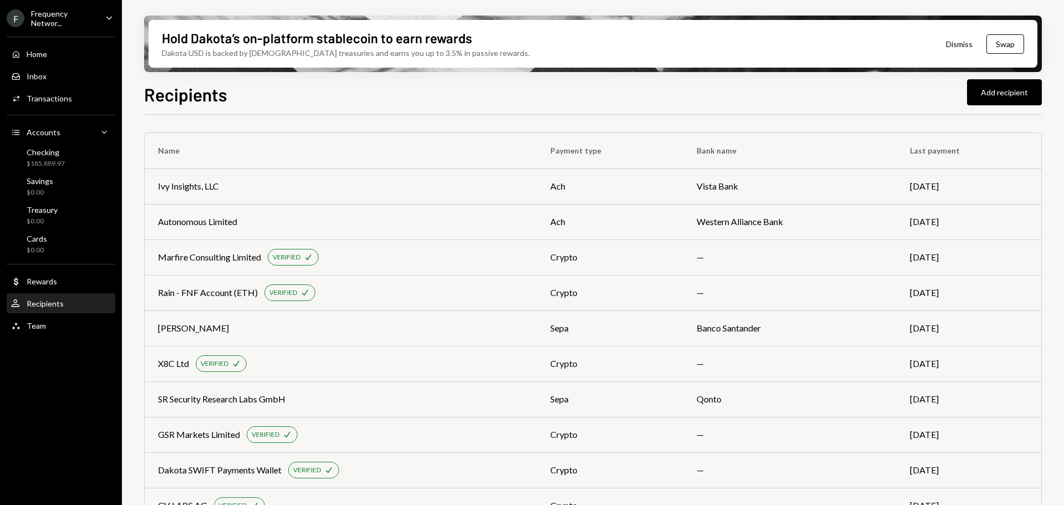
click at [68, 20] on div "Frequency Networ..." at bounding box center [63, 18] width 65 height 19
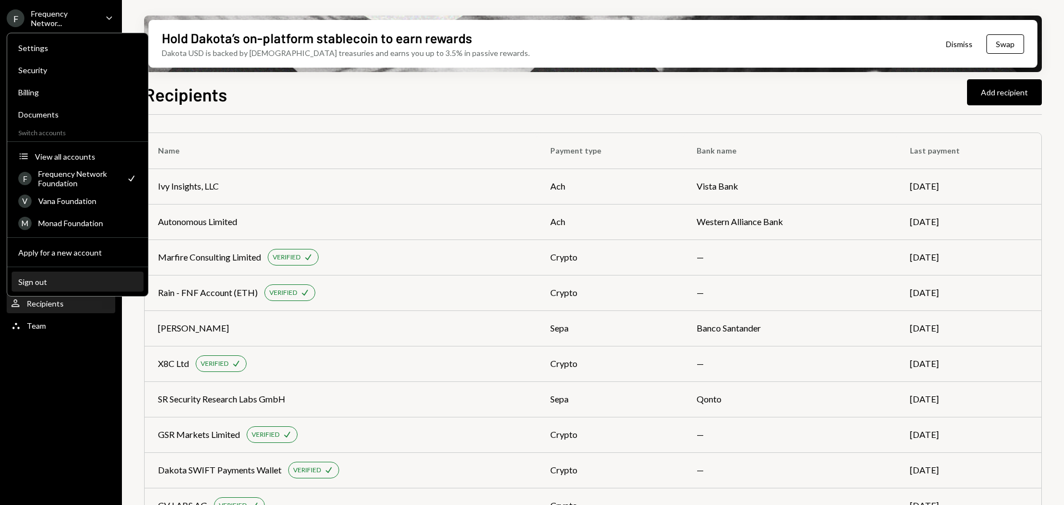
click at [59, 279] on div "Sign out" at bounding box center [77, 281] width 119 height 9
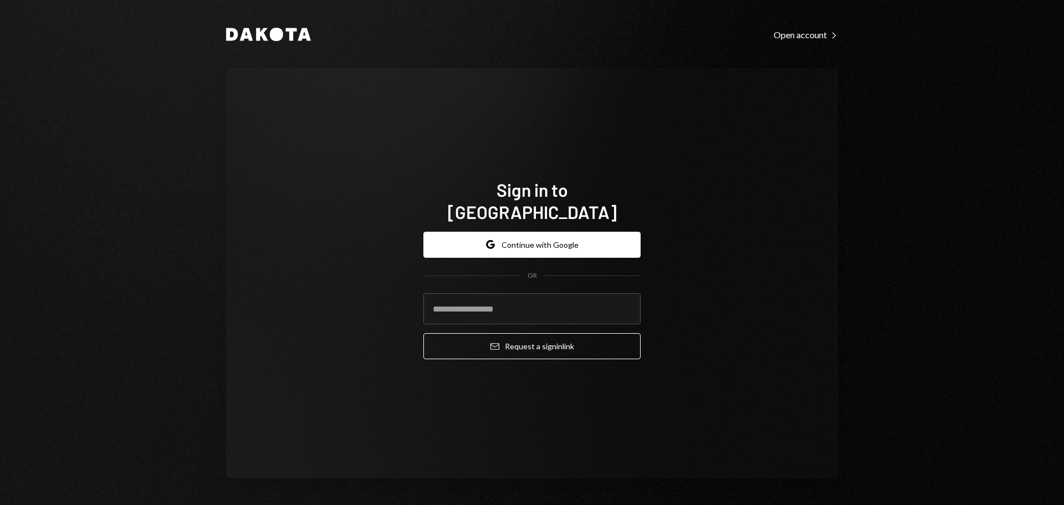
type input "**********"
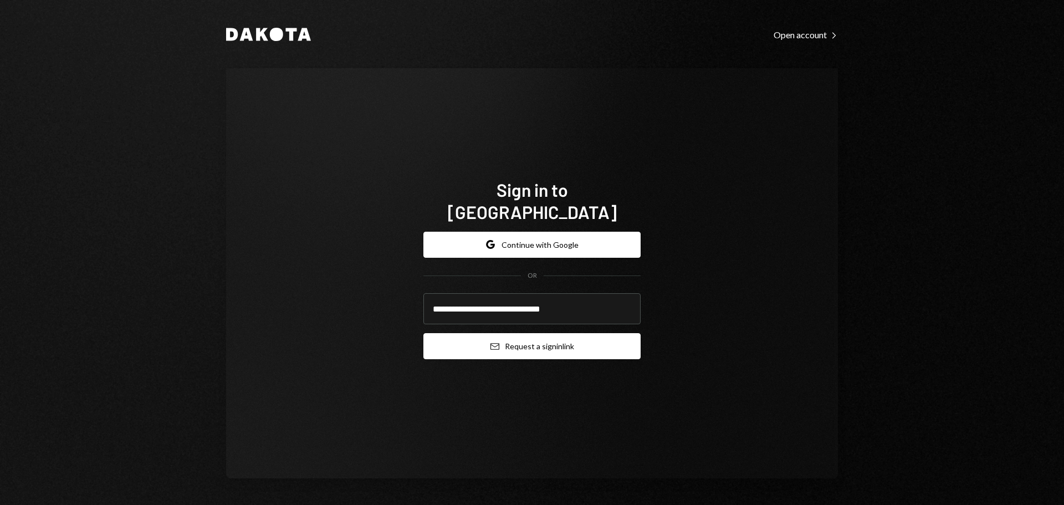
click at [499, 333] on button "Email Request a sign in link" at bounding box center [531, 346] width 217 height 26
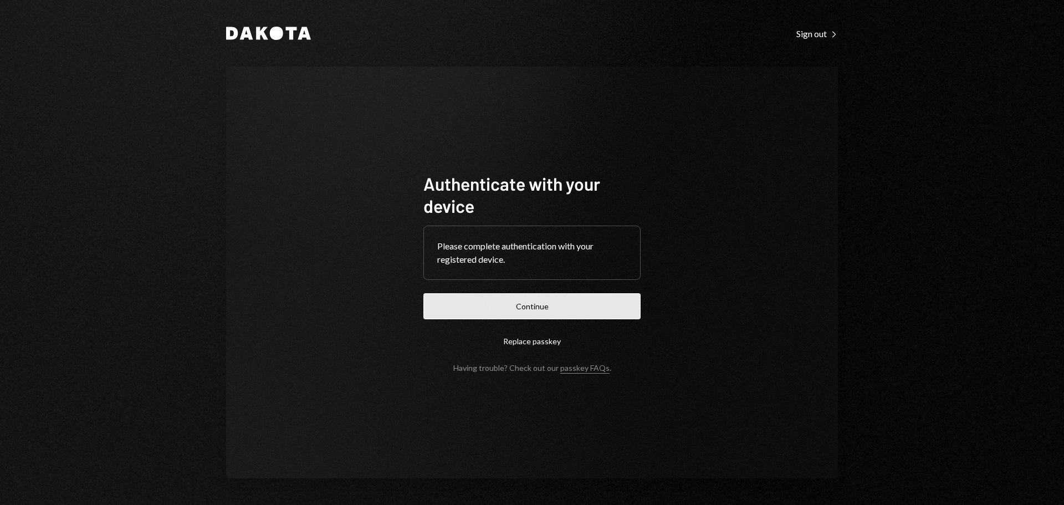
click at [549, 304] on button "Continue" at bounding box center [531, 306] width 217 height 26
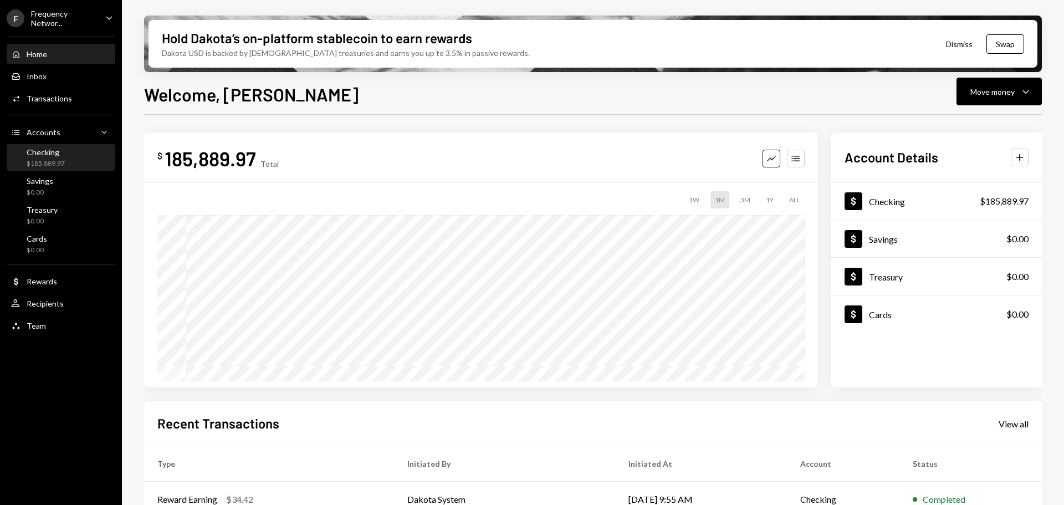
click at [64, 154] on div "Checking" at bounding box center [46, 151] width 38 height 9
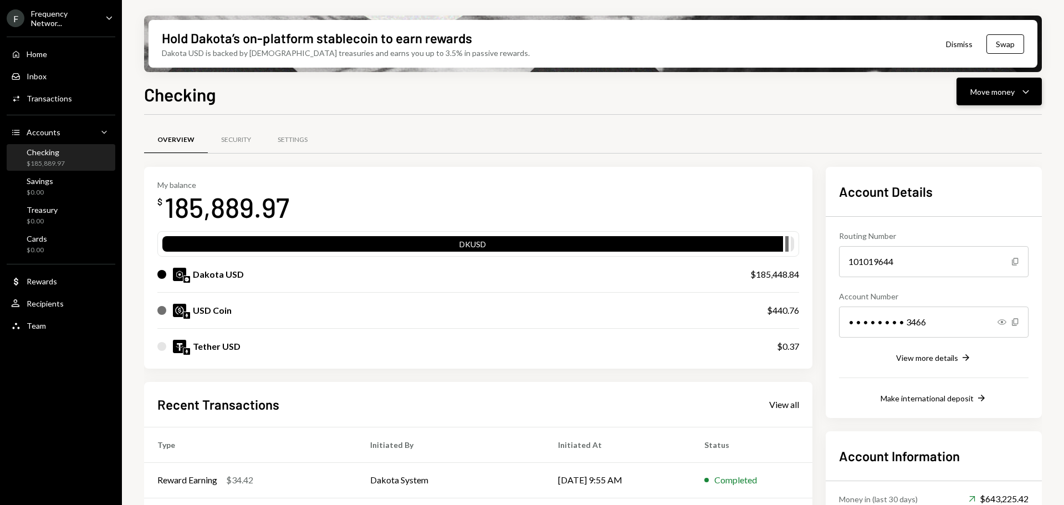
click at [993, 86] on div "Move money" at bounding box center [992, 92] width 44 height 12
click at [967, 123] on div "Send" at bounding box center [990, 125] width 81 height 12
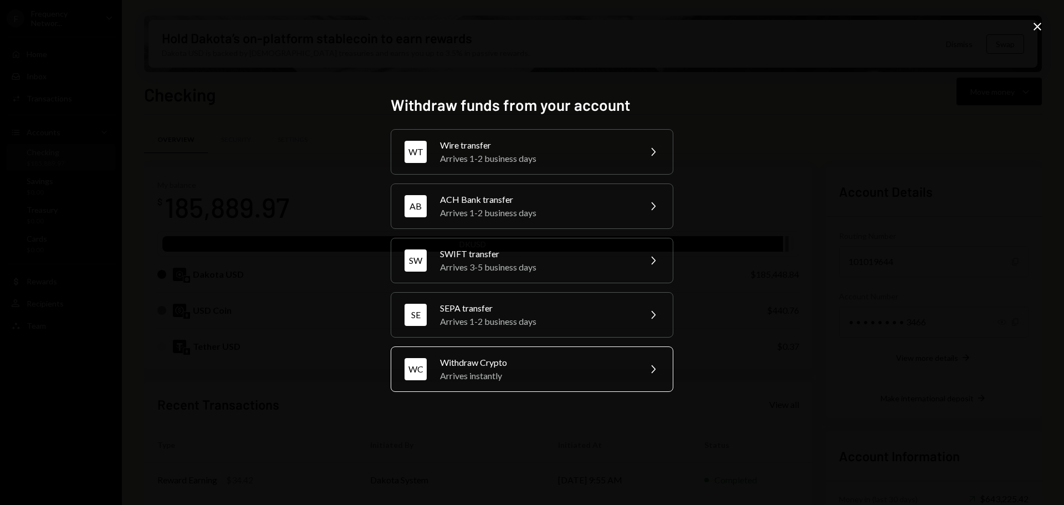
click at [524, 371] on div "Arrives instantly" at bounding box center [536, 375] width 193 height 13
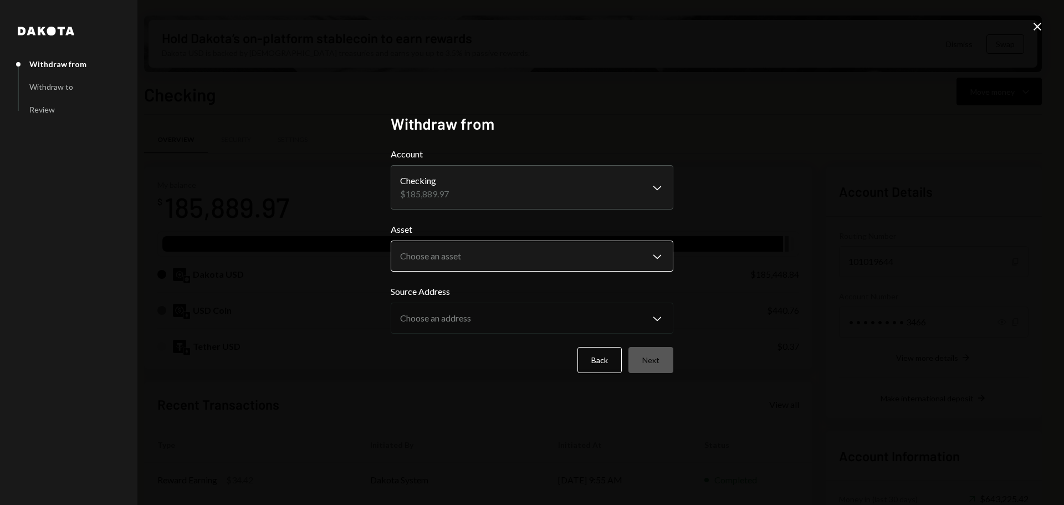
click at [477, 257] on body "F Frequency Networ... Caret Down Home Home Inbox Inbox Activities Transactions …" at bounding box center [532, 252] width 1064 height 505
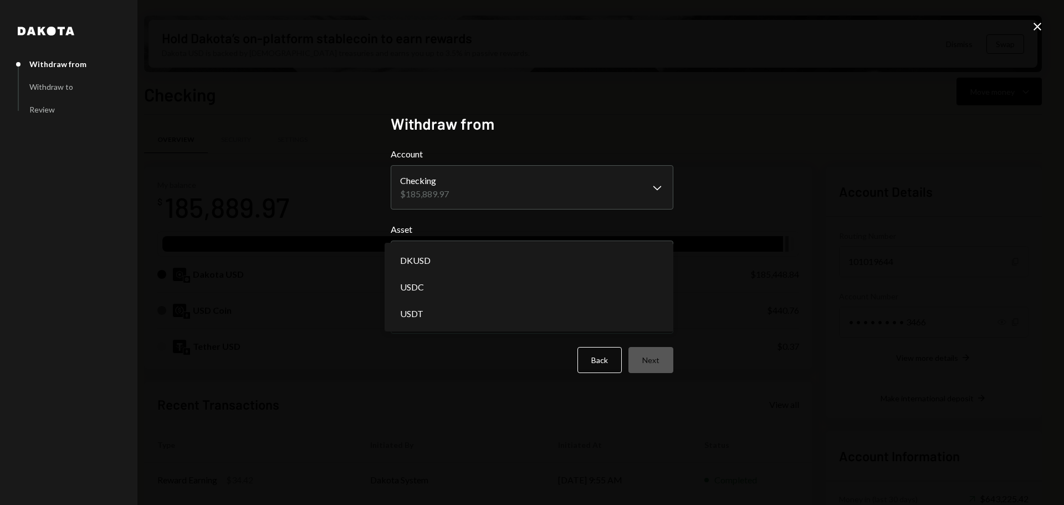
drag, startPoint x: 836, startPoint y: 215, endPoint x: 931, endPoint y: 144, distance: 117.9
click at [837, 214] on div "**********" at bounding box center [532, 252] width 1064 height 505
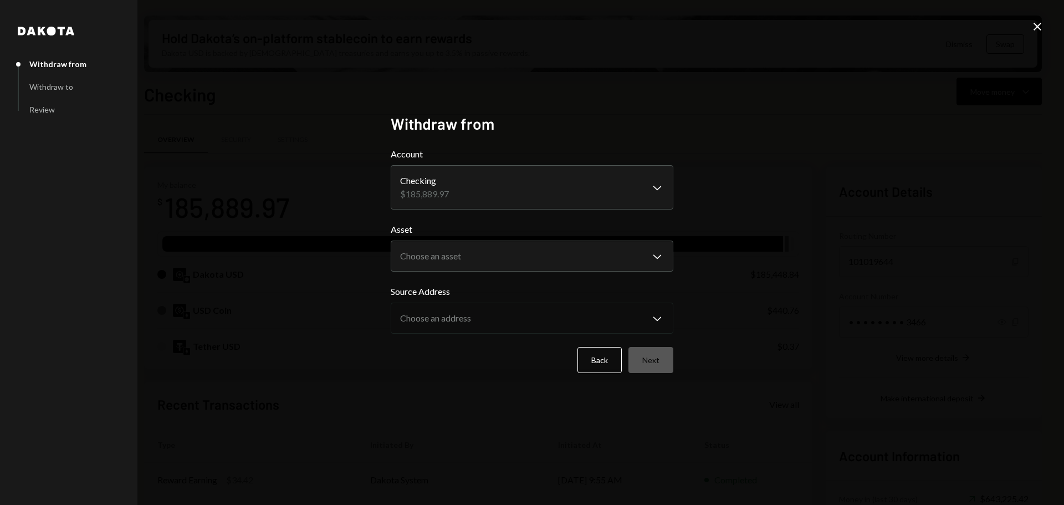
click at [1035, 30] on icon at bounding box center [1038, 27] width 8 height 8
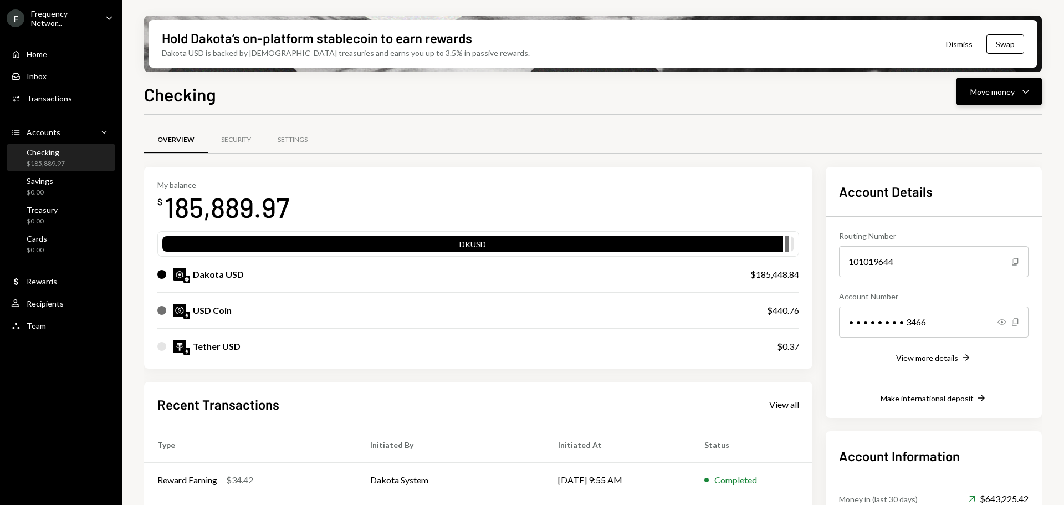
click at [998, 96] on div "Move money" at bounding box center [992, 92] width 44 height 12
click at [952, 131] on div "Withdraw Send" at bounding box center [982, 125] width 111 height 25
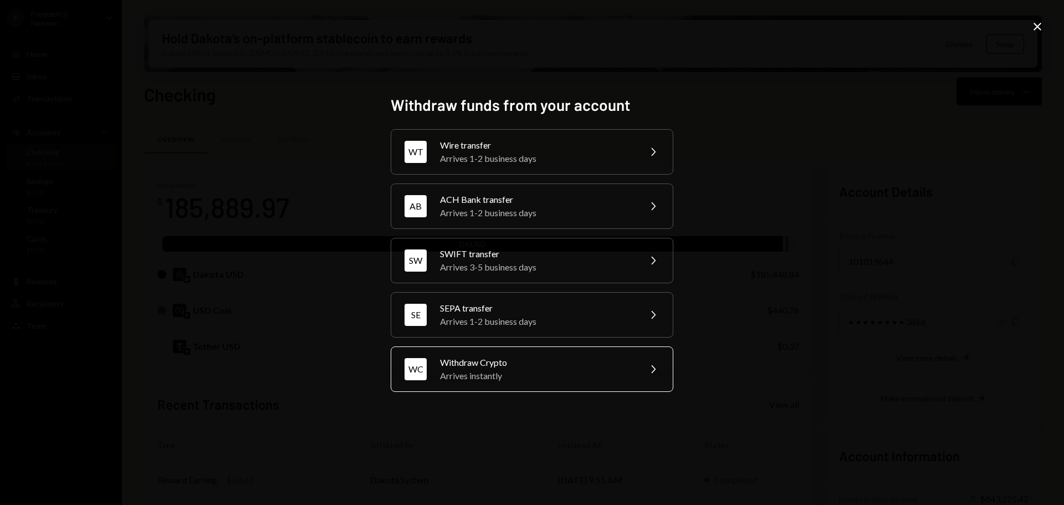
click at [506, 375] on div "Arrives instantly" at bounding box center [536, 375] width 193 height 13
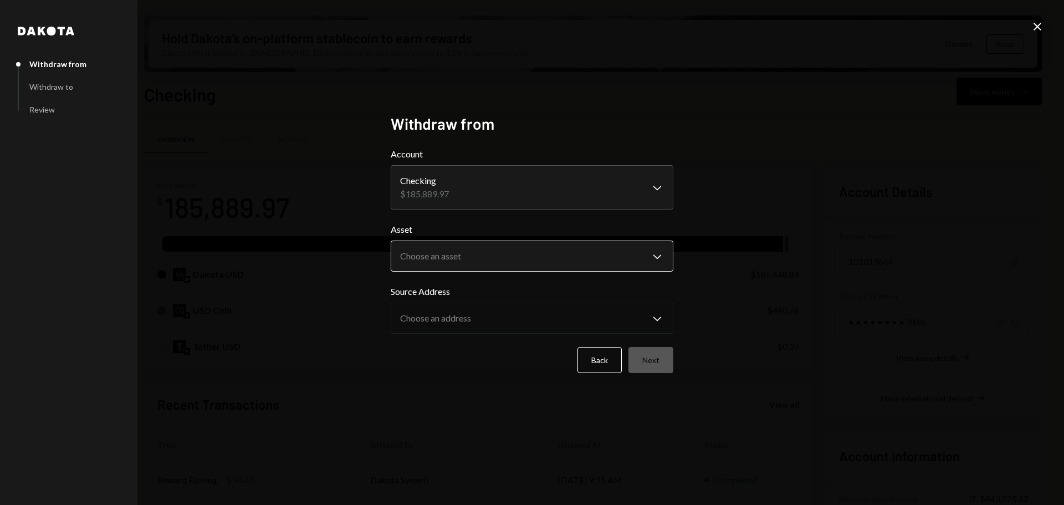
click at [510, 264] on body "F Frequency Networ... Caret Down Home Home Inbox Inbox Activities Transactions …" at bounding box center [532, 252] width 1064 height 505
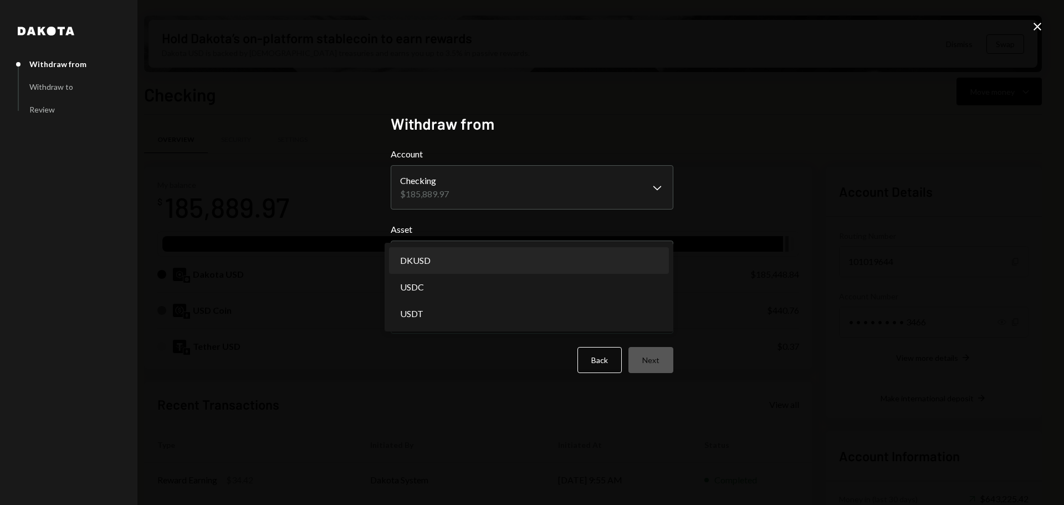
select select "*****"
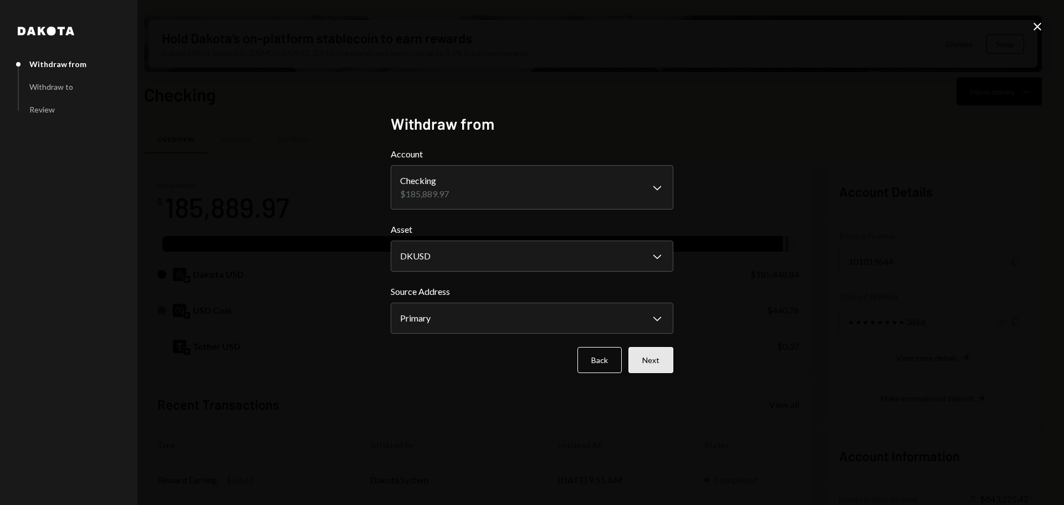
click at [649, 355] on button "Next" at bounding box center [651, 360] width 45 height 26
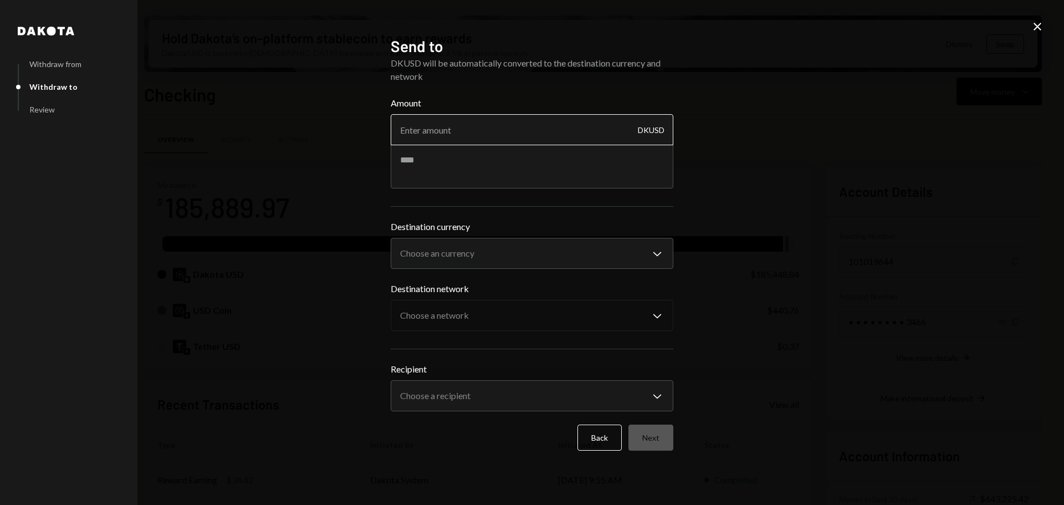
click at [498, 133] on input "Amount" at bounding box center [532, 129] width 283 height 31
type input "5000"
click at [492, 249] on body "F Frequency Networ... Caret Down Home Home Inbox Inbox Activities Transactions …" at bounding box center [532, 252] width 1064 height 505
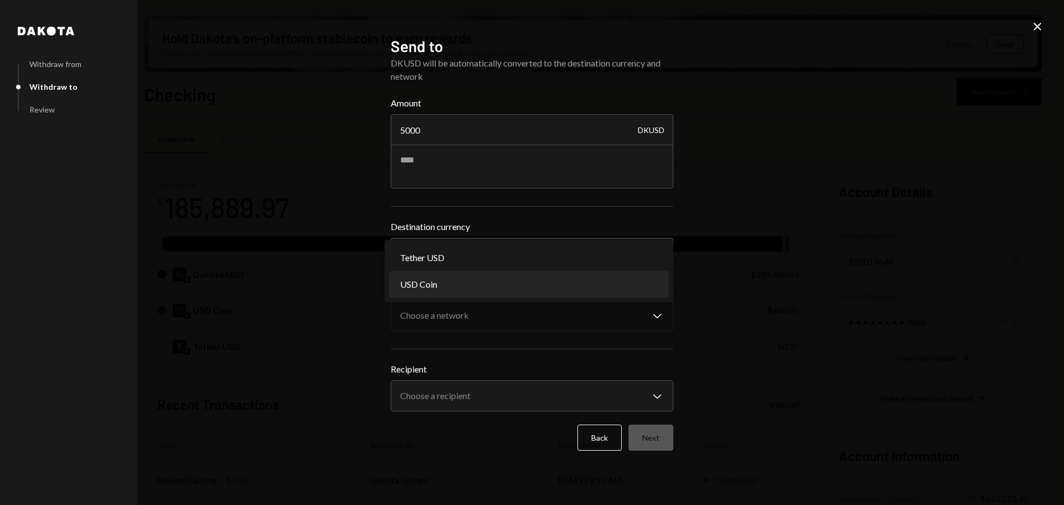
select select "****"
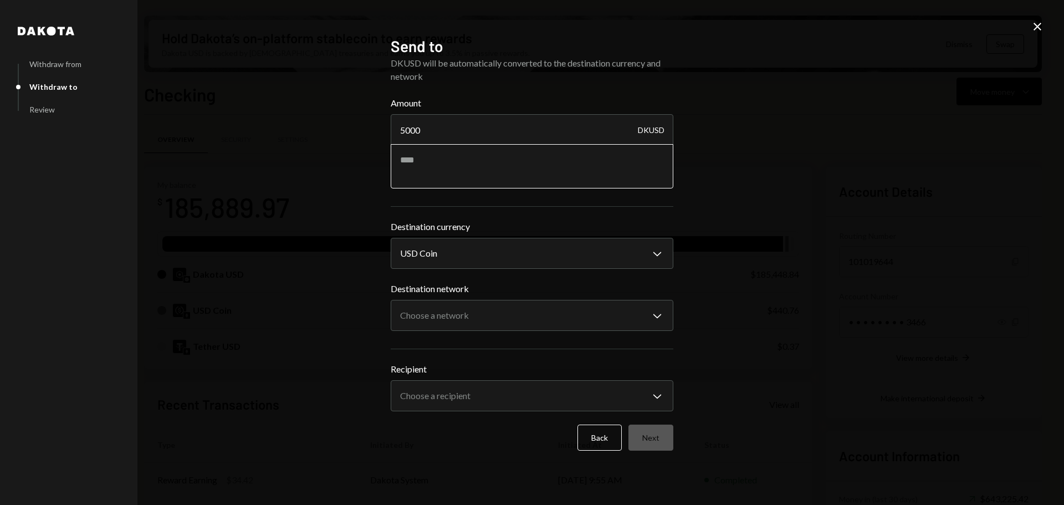
click at [460, 156] on textarea at bounding box center [532, 166] width 283 height 44
type textarea "**********"
click at [498, 313] on body "F Frequency Networ... Caret Down Home Home Inbox Inbox Activities Transactions …" at bounding box center [532, 252] width 1064 height 505
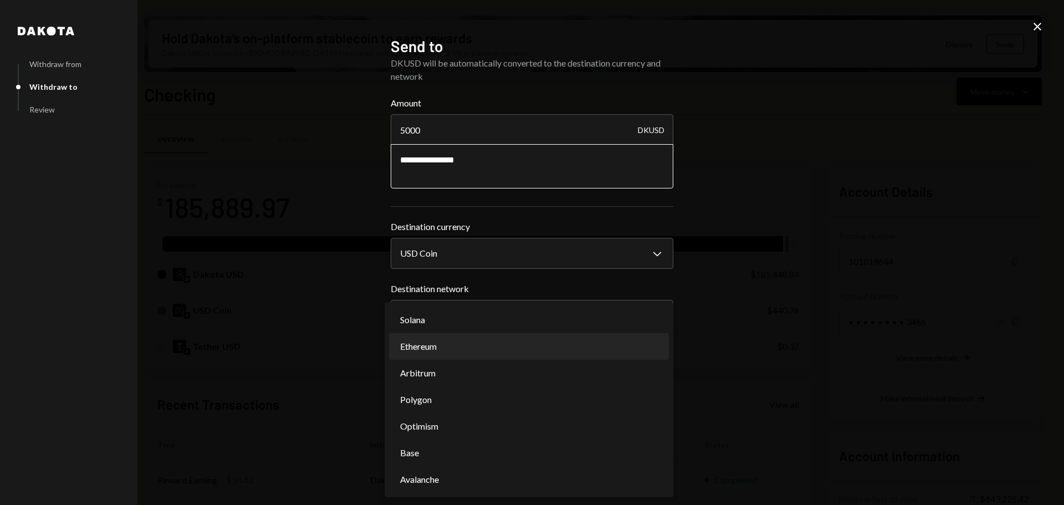
select select "**********"
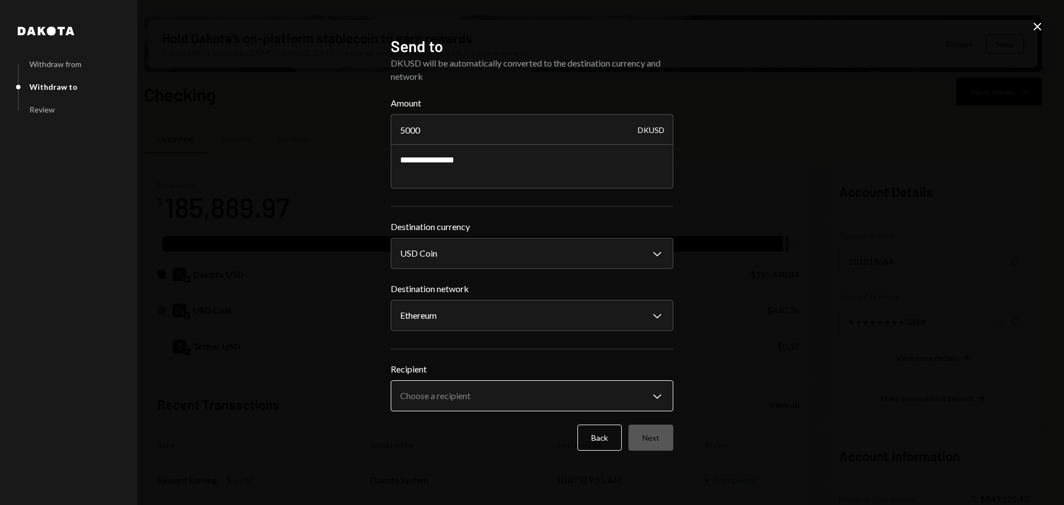
click at [548, 396] on body "F Frequency Networ... Caret Down Home Home Inbox Inbox Activities Transactions …" at bounding box center [532, 252] width 1064 height 505
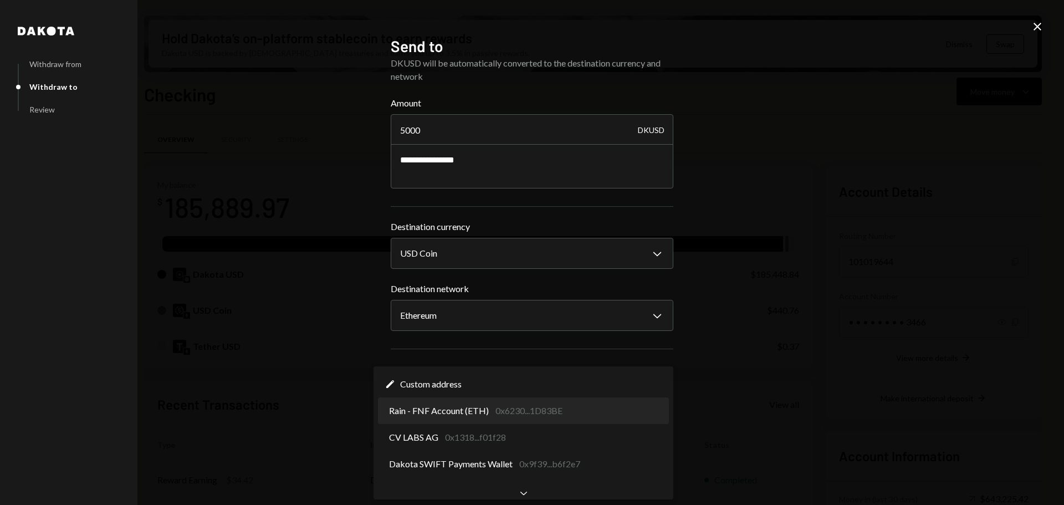
select select "**********"
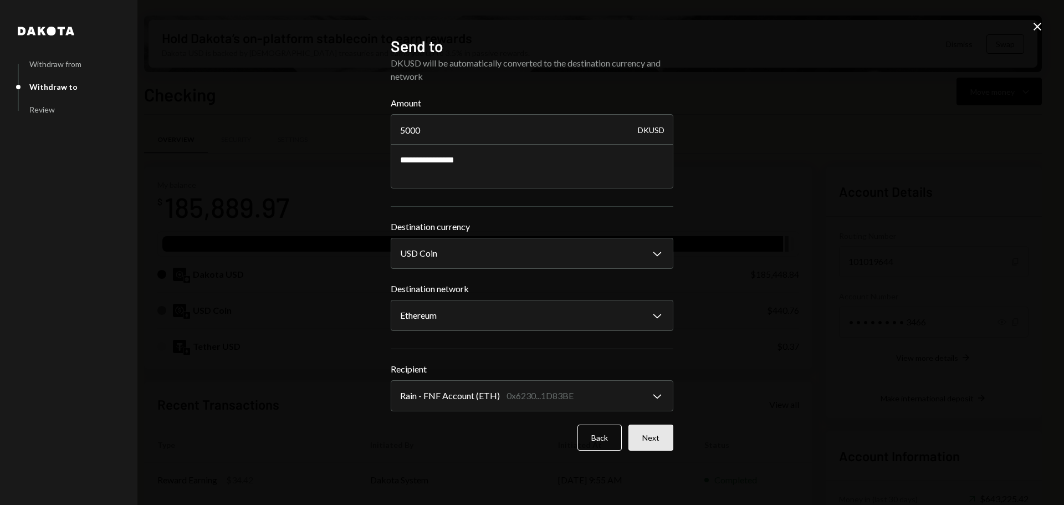
click at [655, 435] on button "Next" at bounding box center [651, 438] width 45 height 26
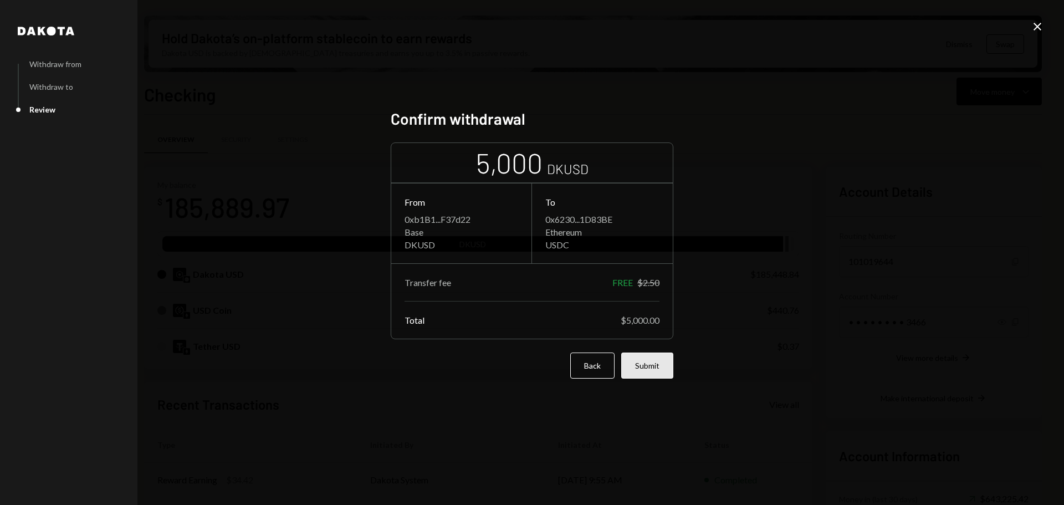
click at [645, 371] on button "Submit" at bounding box center [647, 365] width 52 height 26
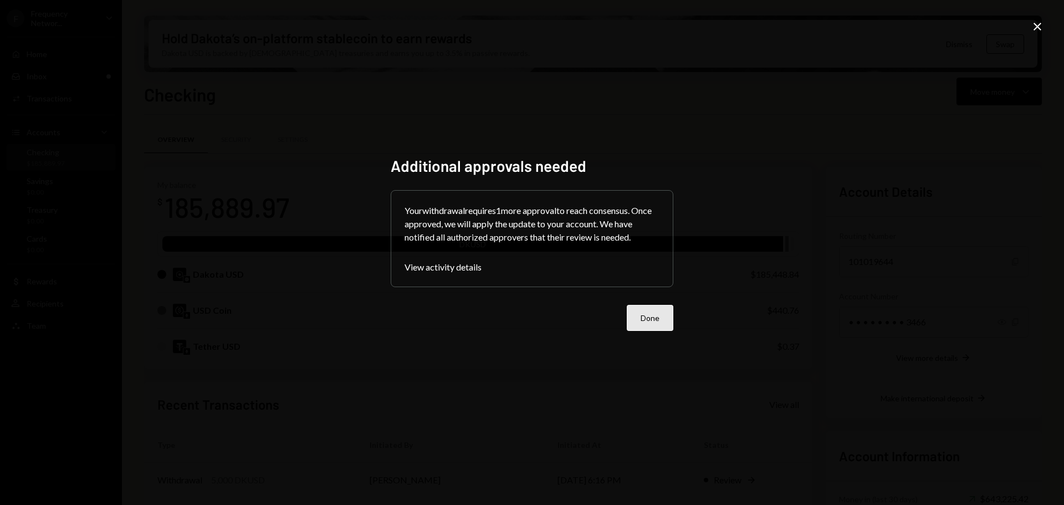
click at [653, 317] on button "Done" at bounding box center [650, 318] width 47 height 26
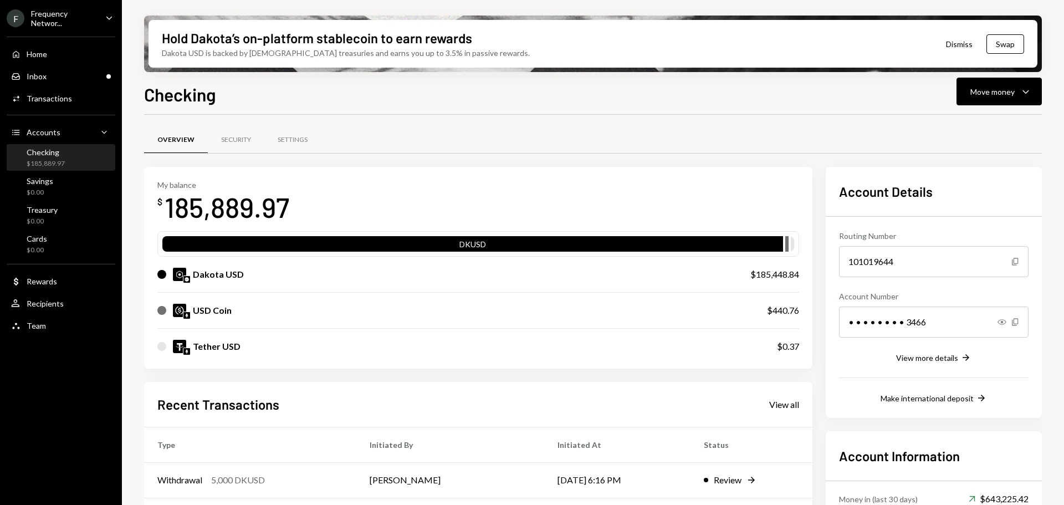
click at [59, 9] on div "Frequency Networ..." at bounding box center [63, 18] width 65 height 19
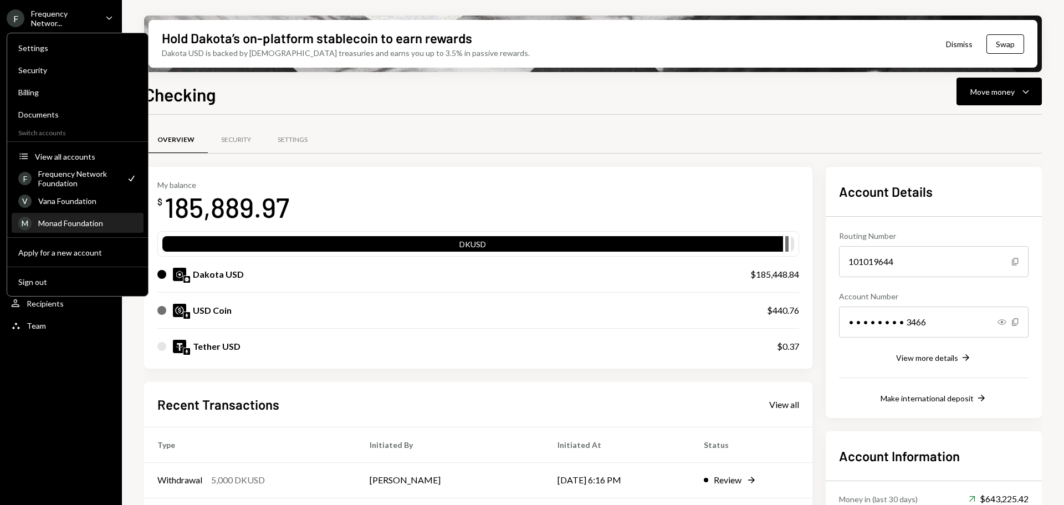
click at [75, 223] on div "Monad Foundation" at bounding box center [87, 222] width 99 height 9
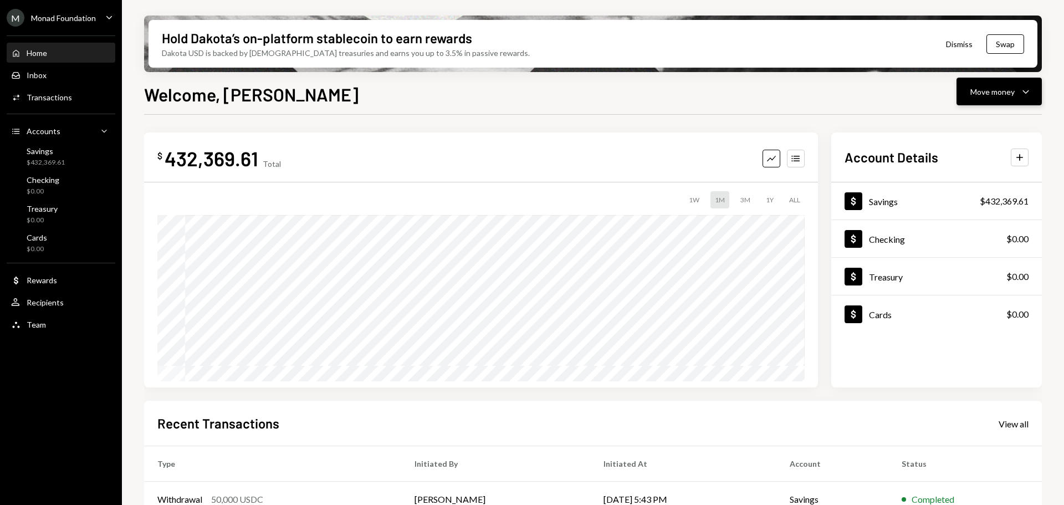
click at [993, 88] on div "Move money" at bounding box center [992, 92] width 44 height 12
click at [969, 122] on div "Send" at bounding box center [990, 125] width 81 height 12
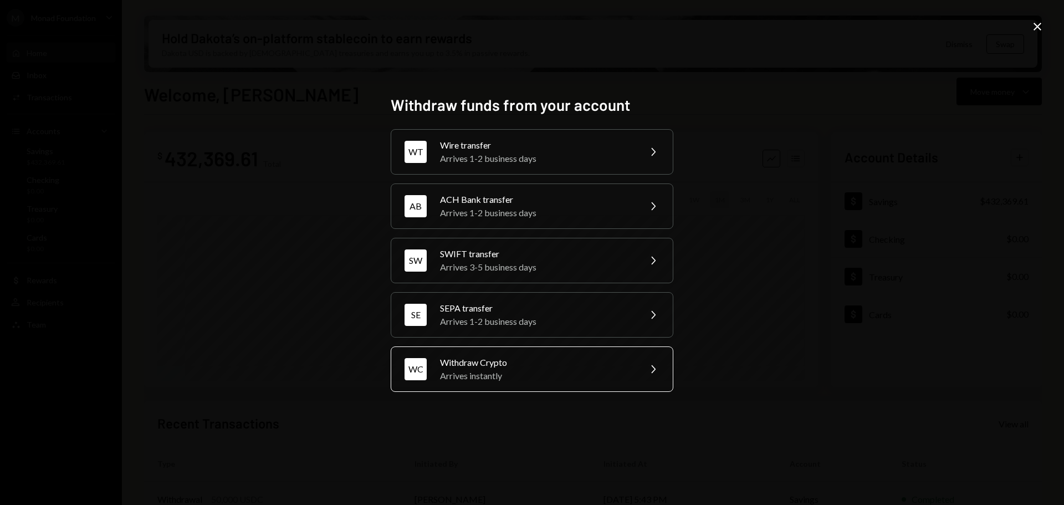
click at [510, 363] on div "Withdraw Crypto" at bounding box center [536, 362] width 193 height 13
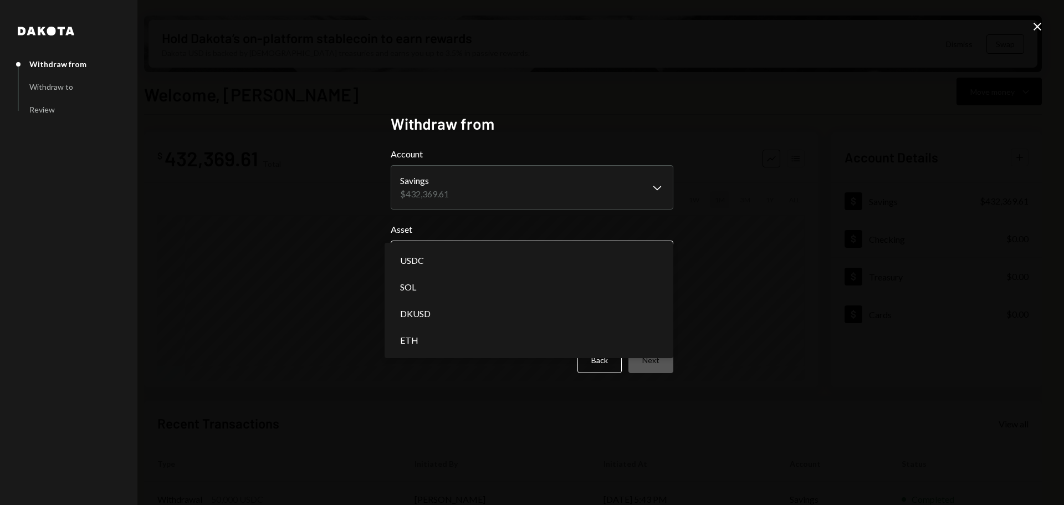
click at [490, 270] on body "M Monad Foundation Caret Down Home Home Inbox Inbox Activities Transactions Acc…" at bounding box center [532, 252] width 1064 height 505
select select "****"
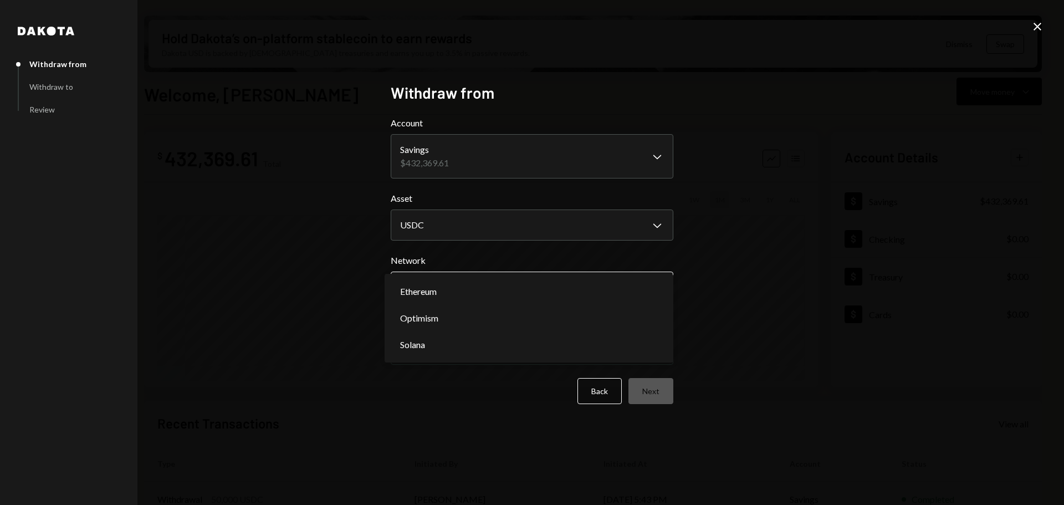
click at [529, 282] on body "M Monad Foundation Caret Down Home Home Inbox Inbox Activities Transactions Acc…" at bounding box center [532, 252] width 1064 height 505
select select "**********"
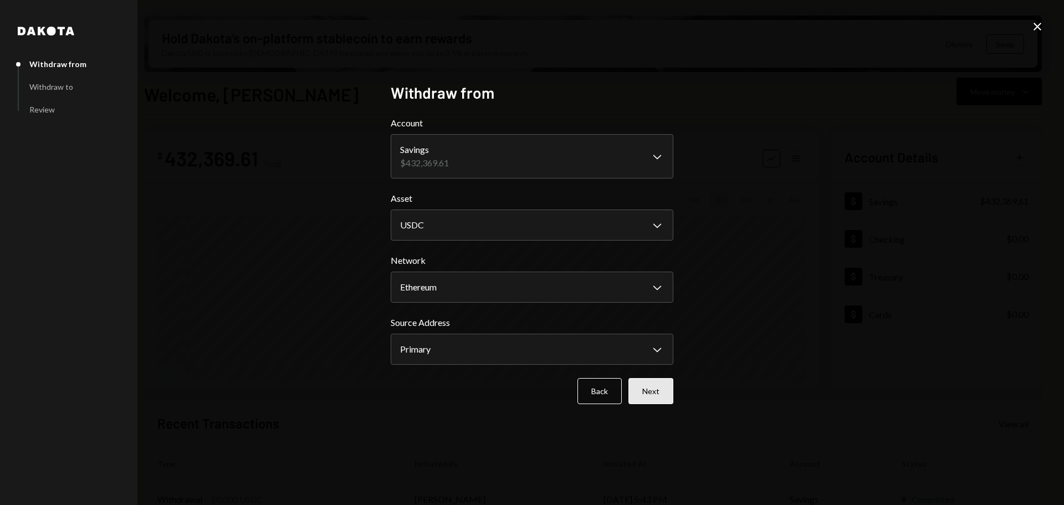
click at [665, 392] on button "Next" at bounding box center [651, 391] width 45 height 26
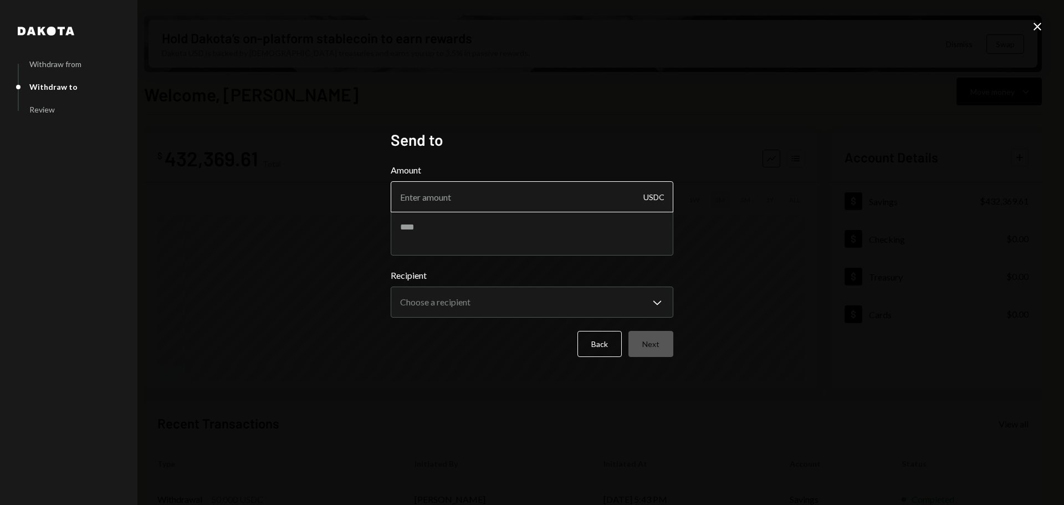
click at [526, 202] on input "Amount" at bounding box center [532, 196] width 283 height 31
type input "15000"
click at [552, 296] on body "M Monad Foundation Caret Down Home Home Inbox Inbox Activities Transactions Acc…" at bounding box center [532, 252] width 1064 height 505
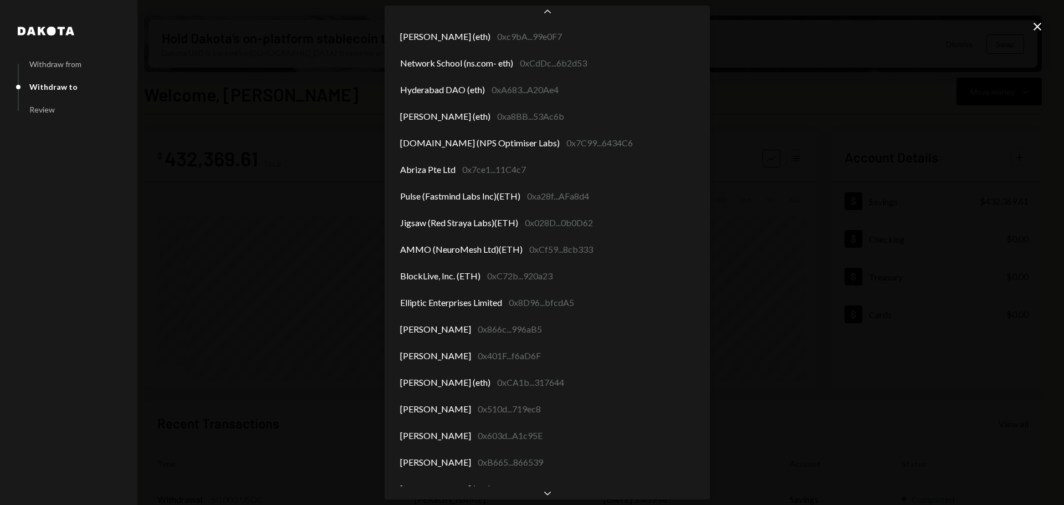
scroll to position [4124, 0]
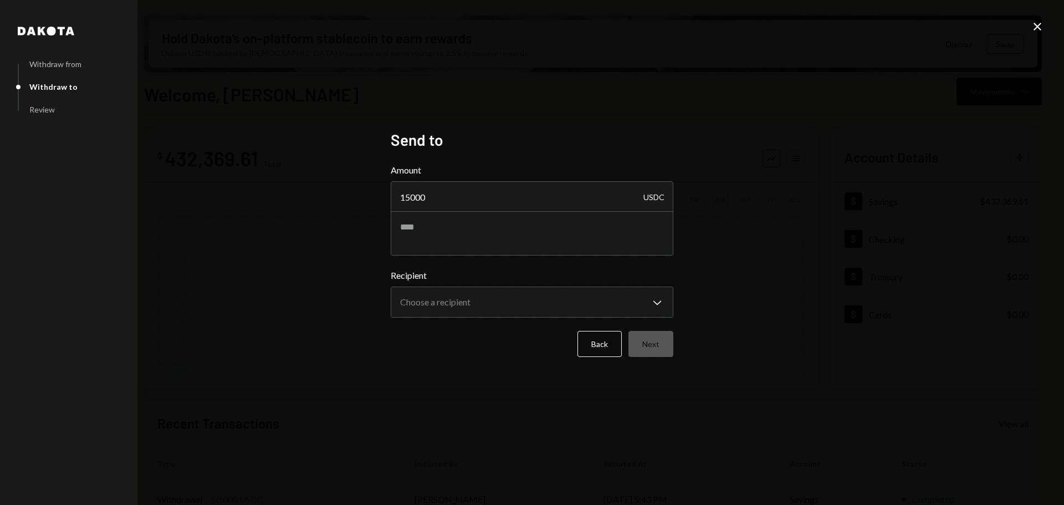
click at [341, 321] on div "**********" at bounding box center [532, 252] width 1064 height 505
click at [1034, 30] on icon "Close" at bounding box center [1037, 26] width 13 height 13
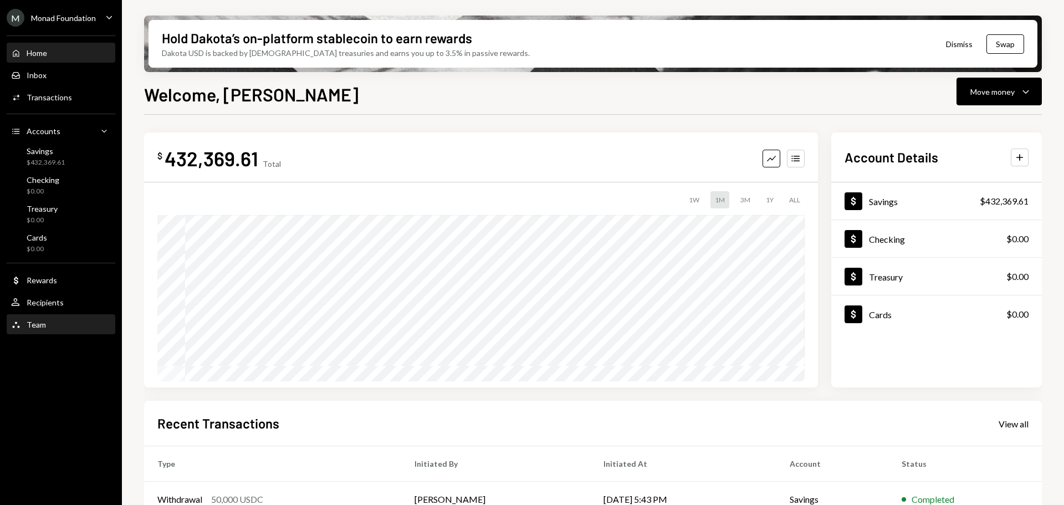
click at [52, 316] on div "Team Team" at bounding box center [61, 324] width 100 height 19
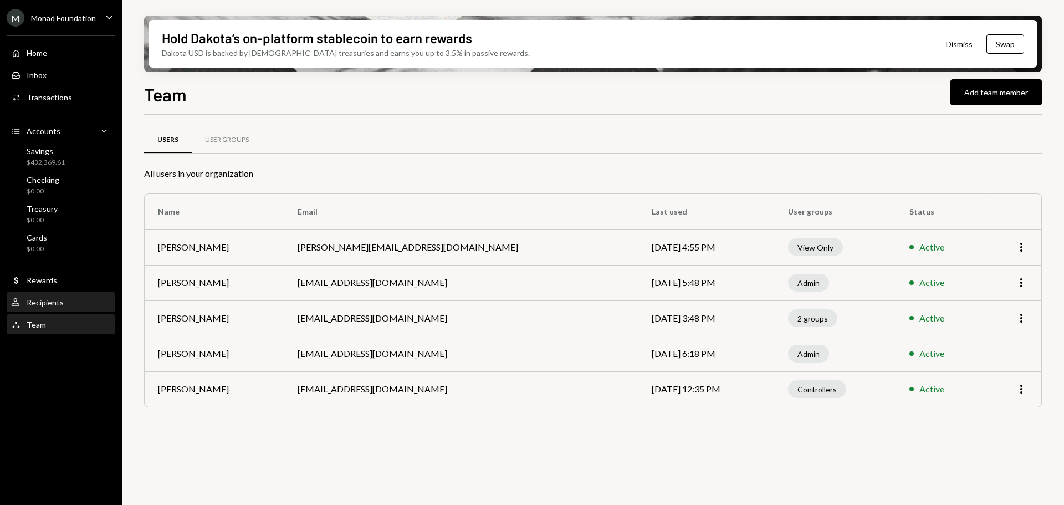
click at [57, 304] on div "Recipients" at bounding box center [45, 302] width 37 height 9
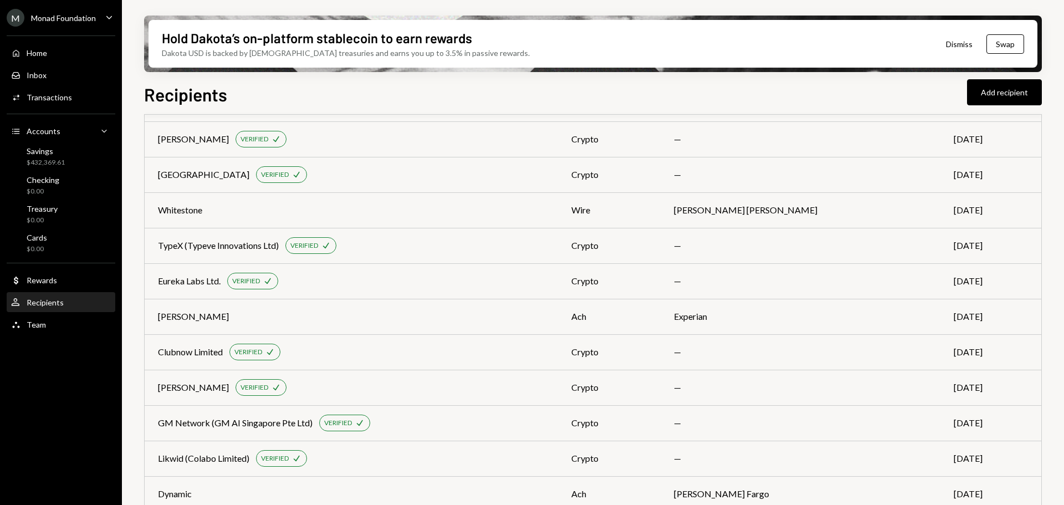
scroll to position [508, 0]
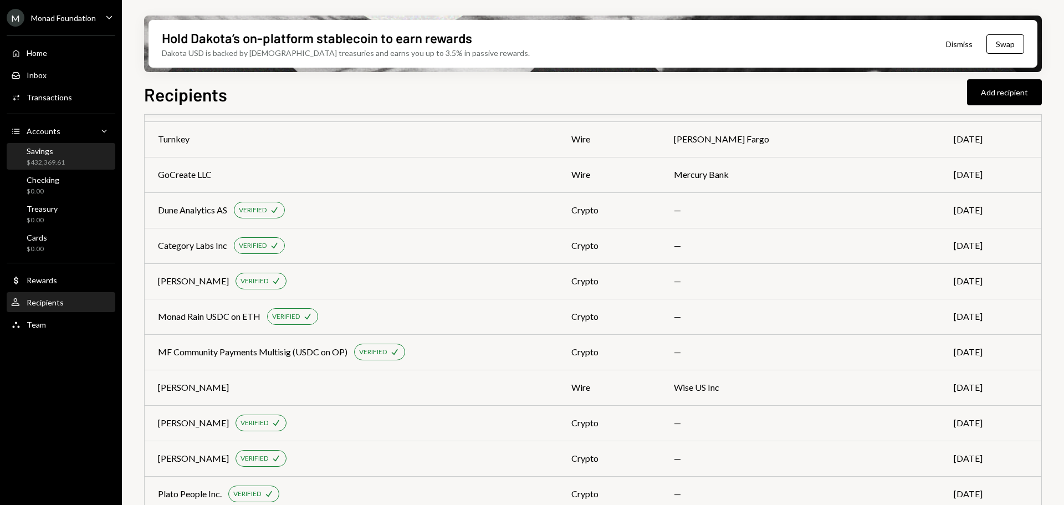
click at [55, 158] on div "$432,369.61" at bounding box center [46, 162] width 38 height 9
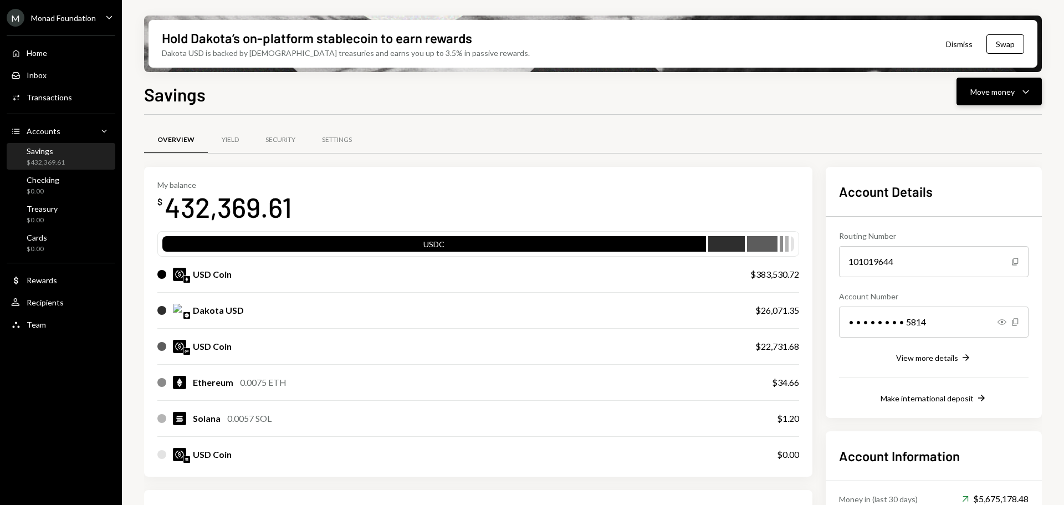
click at [999, 99] on button "Move money Caret Down" at bounding box center [999, 92] width 85 height 28
click at [955, 123] on div "Send" at bounding box center [990, 125] width 81 height 12
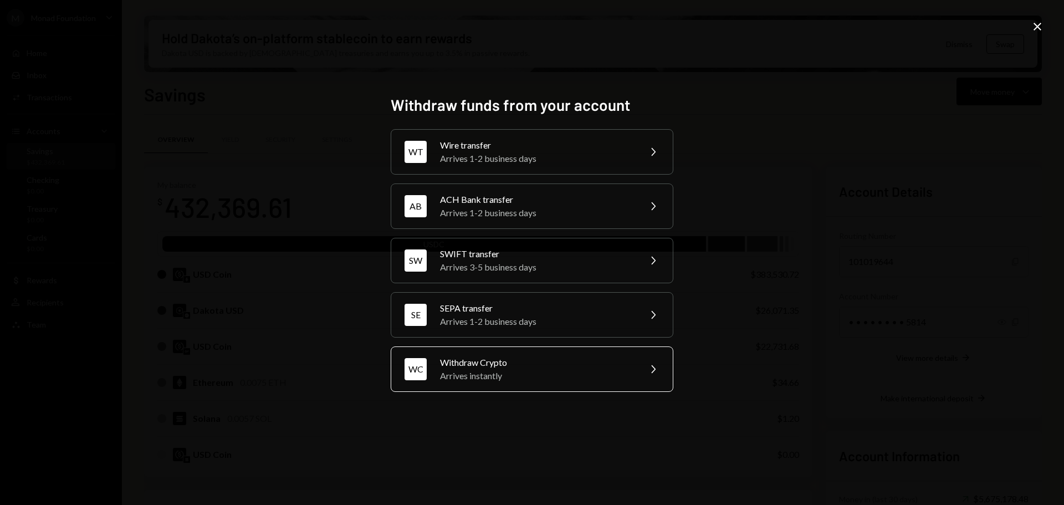
click at [531, 362] on div "Withdraw Crypto" at bounding box center [536, 362] width 193 height 13
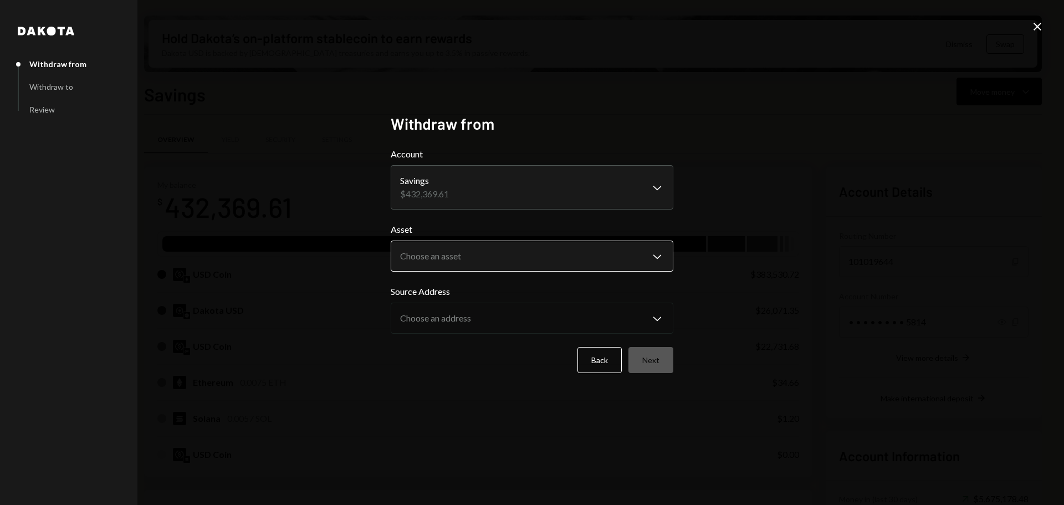
click at [480, 258] on body "M Monad Foundation Caret Down Home Home Inbox Inbox Activities Transactions Acc…" at bounding box center [532, 252] width 1064 height 505
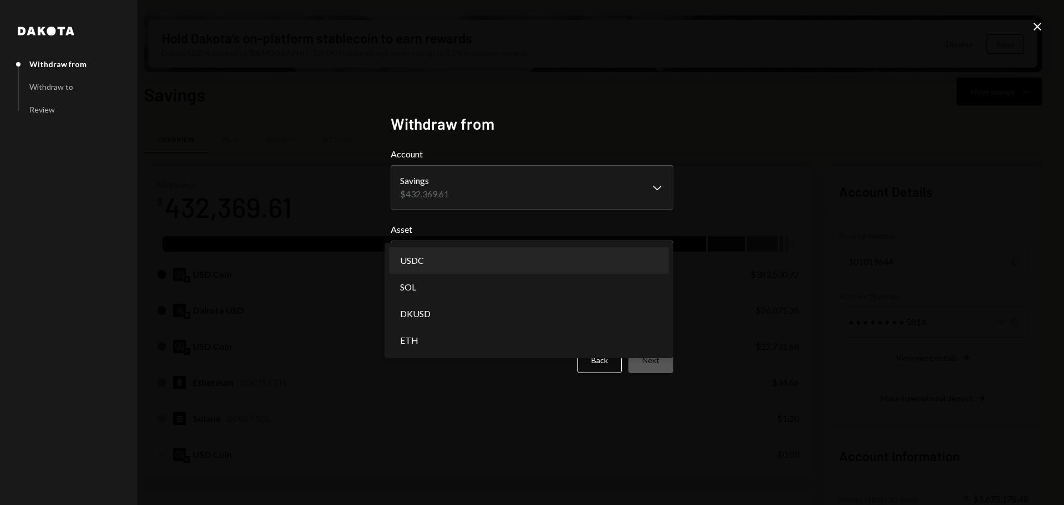
select select "****"
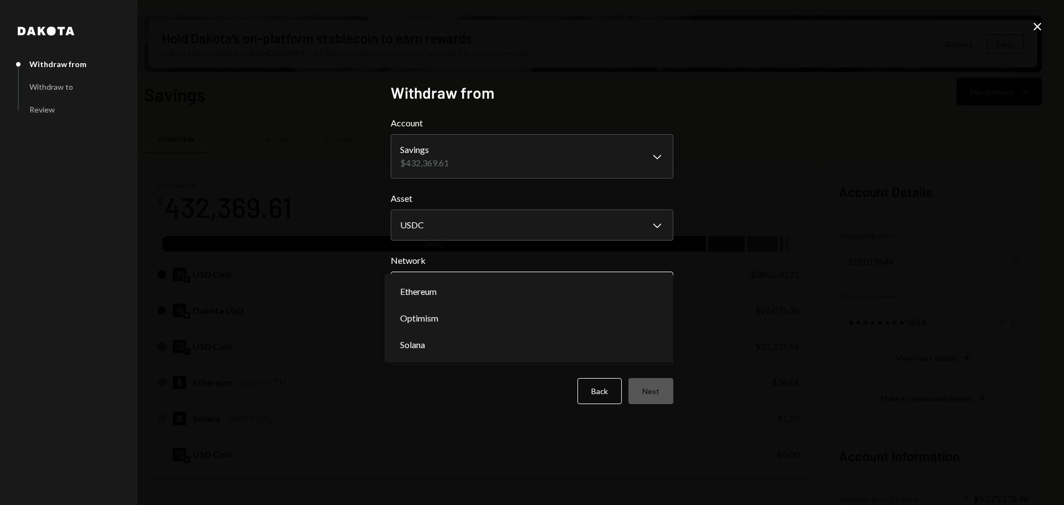
click at [518, 293] on body "M Monad Foundation Caret Down Home Home Inbox Inbox Activities Transactions Acc…" at bounding box center [532, 252] width 1064 height 505
select select "**********"
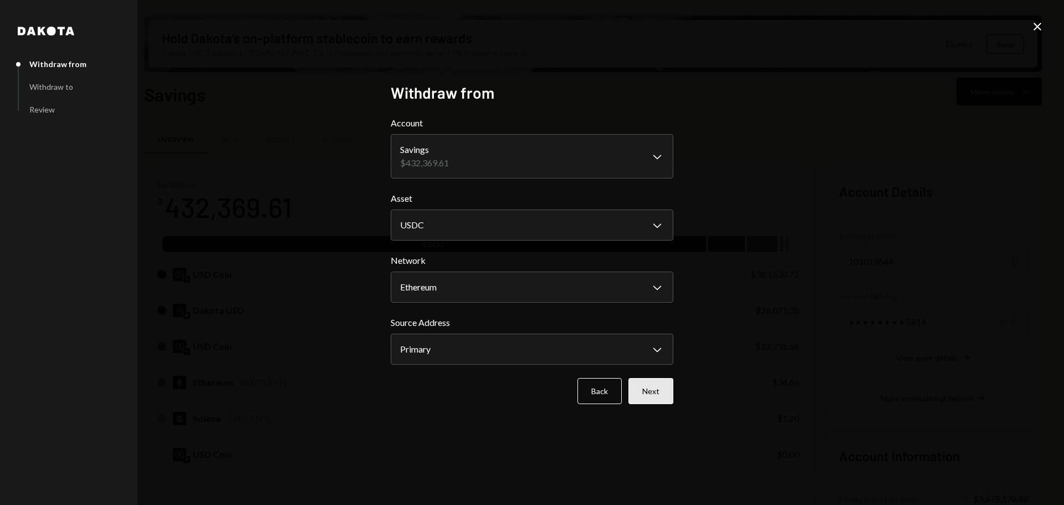
click at [652, 389] on button "Next" at bounding box center [651, 391] width 45 height 26
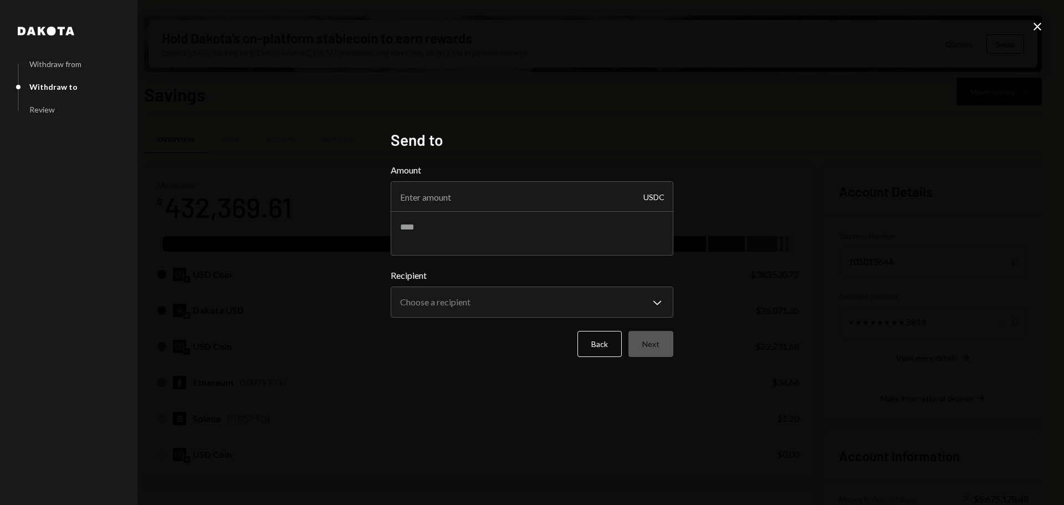
click at [498, 285] on div "**********" at bounding box center [532, 293] width 283 height 49
click at [495, 306] on body "M Monad Foundation Caret Down Home Home Inbox Inbox Activities Transactions Acc…" at bounding box center [532, 252] width 1064 height 505
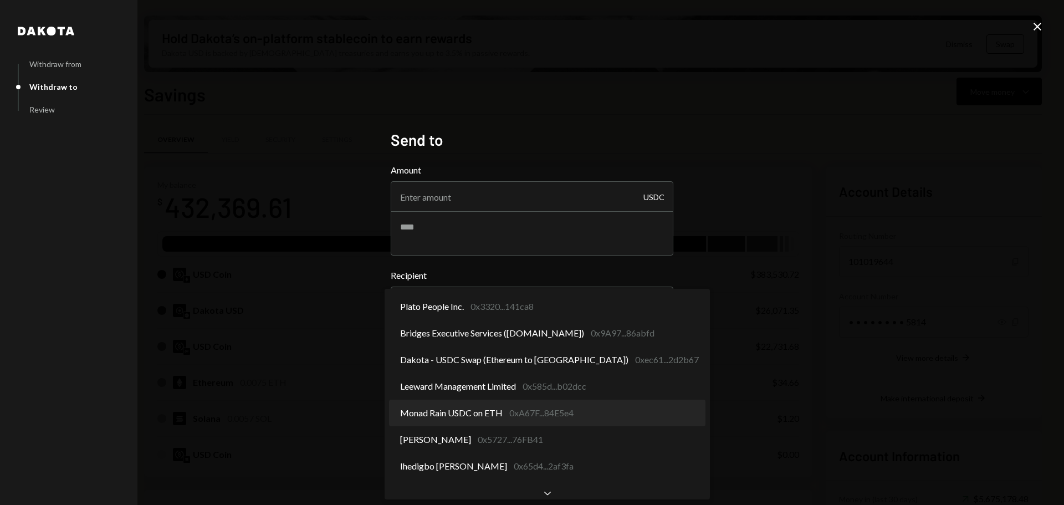
select select "**********"
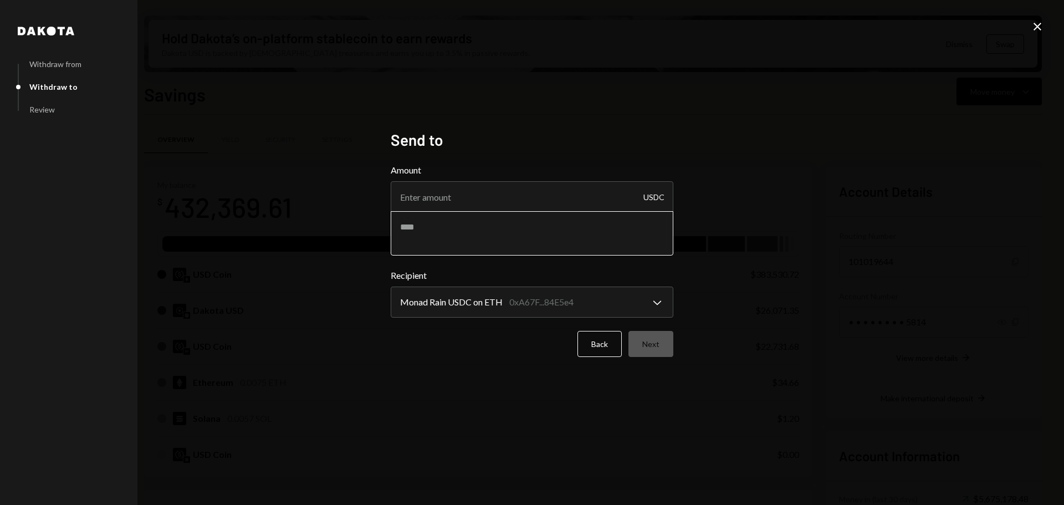
click at [478, 238] on textarea at bounding box center [532, 233] width 283 height 44
type textarea "**********"
click at [447, 200] on input "Amount" at bounding box center [532, 196] width 283 height 31
type input "15000"
drag, startPoint x: 653, startPoint y: 345, endPoint x: 667, endPoint y: 341, distance: 14.2
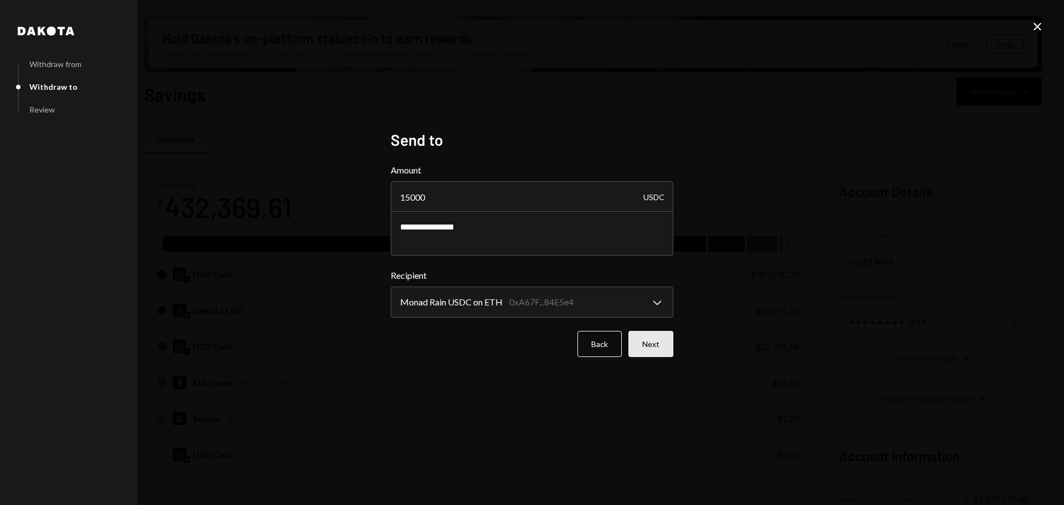
click at [654, 345] on button "Next" at bounding box center [651, 344] width 45 height 26
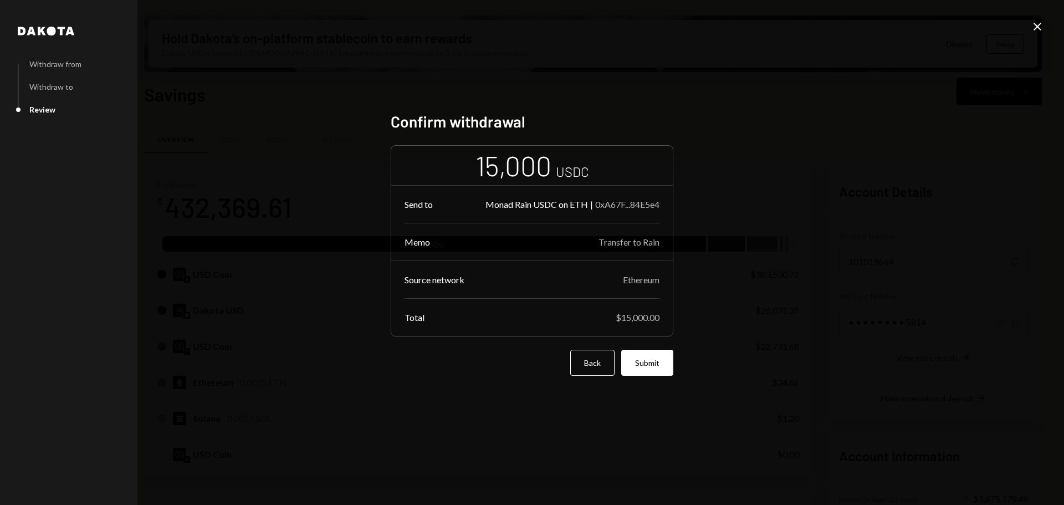
click at [648, 362] on button "Submit" at bounding box center [647, 363] width 52 height 26
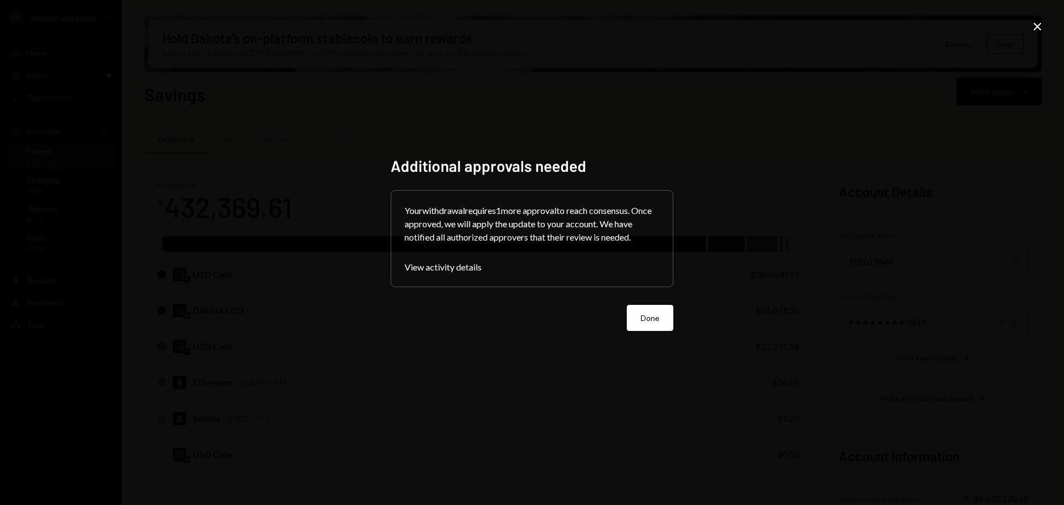
click at [655, 315] on button "Done" at bounding box center [650, 318] width 47 height 26
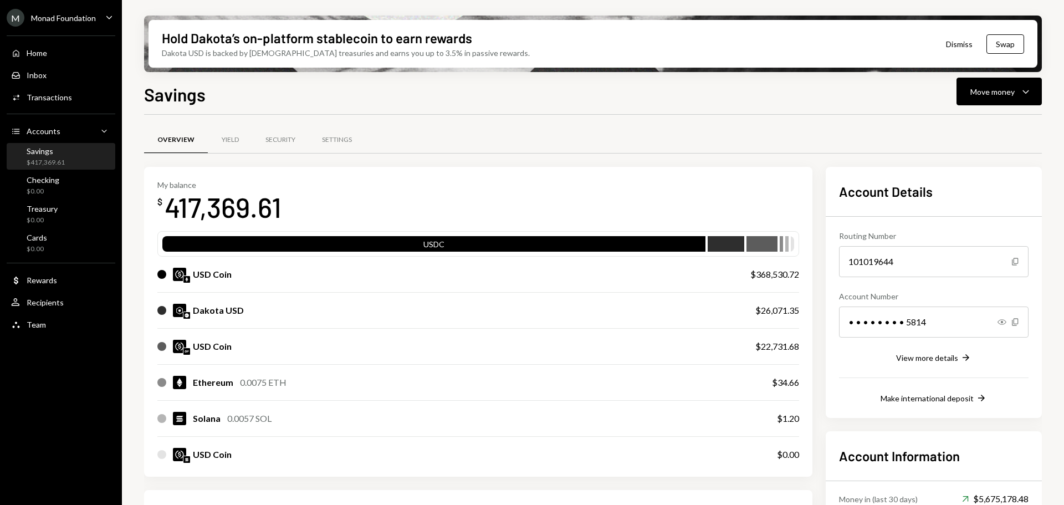
click at [48, 21] on div "Monad Foundation" at bounding box center [63, 17] width 65 height 9
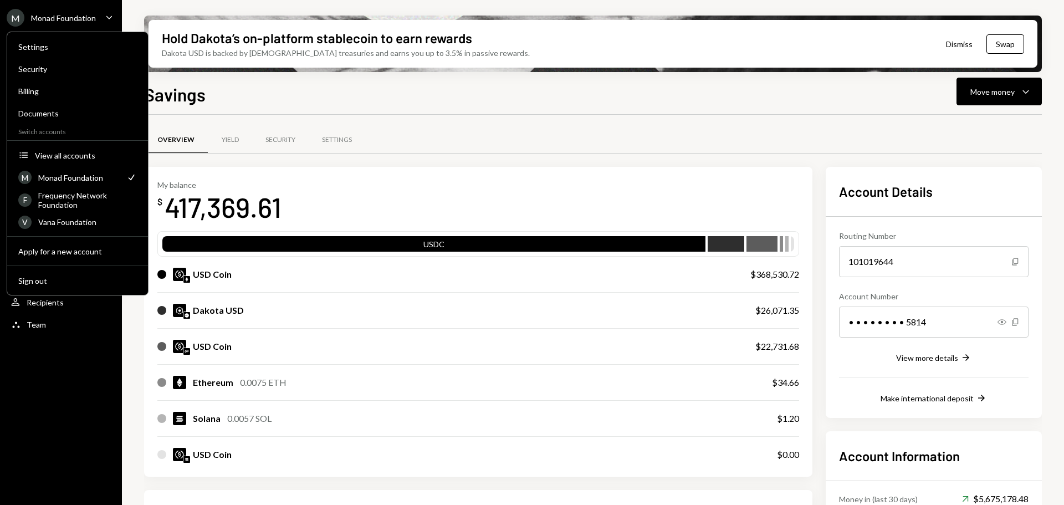
click at [52, 19] on div "Monad Foundation" at bounding box center [63, 17] width 65 height 9
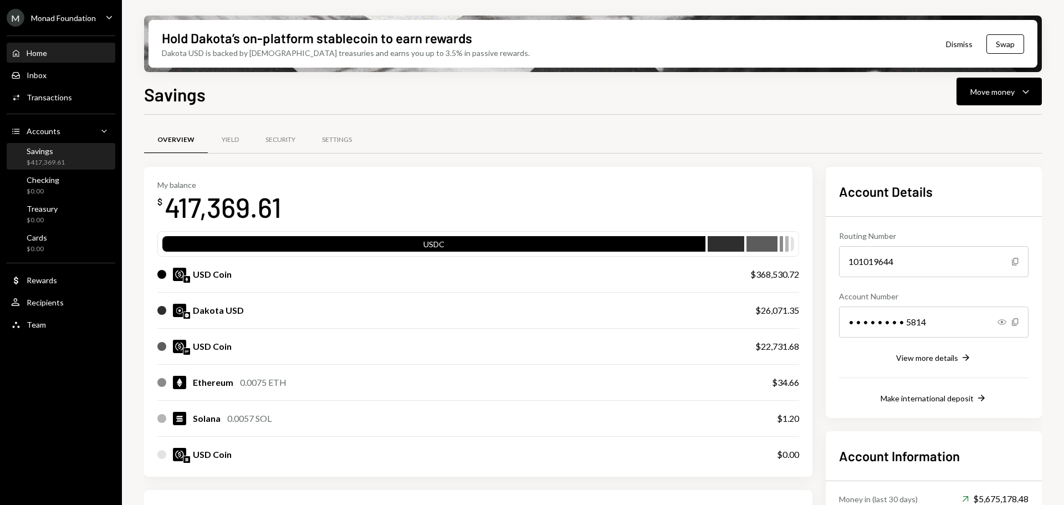
click at [47, 54] on div "Home" at bounding box center [37, 52] width 21 height 9
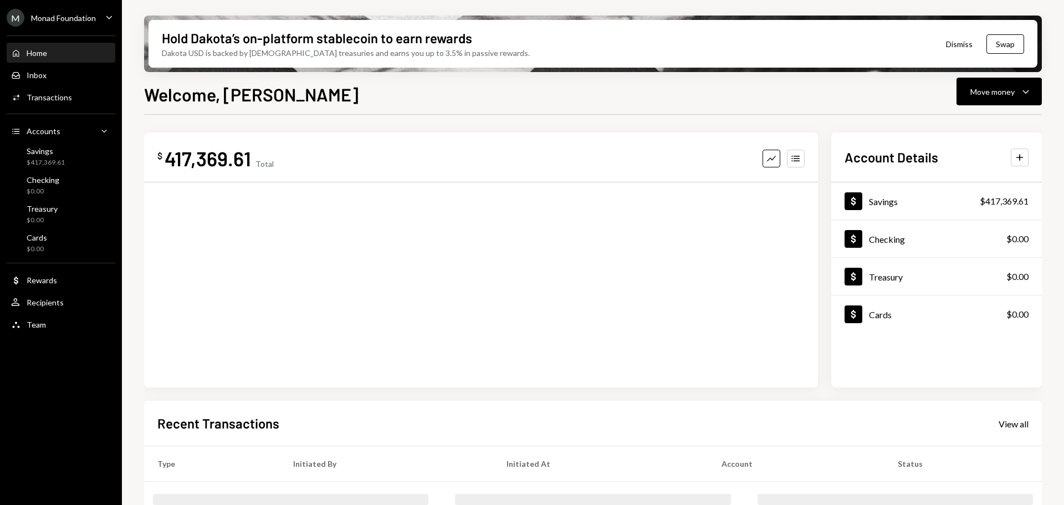
click at [83, 17] on div "Monad Foundation" at bounding box center [63, 17] width 65 height 9
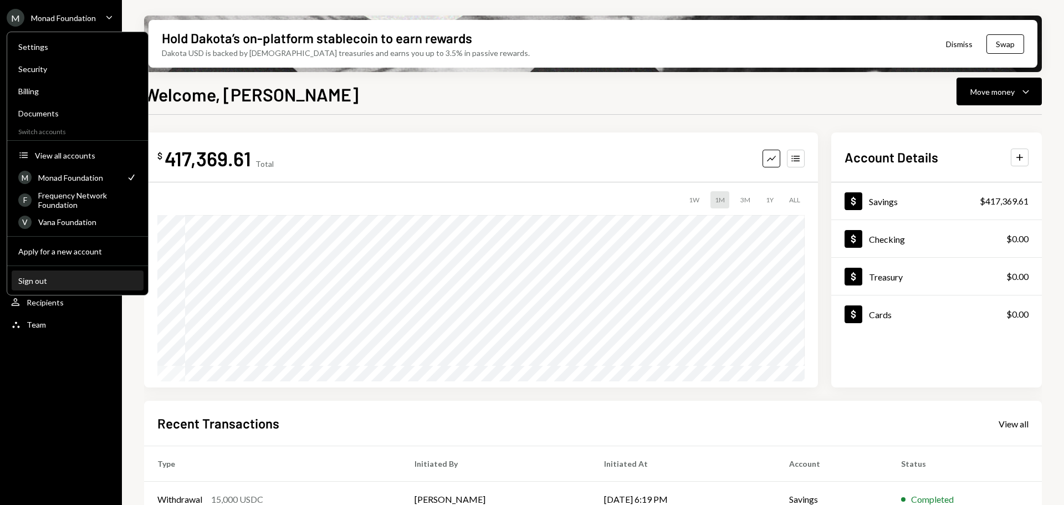
click at [84, 280] on div "Sign out" at bounding box center [77, 280] width 119 height 9
